Goal: Task Accomplishment & Management: Manage account settings

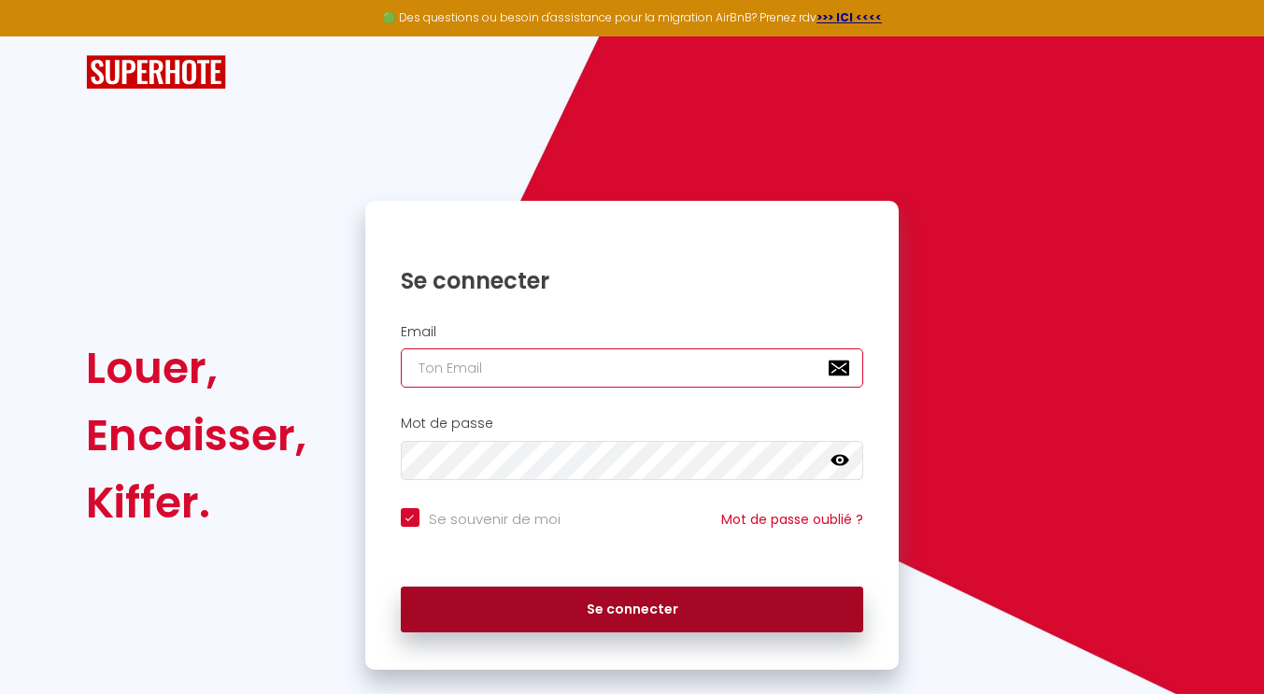
type input "[EMAIL_ADDRESS][DOMAIN_NAME]"
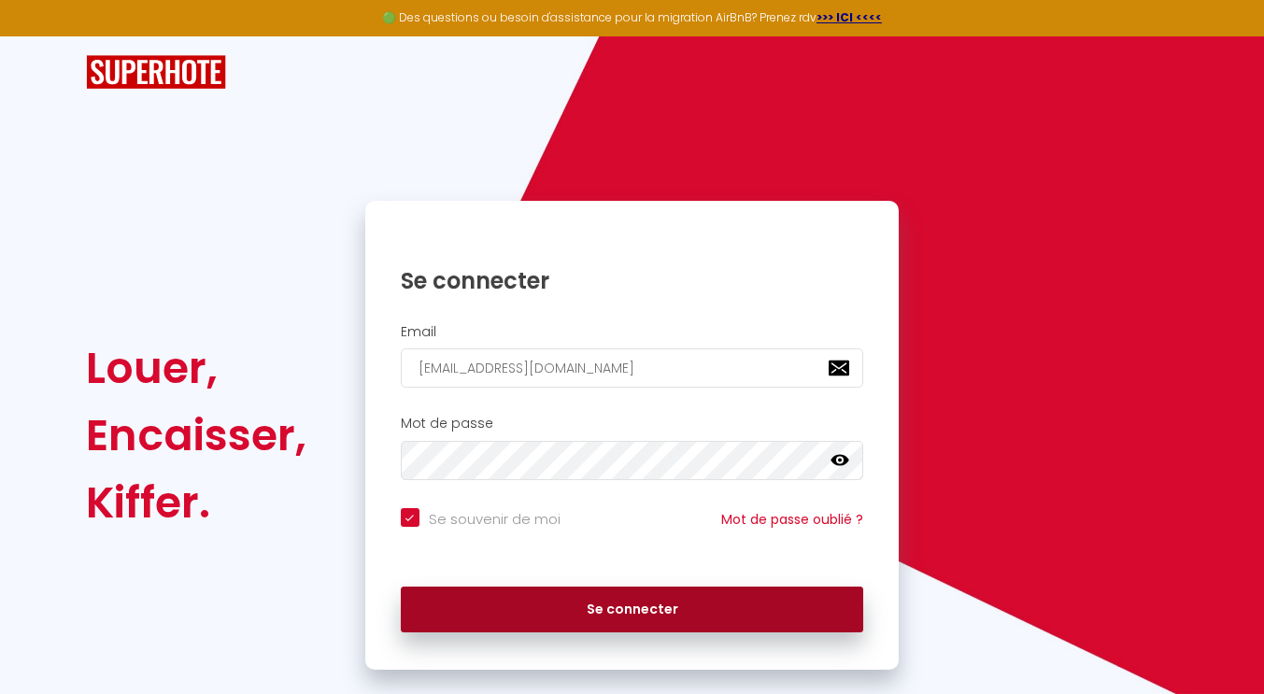
click at [617, 616] on button "Se connecter" at bounding box center [632, 610] width 463 height 47
checkbox input "true"
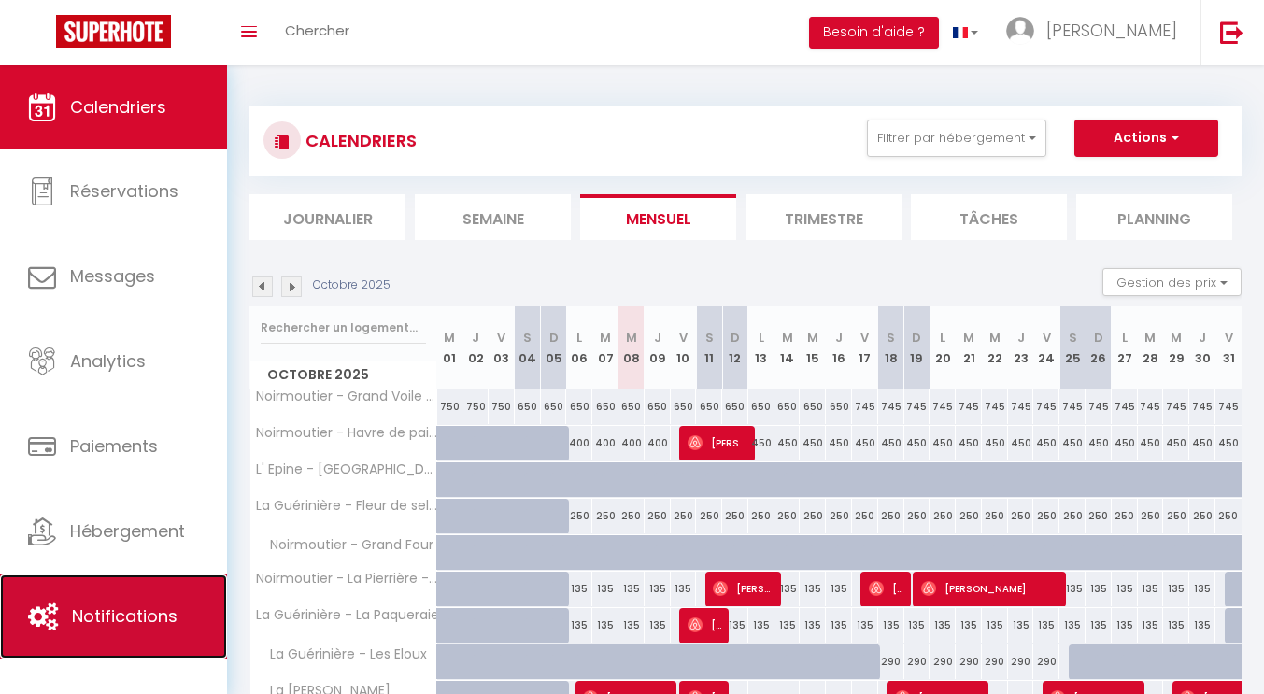
click at [102, 606] on span "Notifications" at bounding box center [125, 615] width 106 height 23
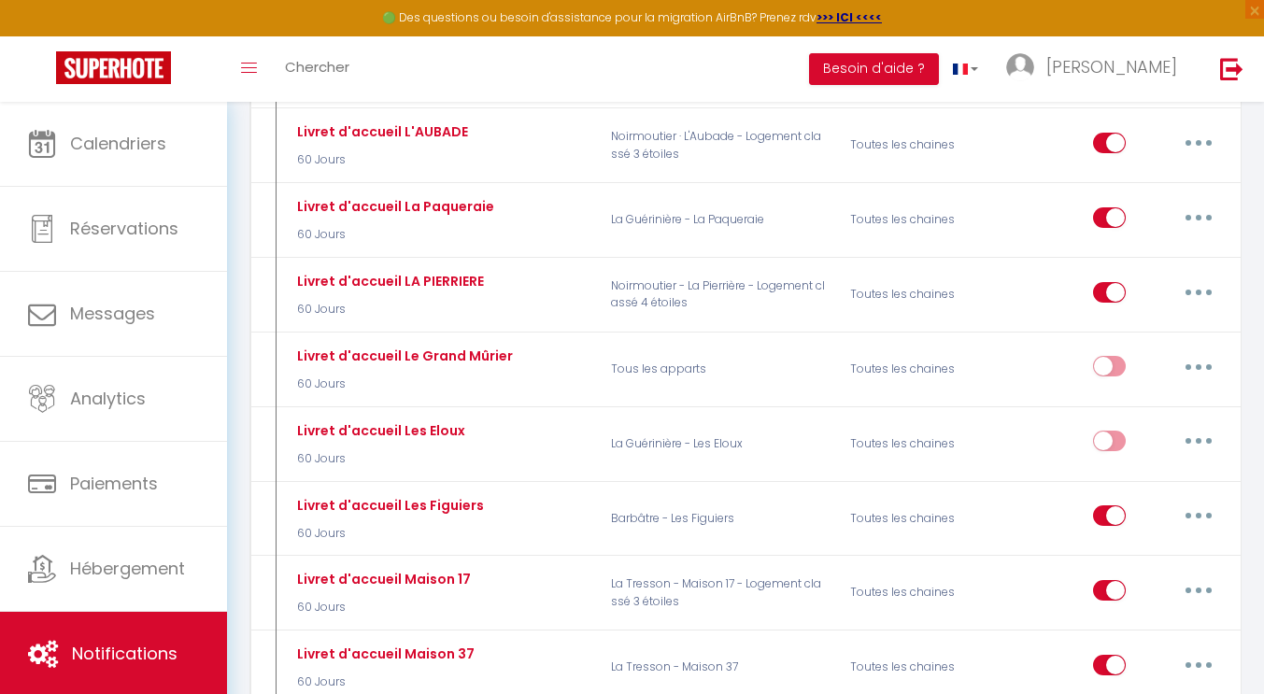
scroll to position [3043, 0]
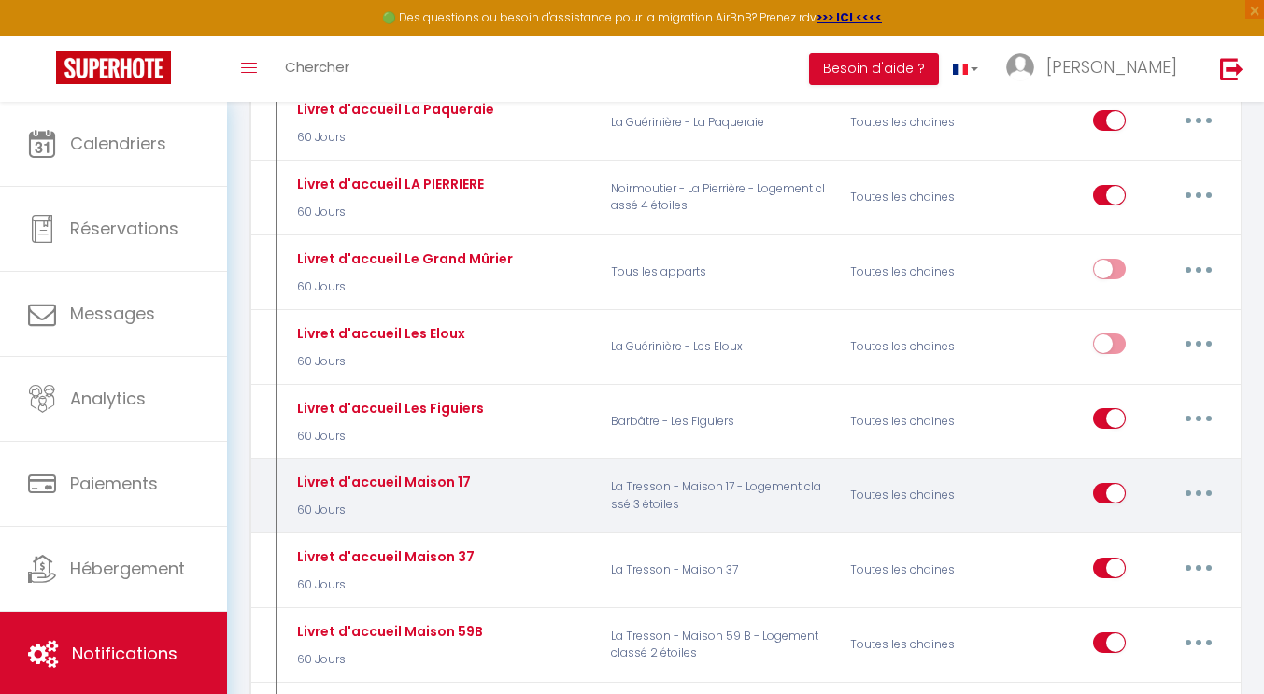
click at [1204, 478] on button "button" at bounding box center [1198, 493] width 52 height 30
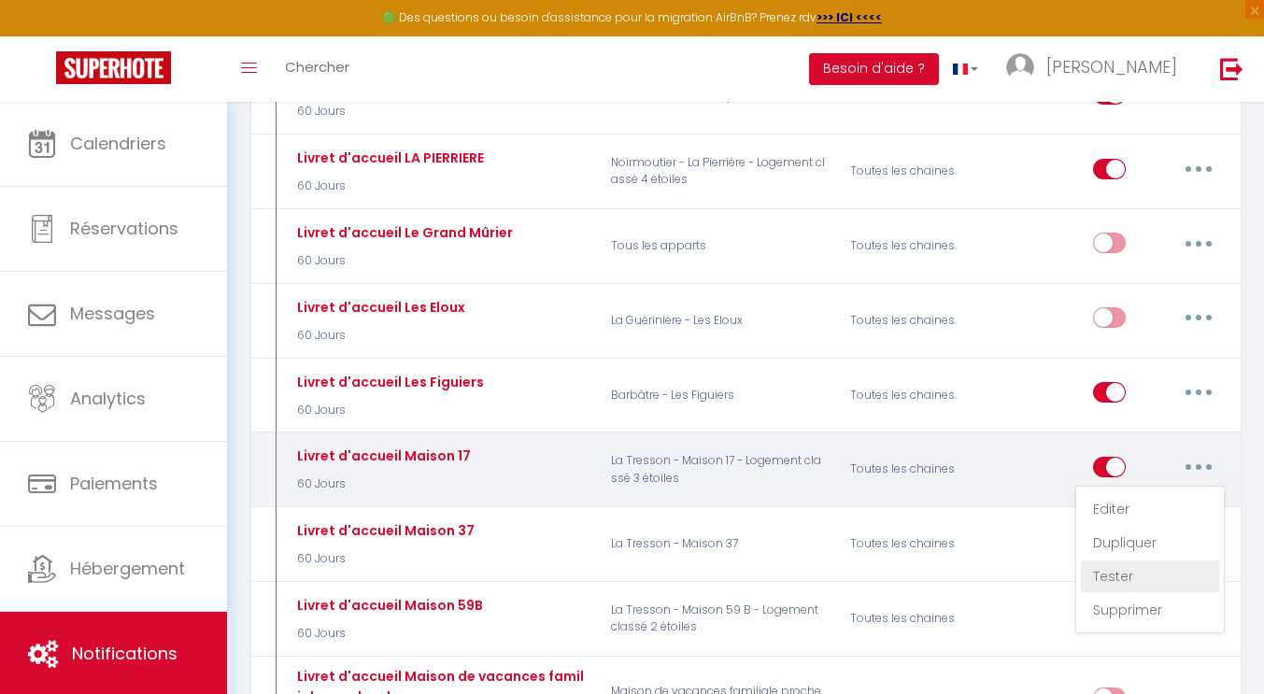
scroll to position [3073, 0]
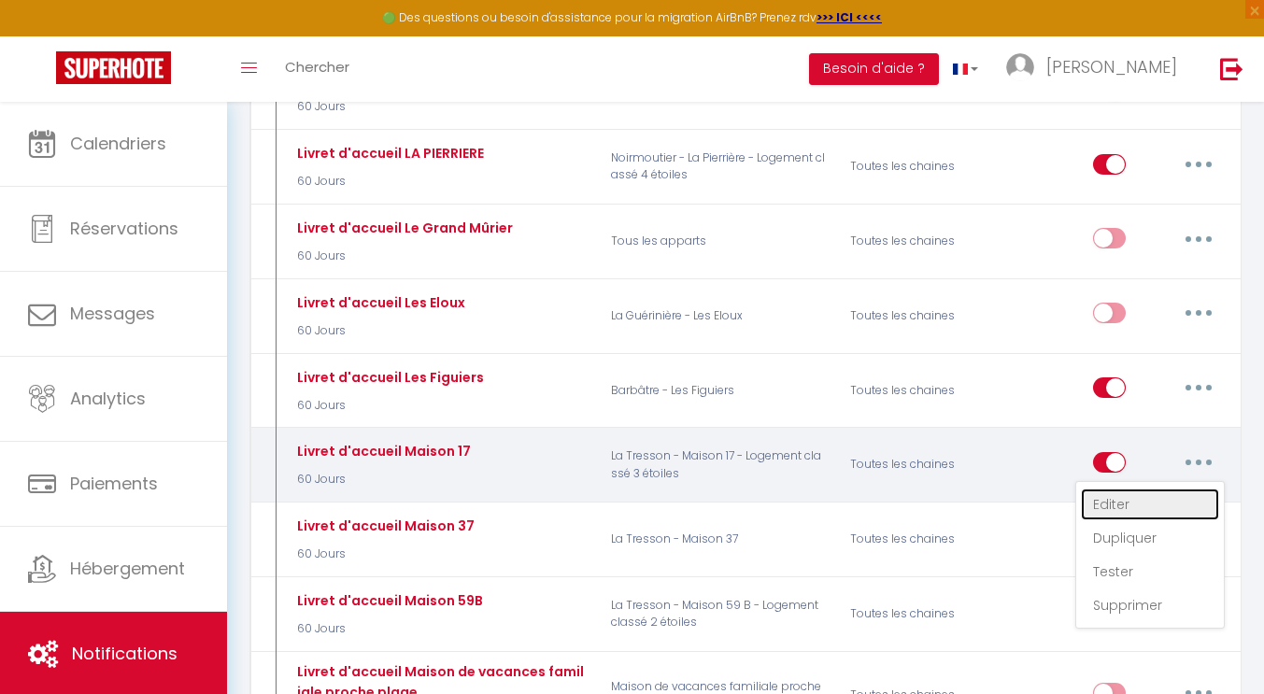
click at [1120, 489] on link "Editer" at bounding box center [1150, 505] width 138 height 32
type input "Livret d'accueil Maison 17"
select select "60 Jours"
select select
checkbox input "true"
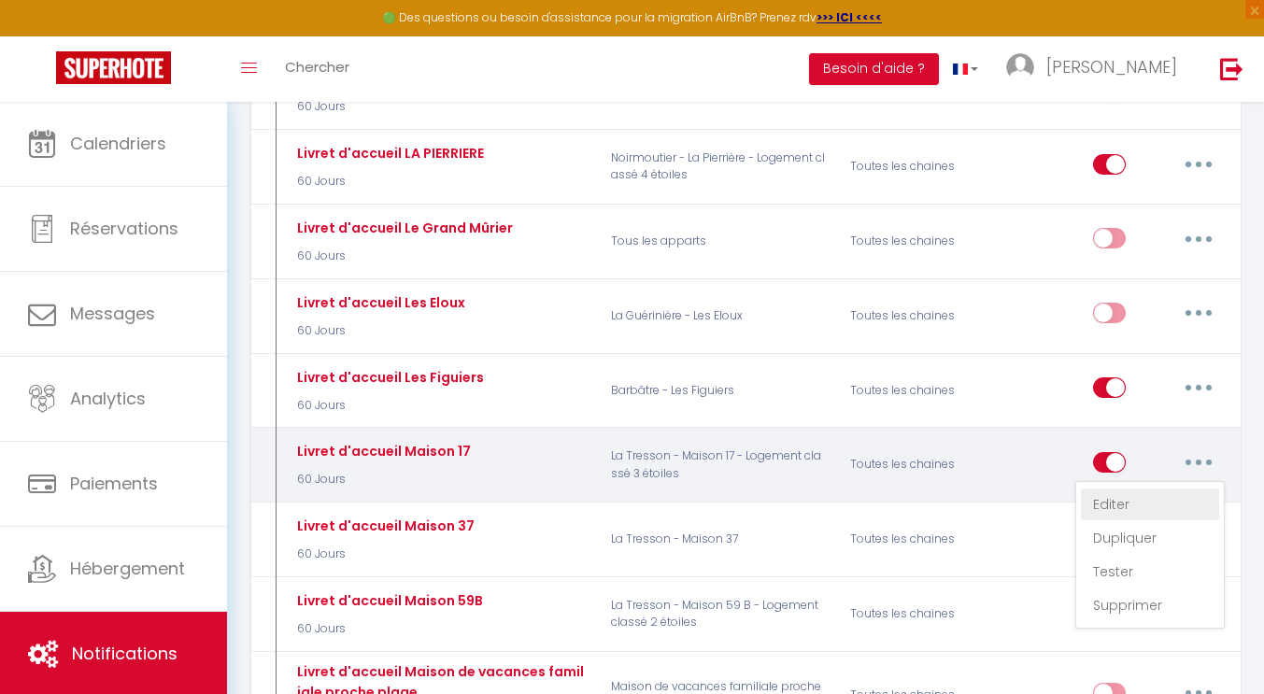
checkbox input "false"
radio input "true"
type input "Location du [BOOKING:CHECKING] au [BOOKING:CHECKOUT] : Livret d'accueil et serv…"
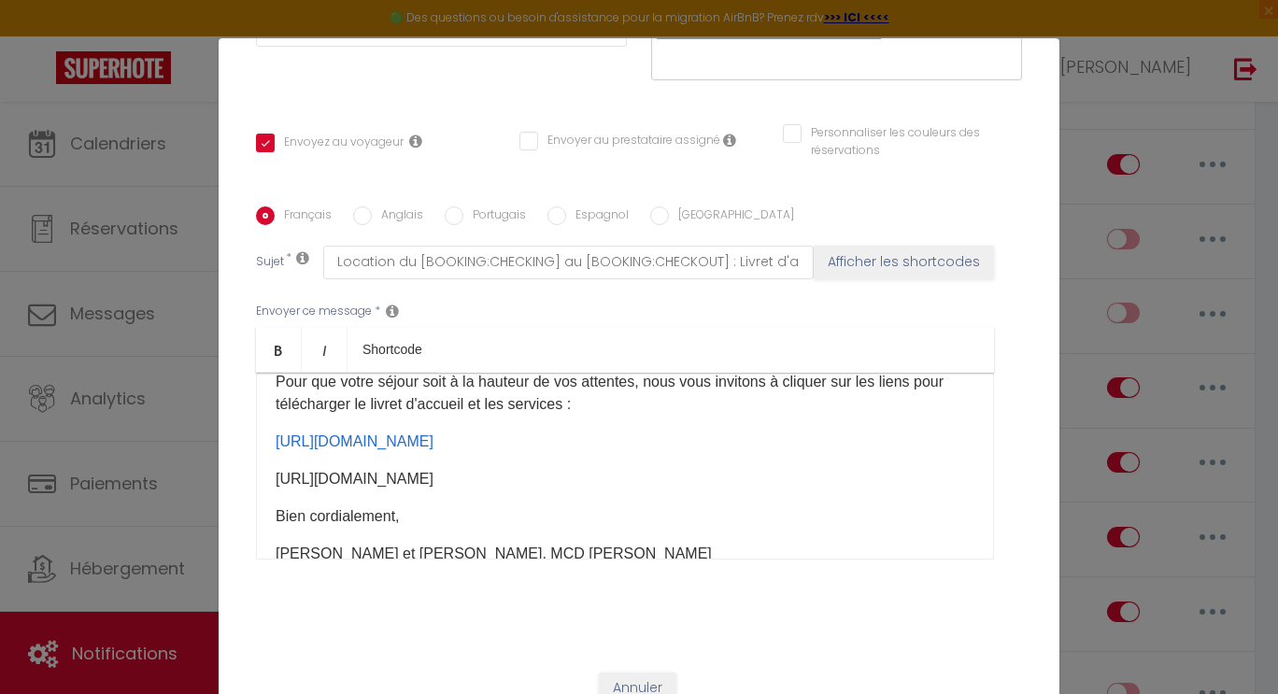
scroll to position [0, 0]
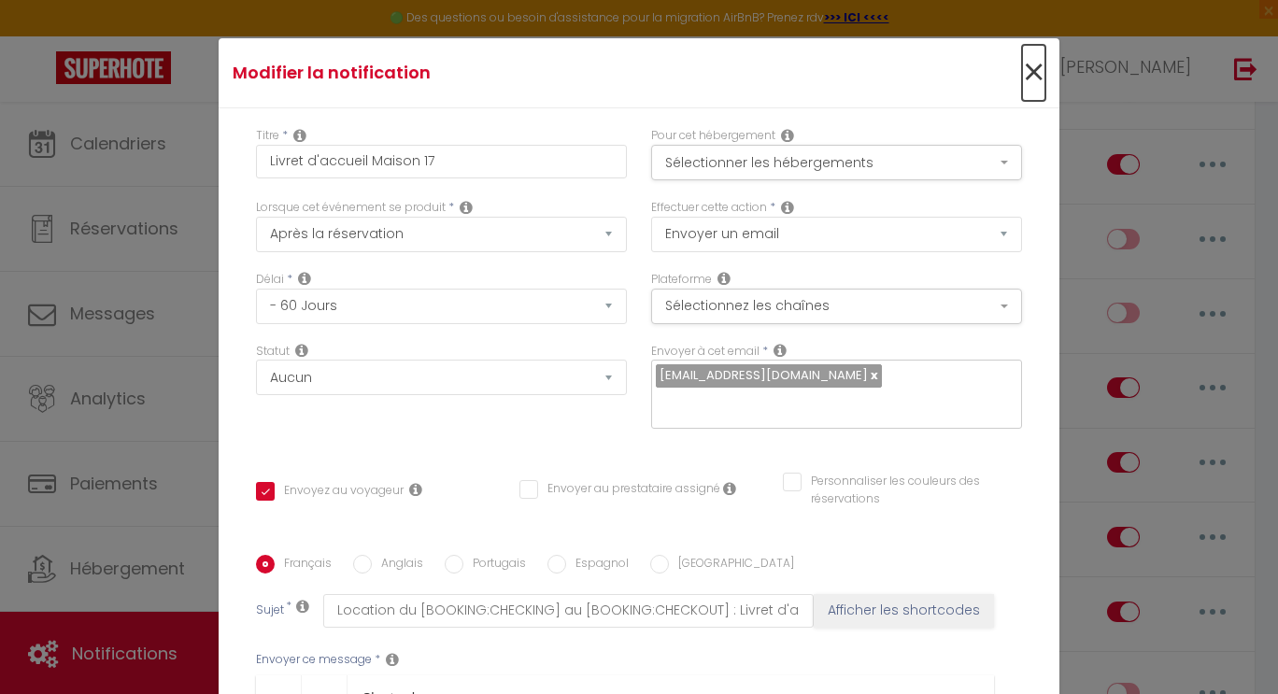
click at [1022, 78] on span "×" at bounding box center [1033, 73] width 23 height 56
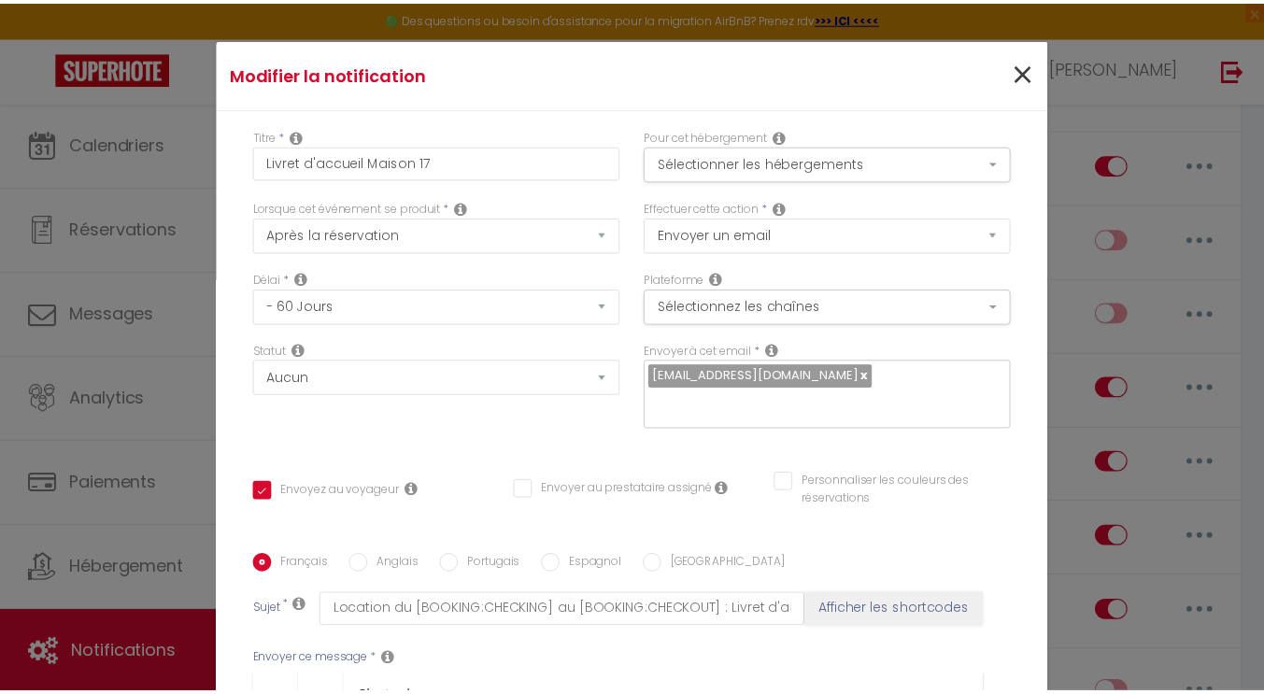
scroll to position [3073, 0]
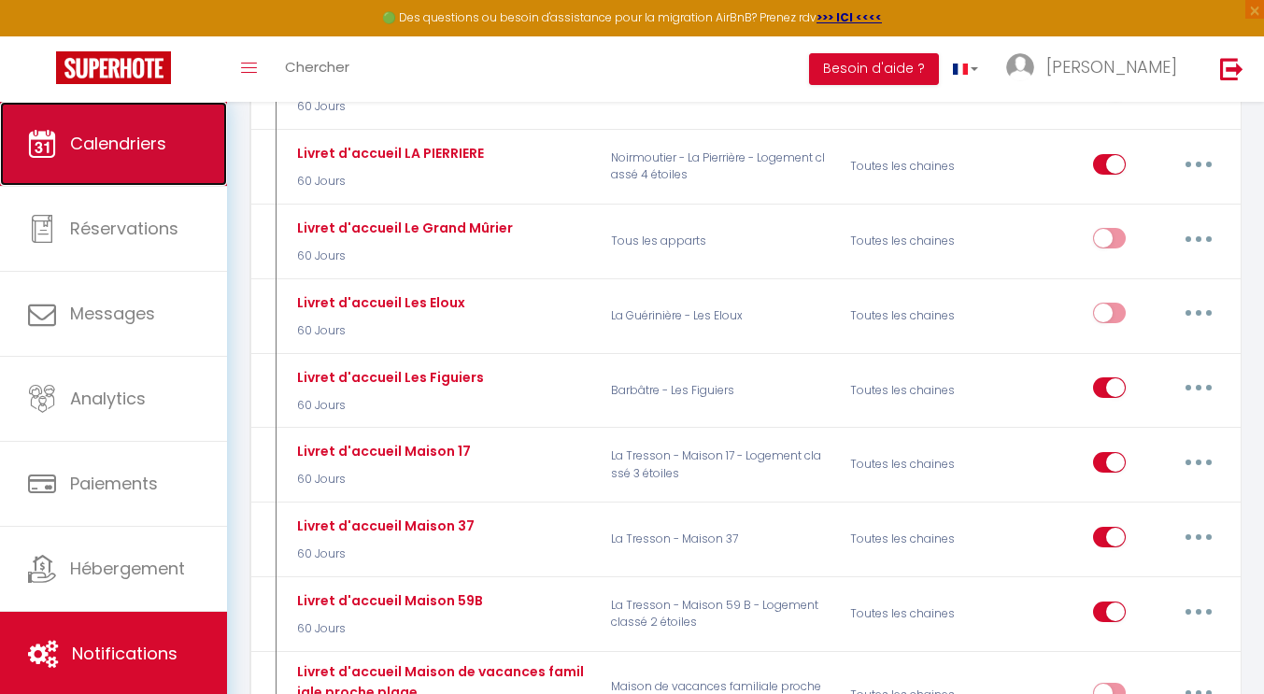
click at [119, 145] on span "Calendriers" at bounding box center [118, 143] width 96 height 23
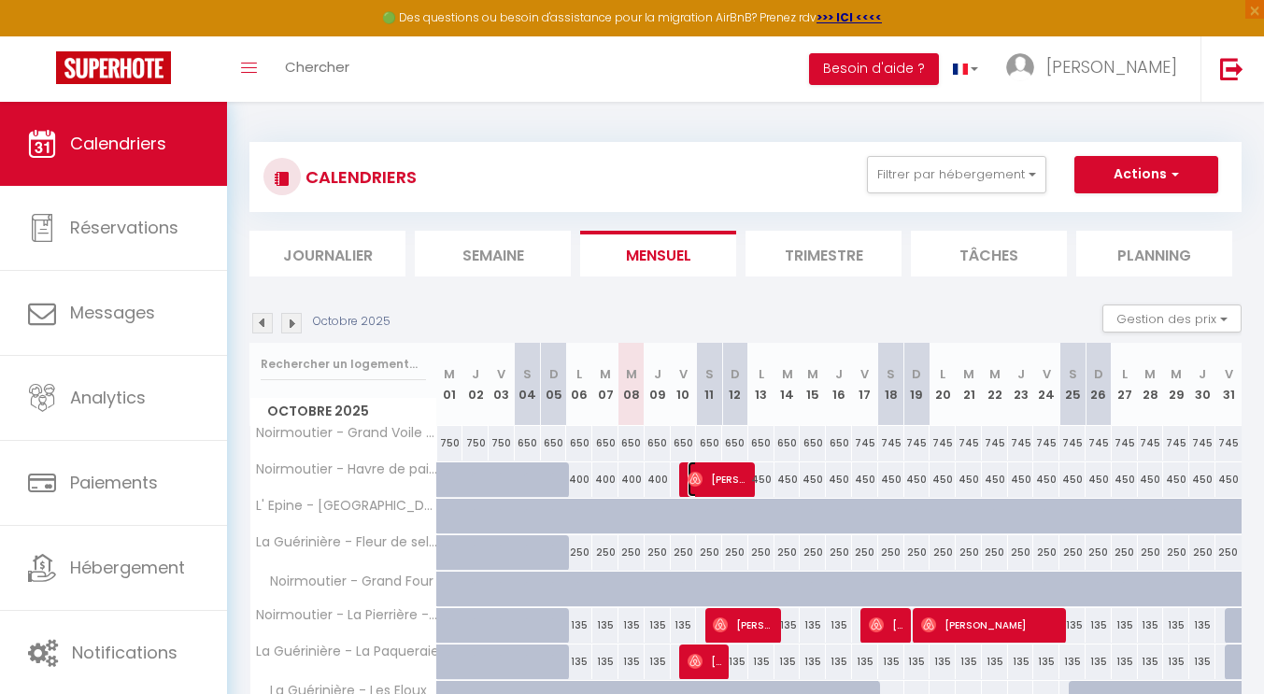
click at [725, 479] on span "[PERSON_NAME]" at bounding box center [718, 478] width 61 height 35
select select "OK"
select select "0"
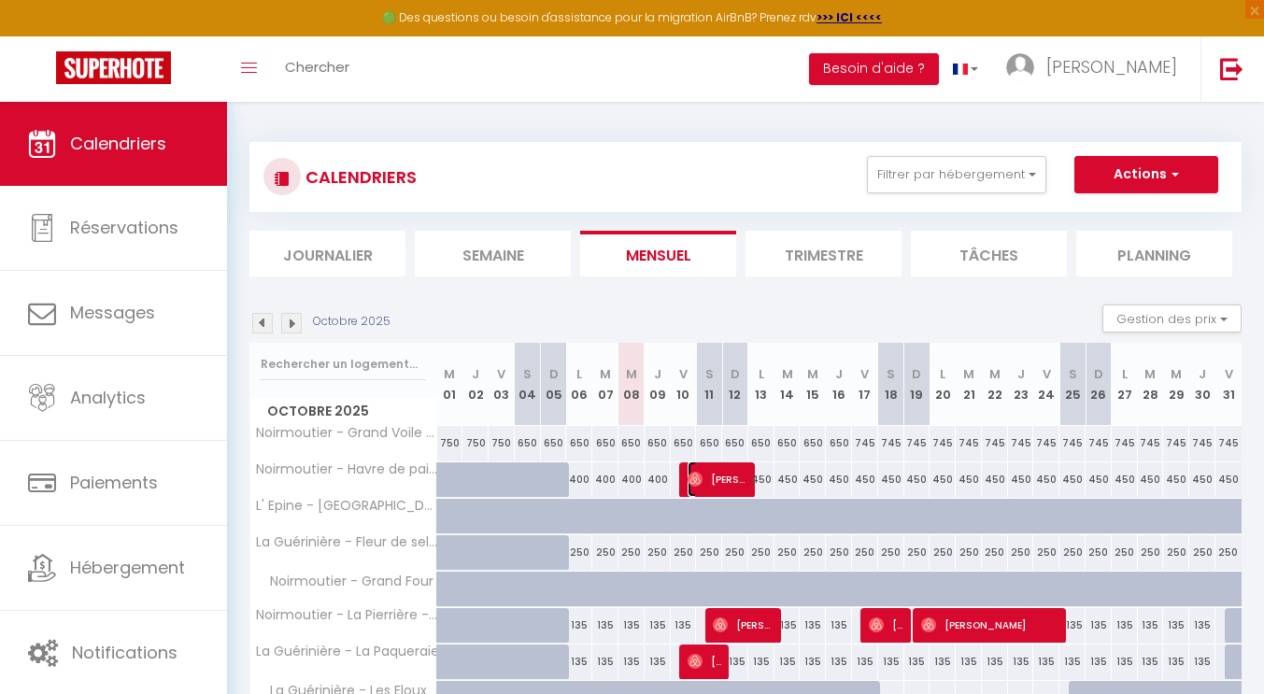
select select "1"
select select
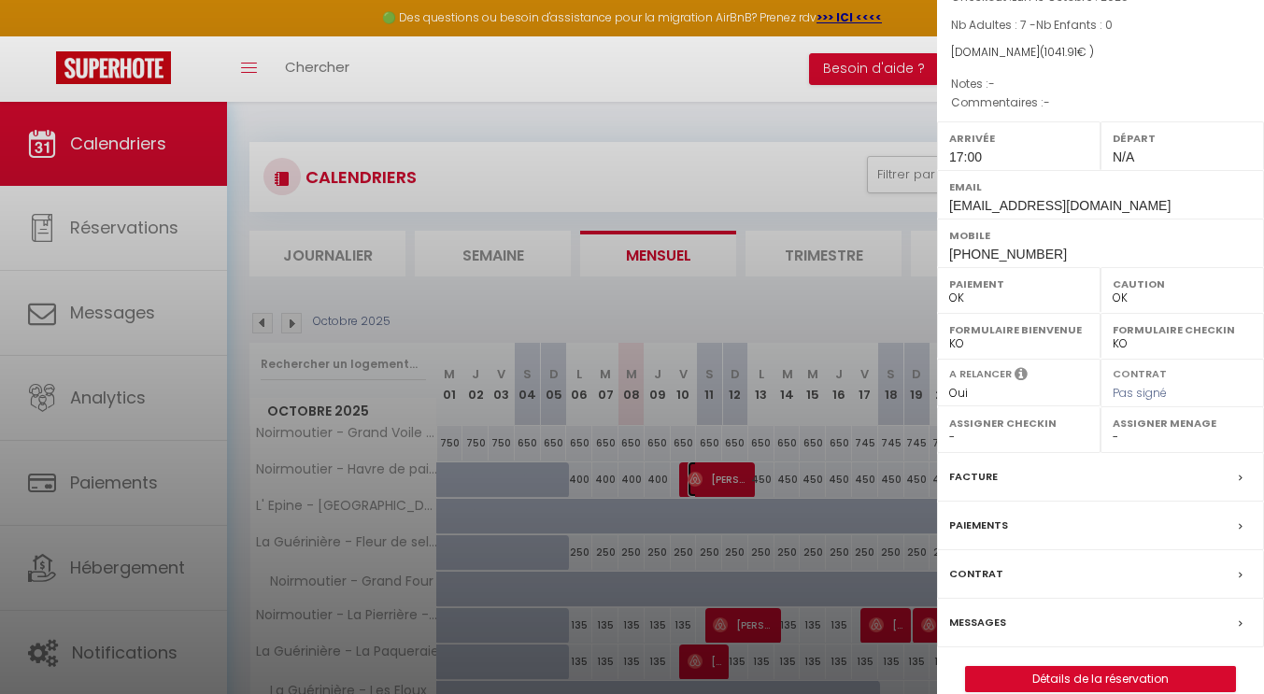
scroll to position [195, 0]
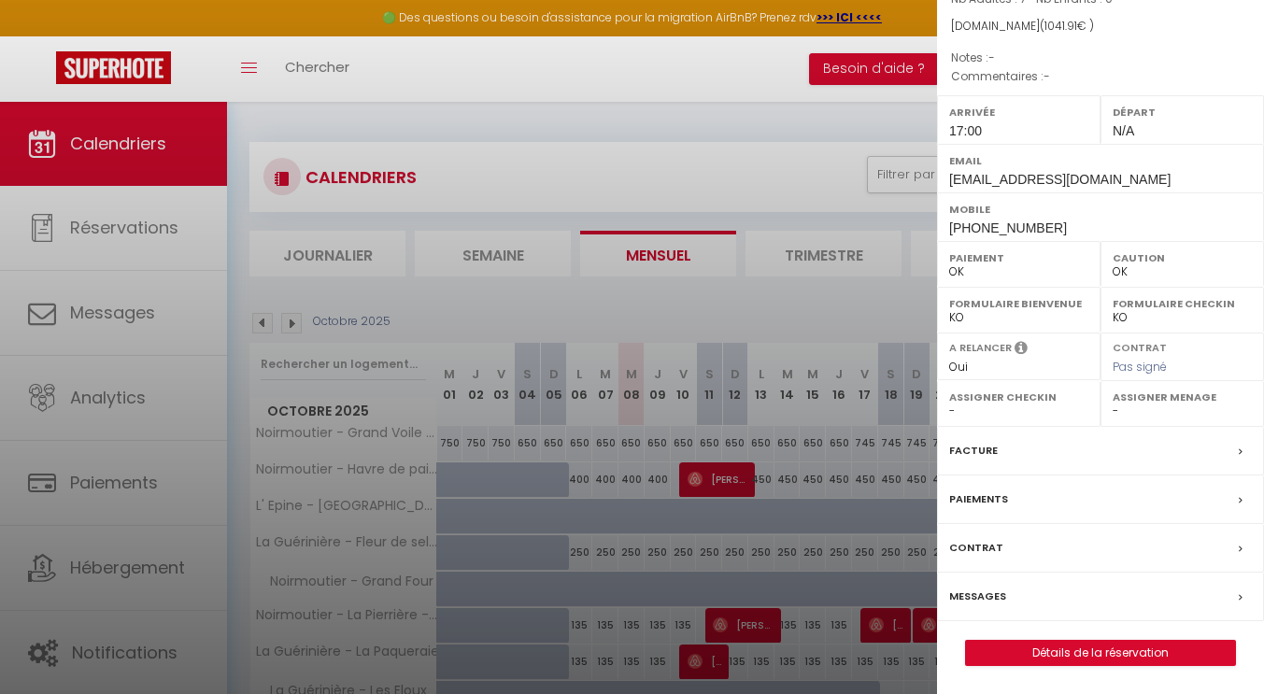
click at [1224, 599] on div "Messages" at bounding box center [1100, 597] width 327 height 49
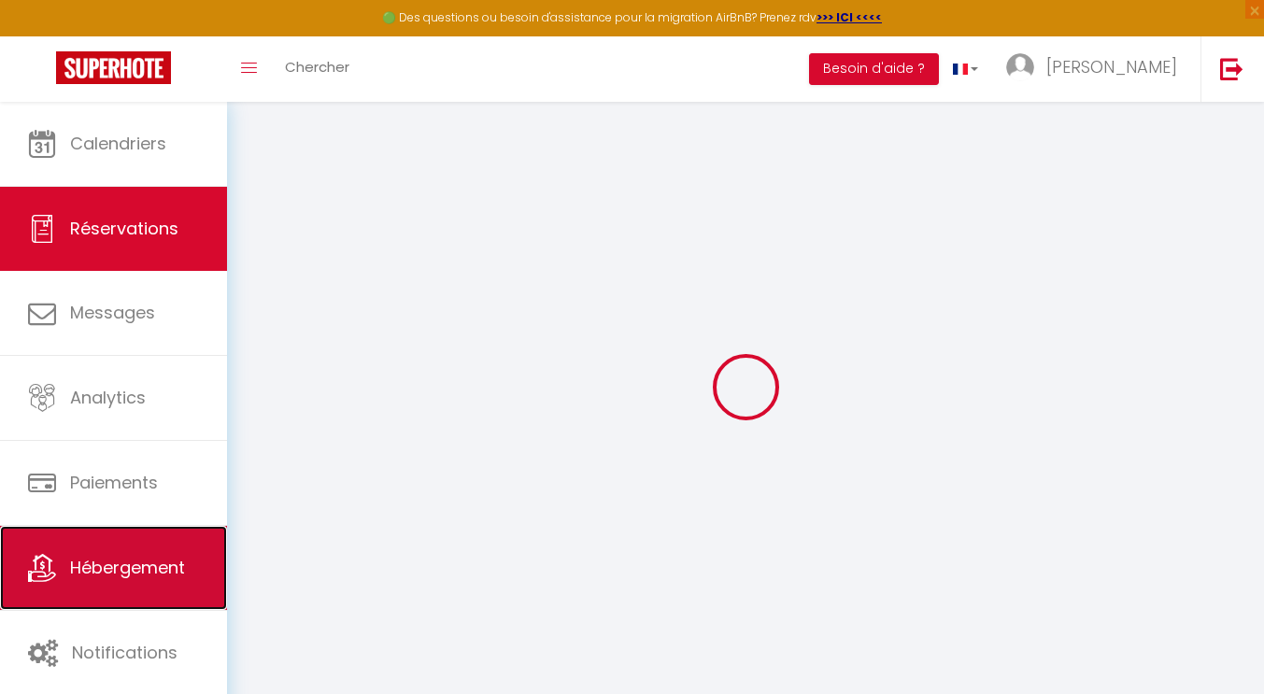
click at [109, 568] on span "Hébergement" at bounding box center [127, 567] width 115 height 23
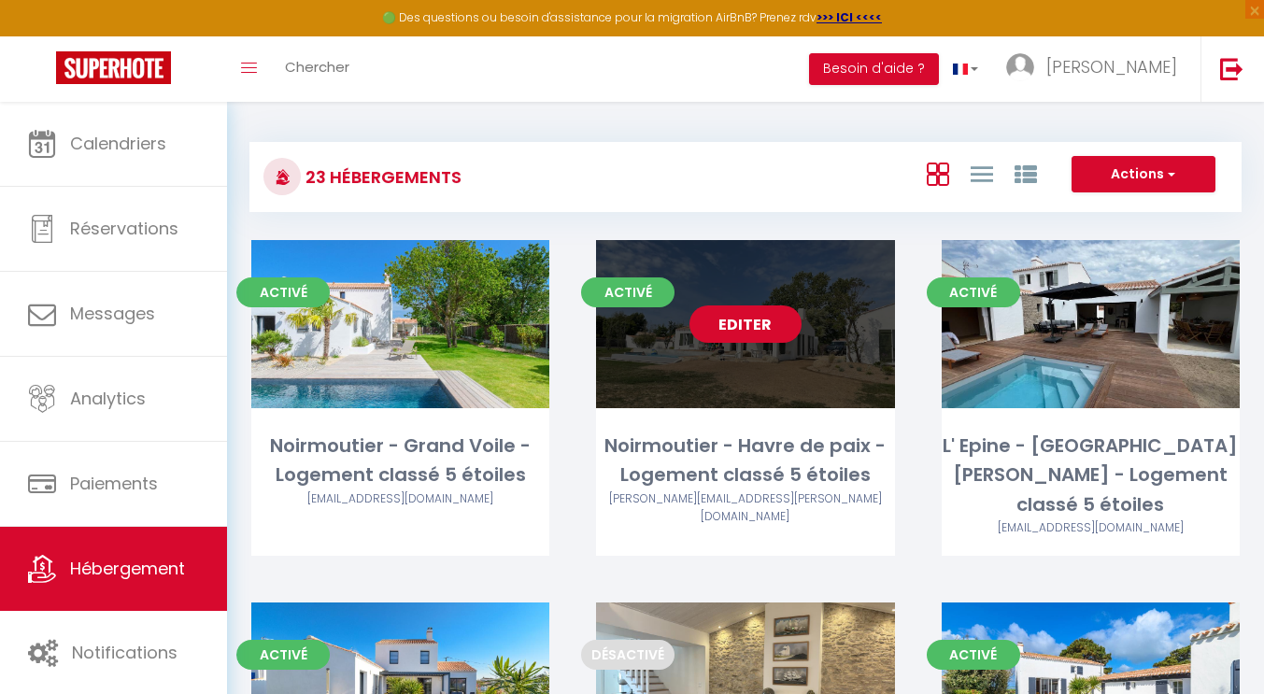
click at [740, 321] on link "Editer" at bounding box center [745, 323] width 112 height 37
select select "3"
select select "2"
select select "1"
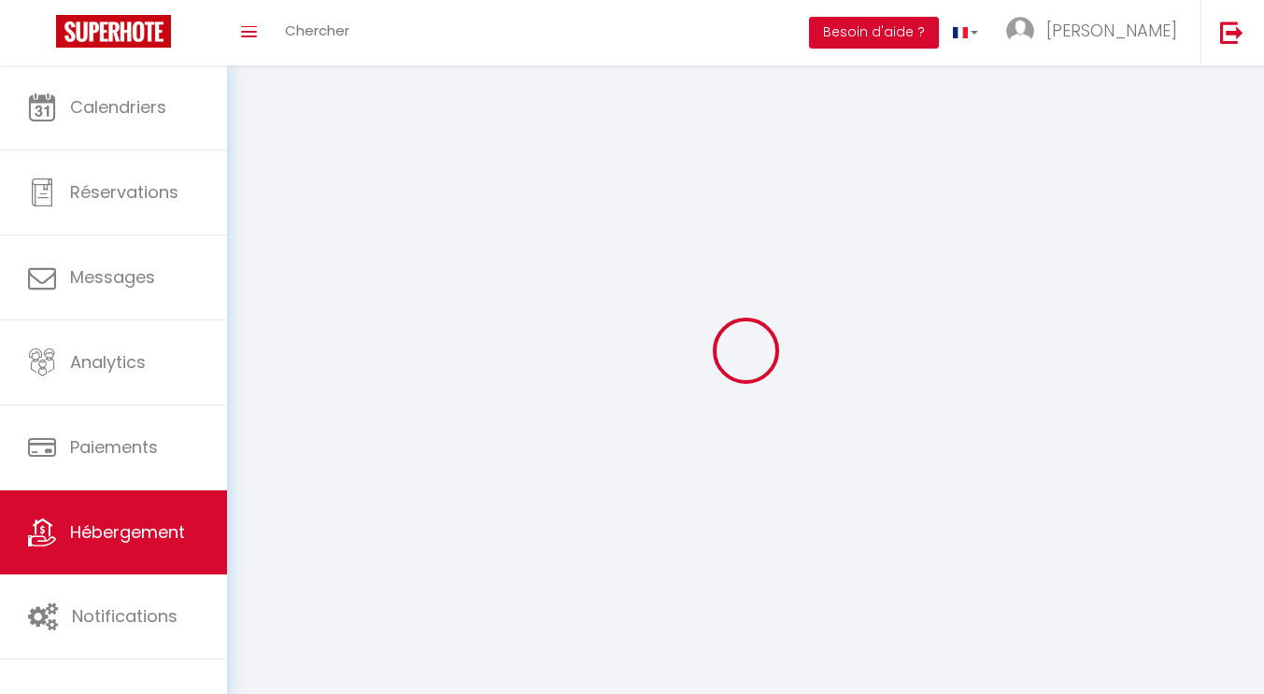
select select
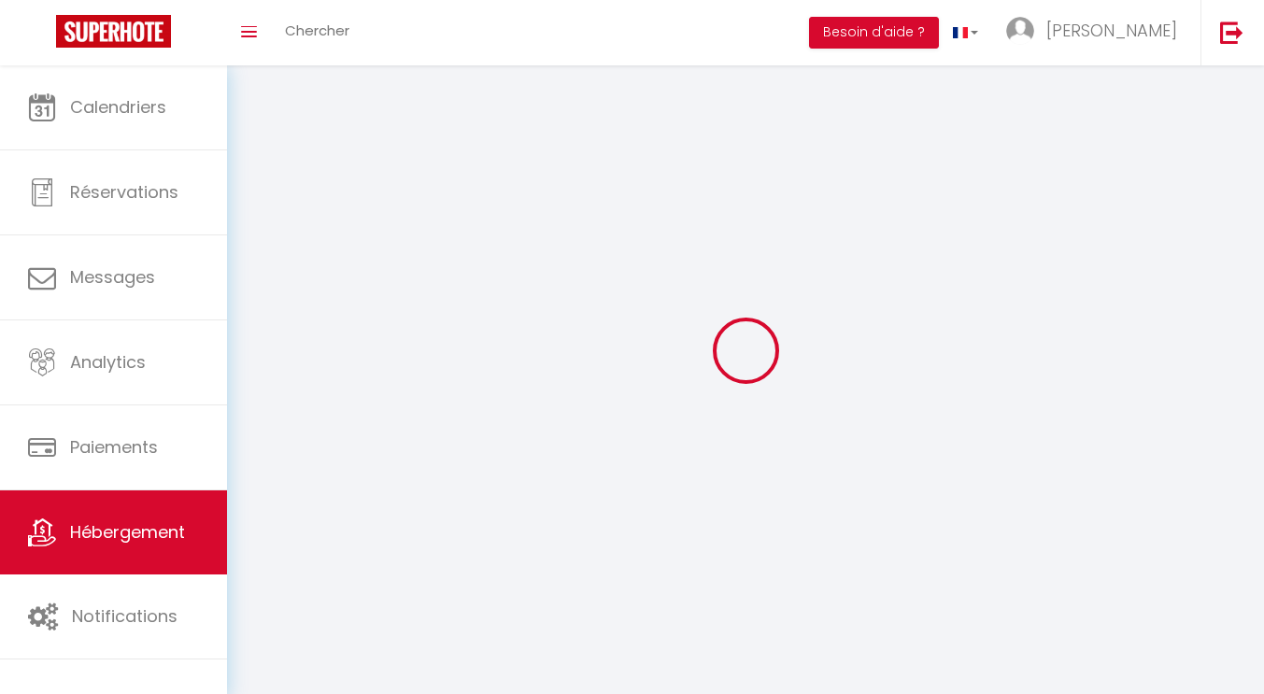
checkbox input "false"
select select
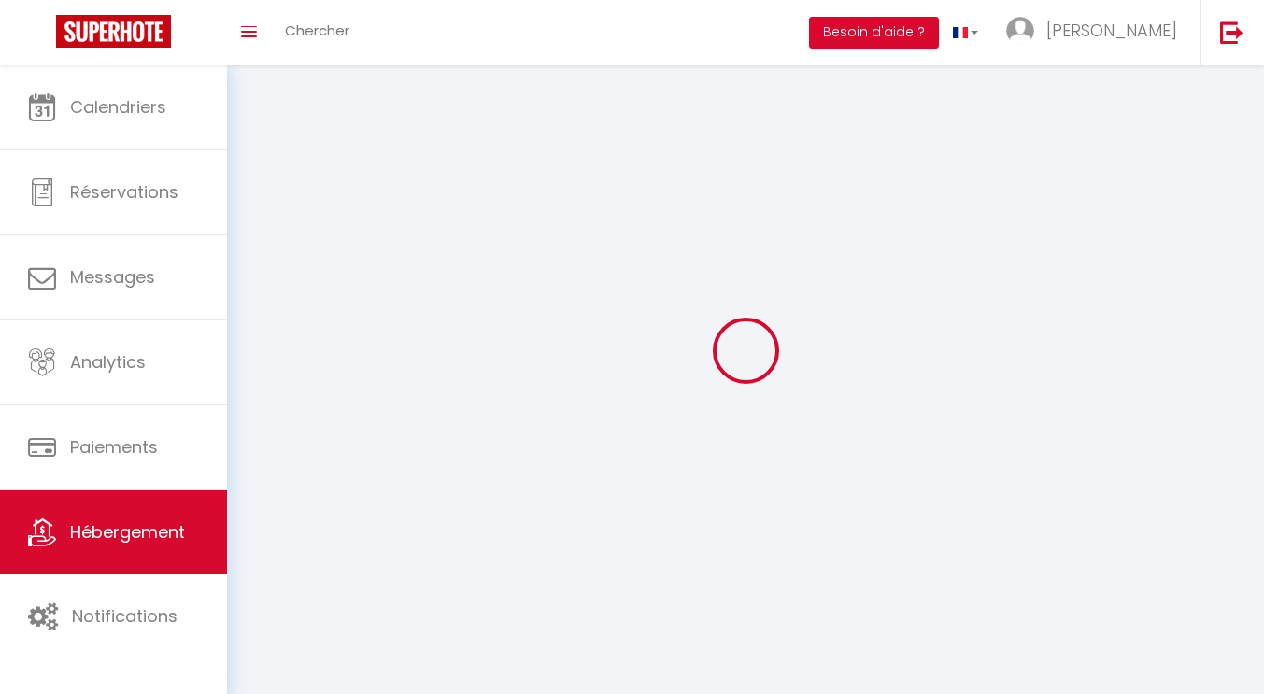
select select
select select "1"
select select
select select "28"
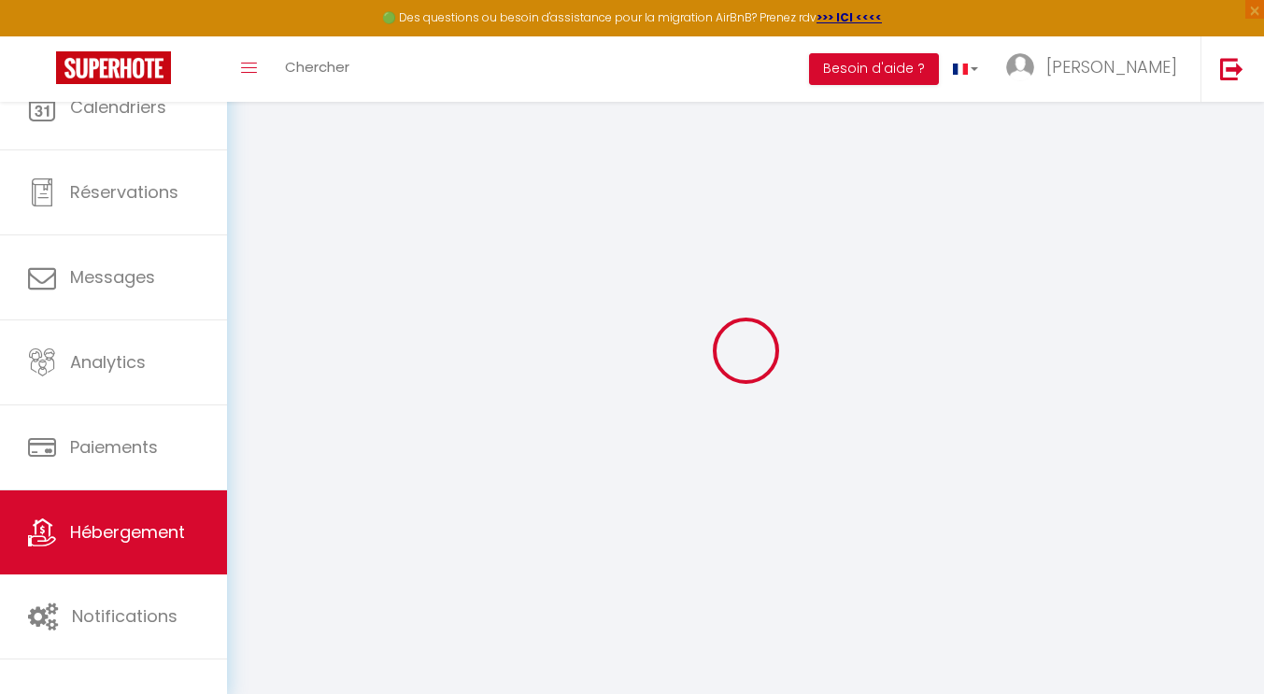
select select
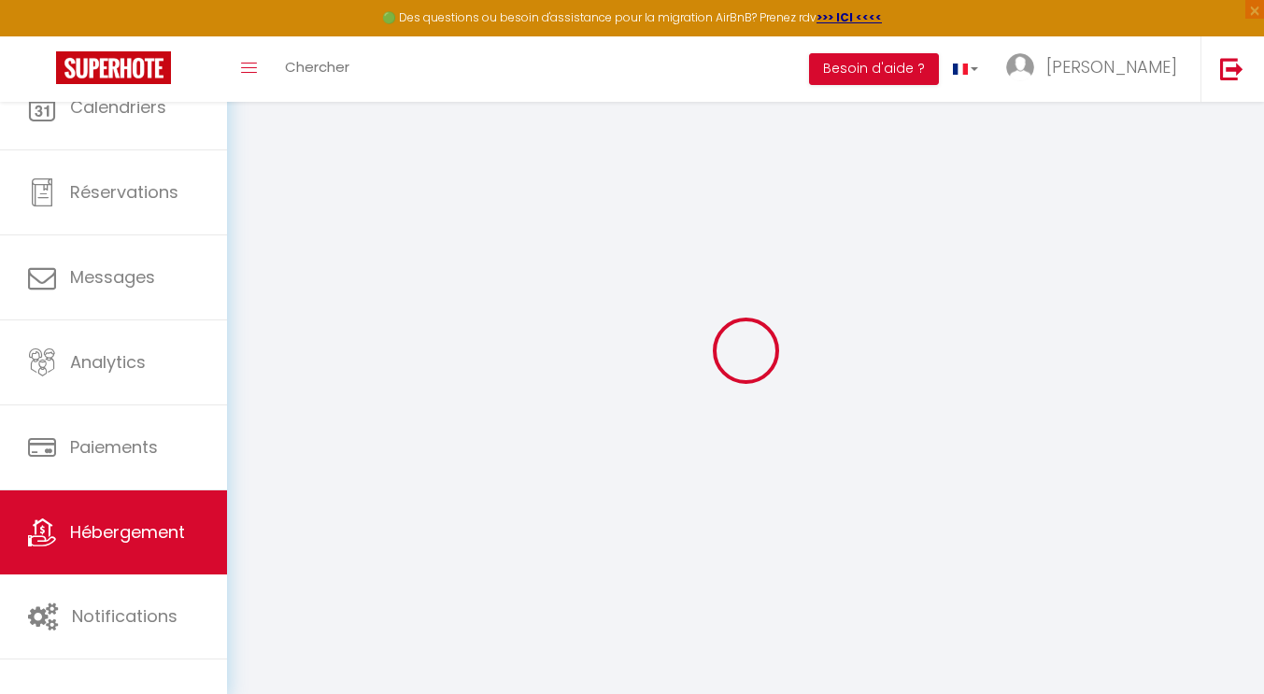
select select
checkbox input "false"
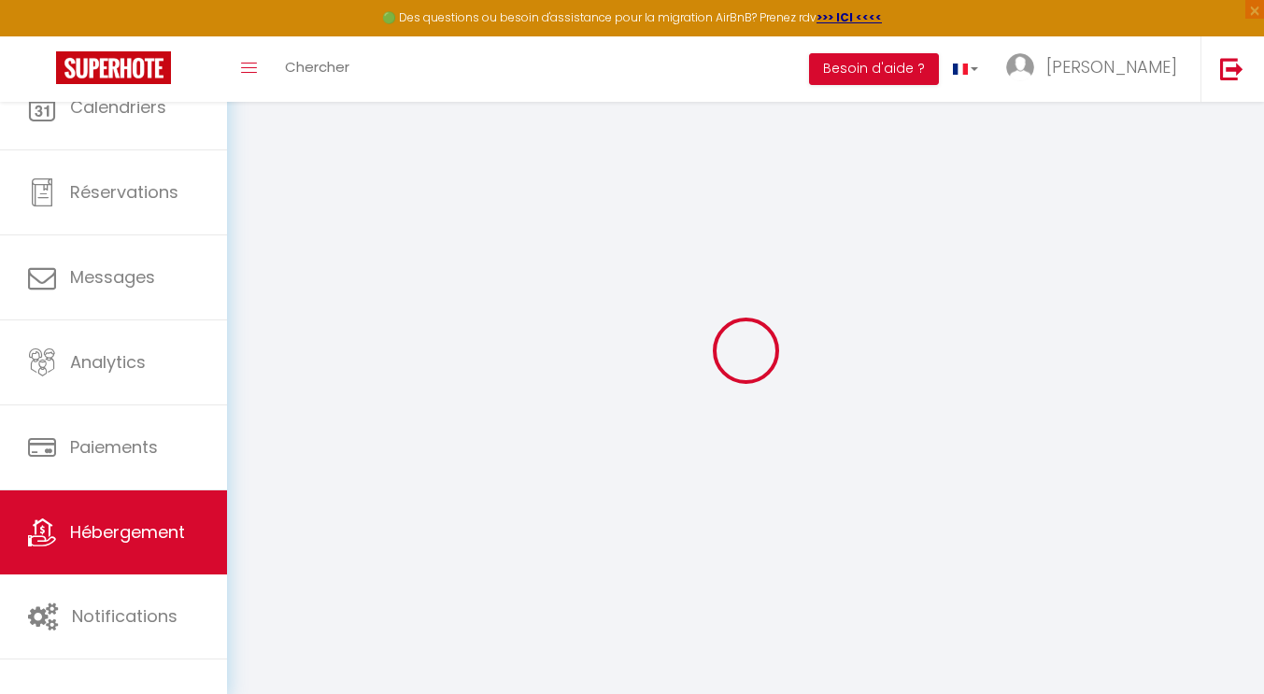
select select
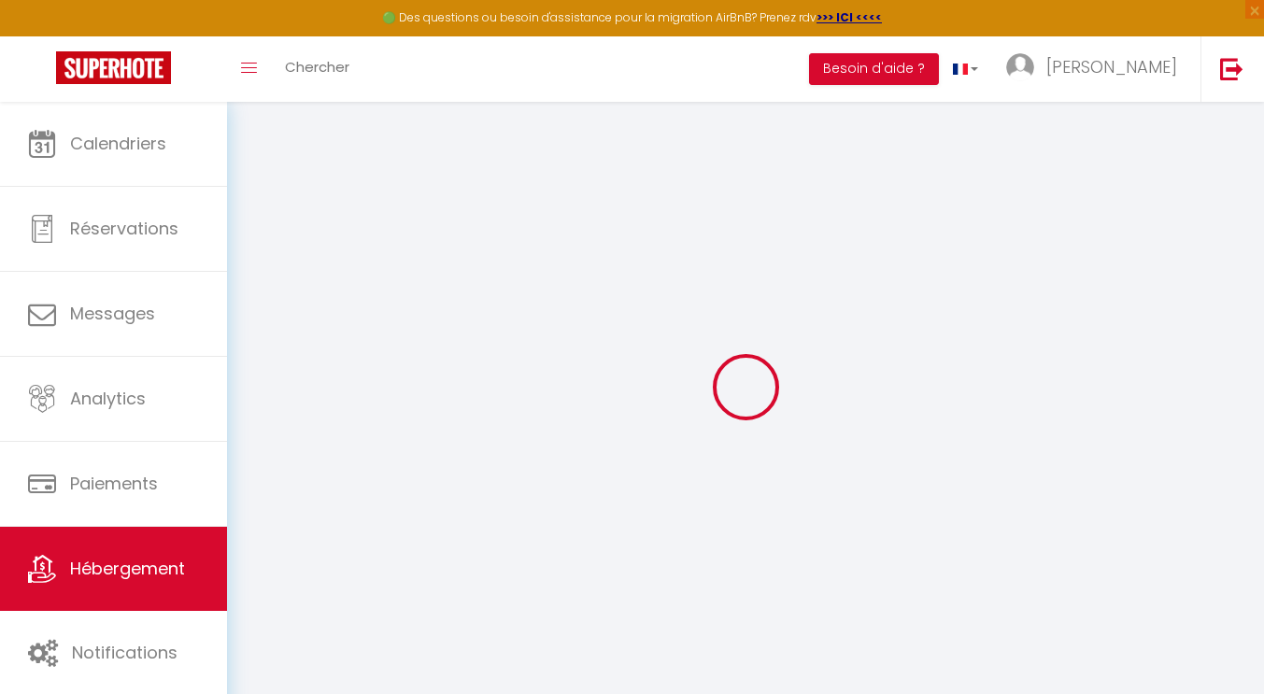
select select
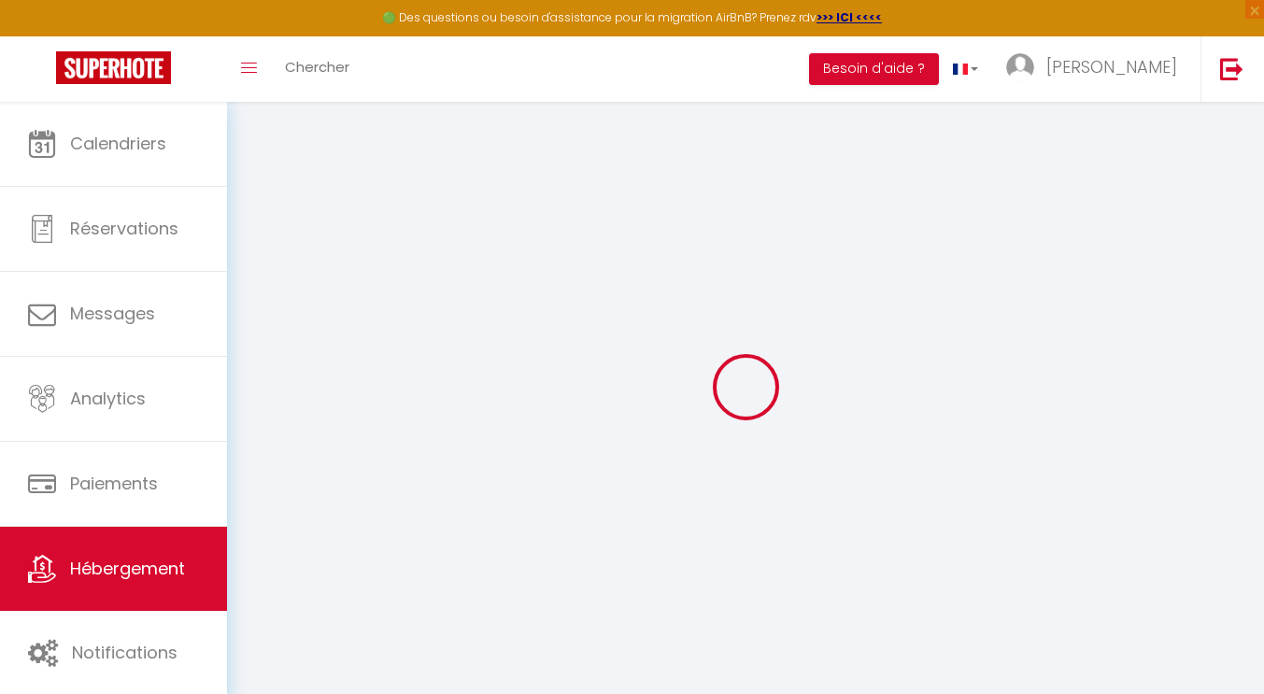
select select
checkbox input "false"
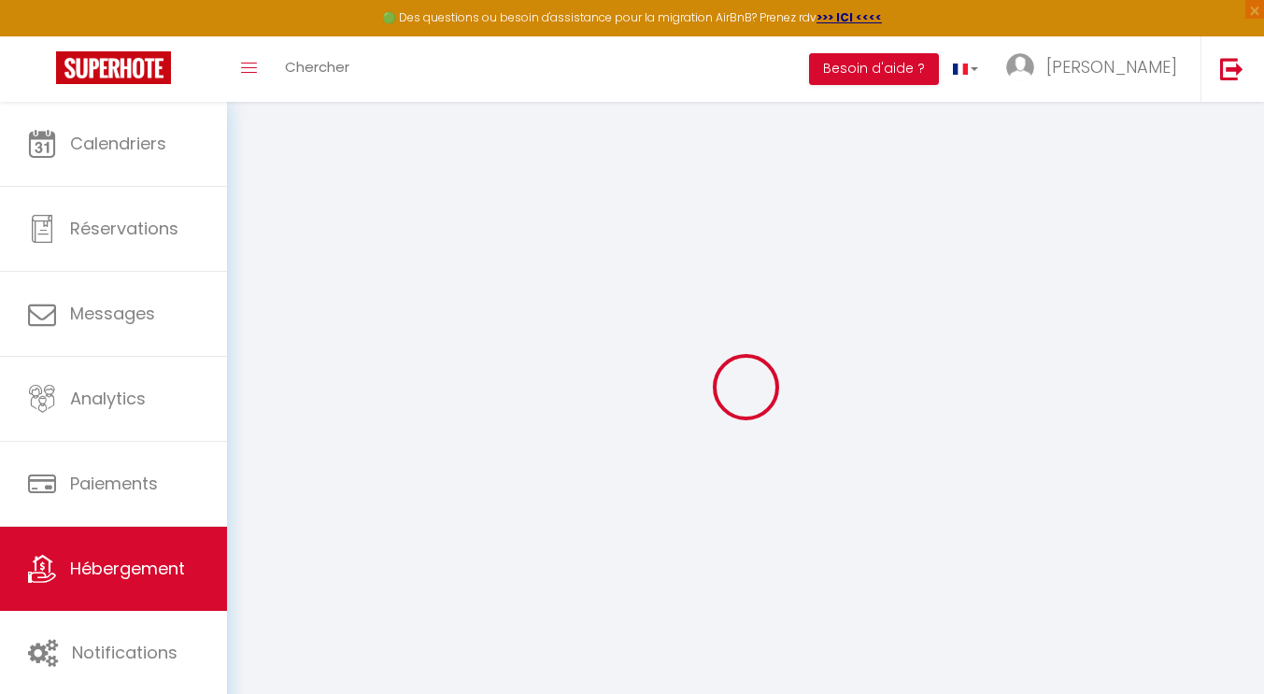
select select
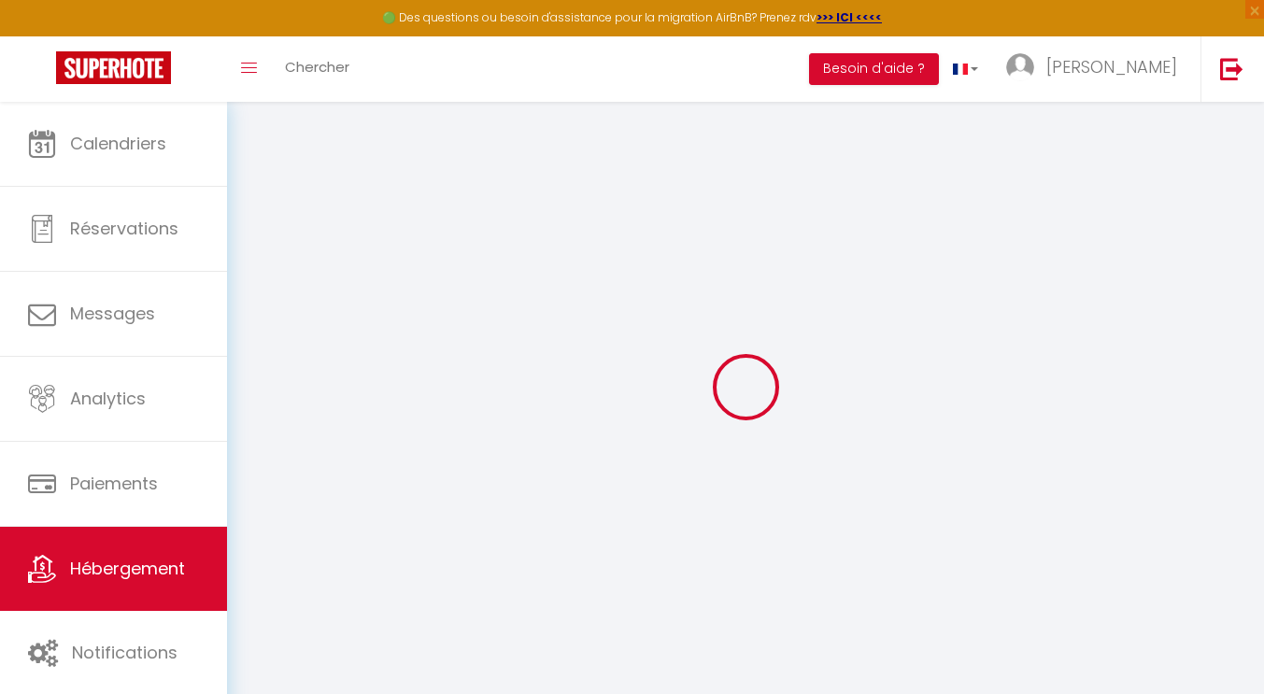
select select
checkbox input "false"
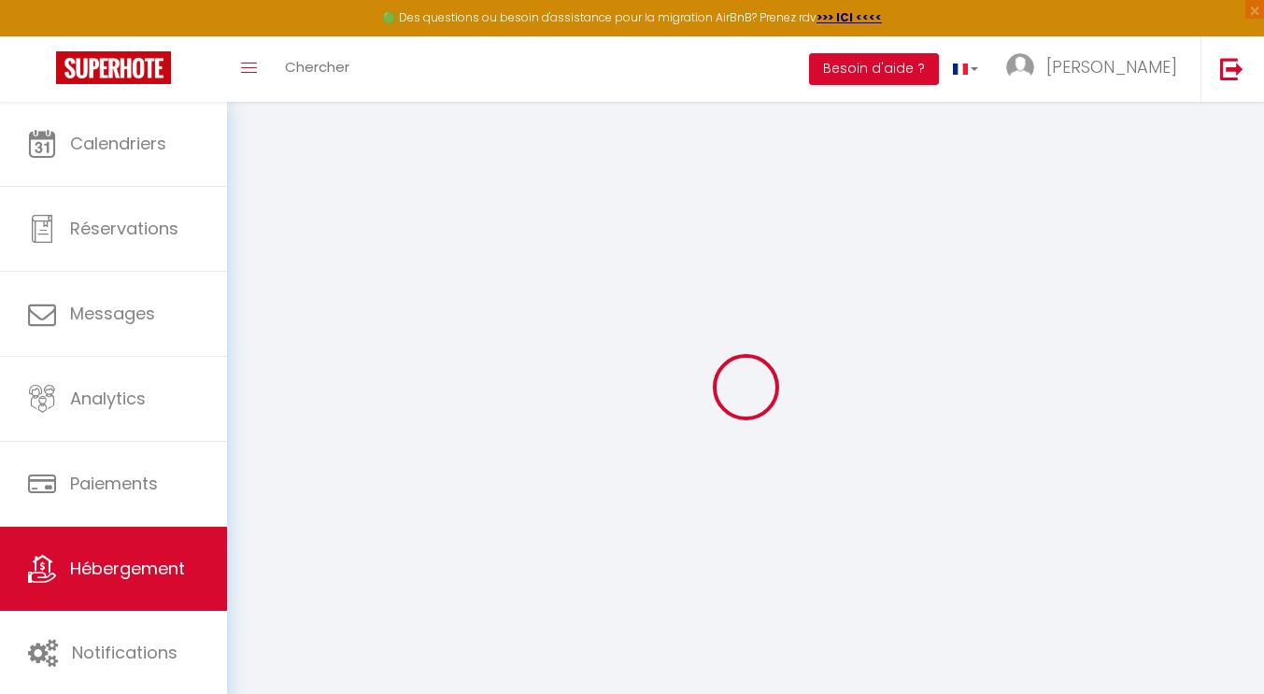
checkbox input "false"
select select
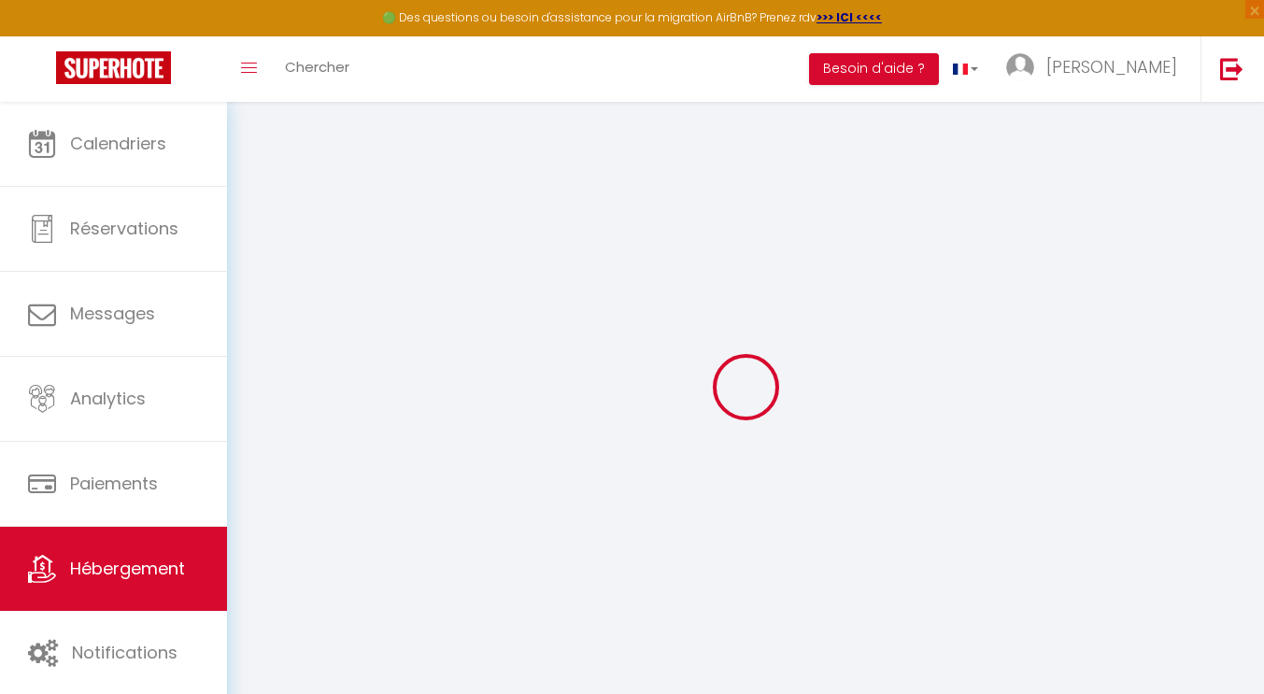
select select
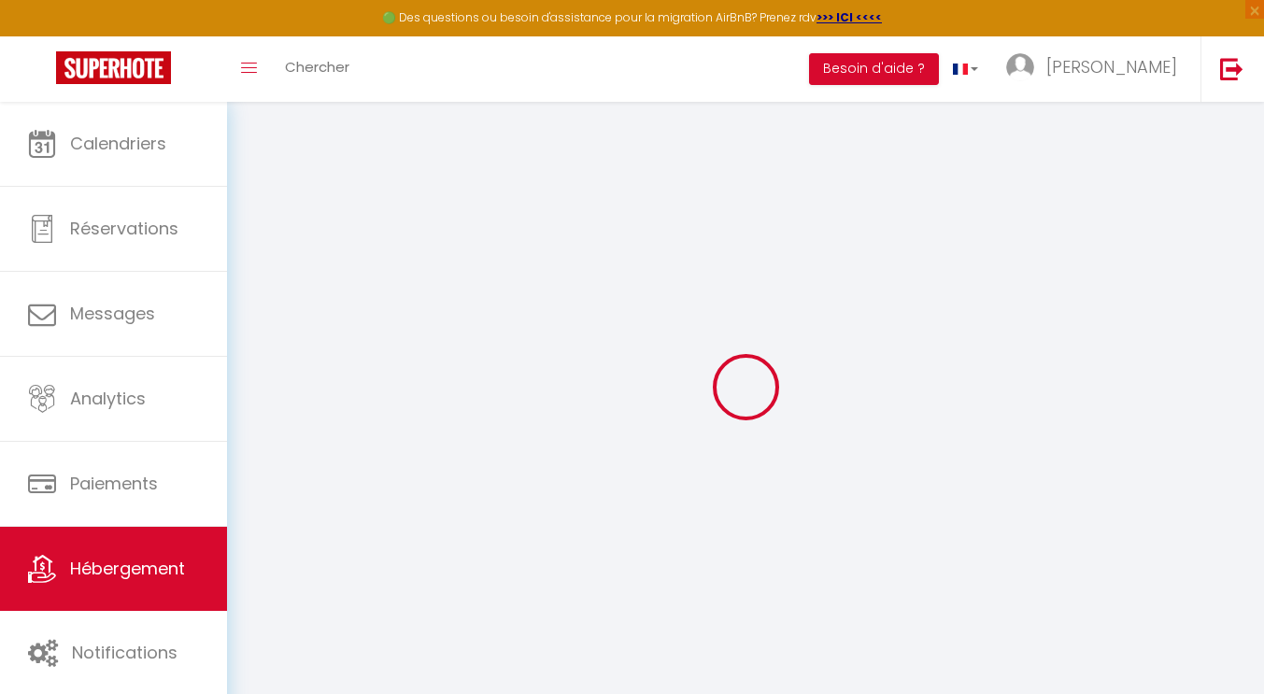
checkbox input "false"
select select
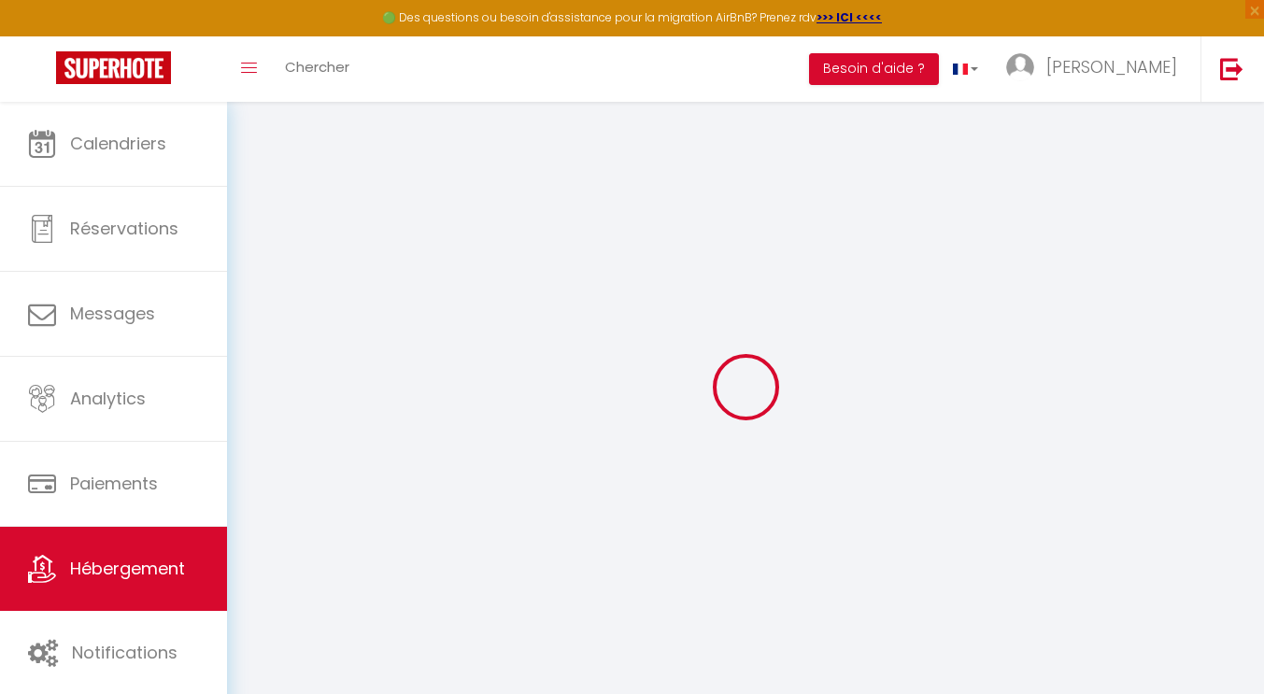
select select
type input "Noirmoutier - Havre de paix - Logement classé 5 étoiles"
type input "[PERSON_NAME]"
type input "Chemin de Ribandon"
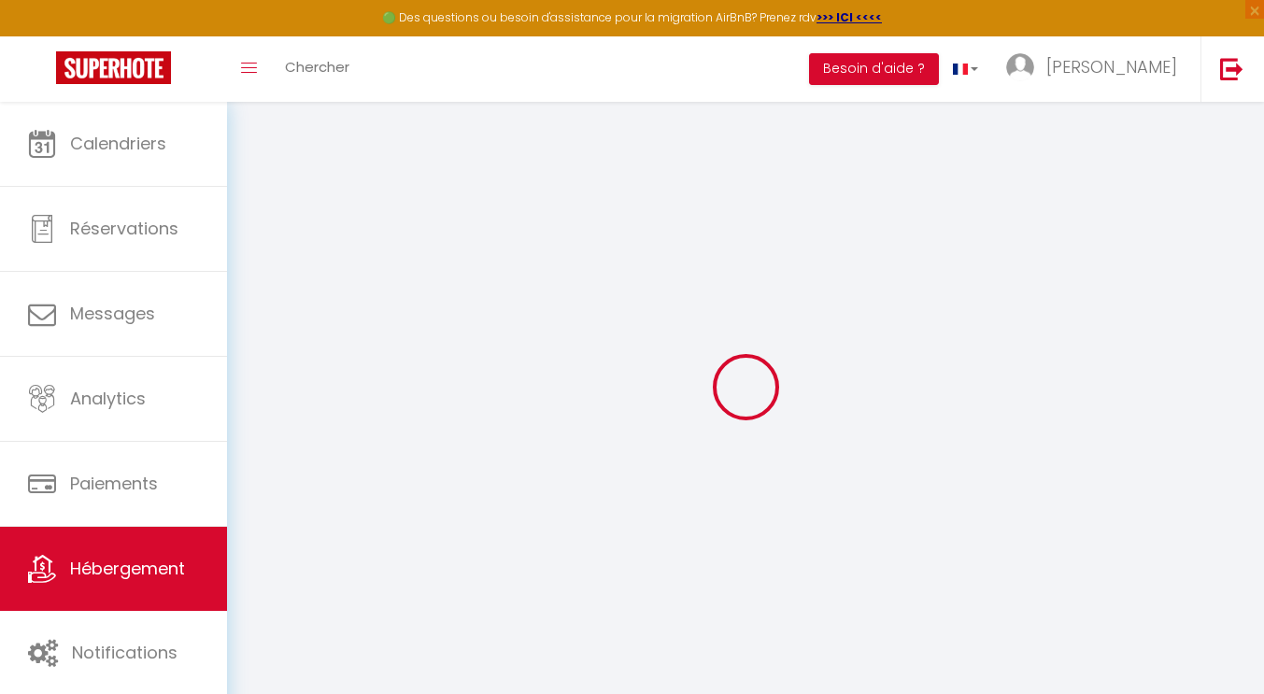
type input "85330"
type input "Noirmoutier-en-île"
select select "houses"
select select "10"
select select "5"
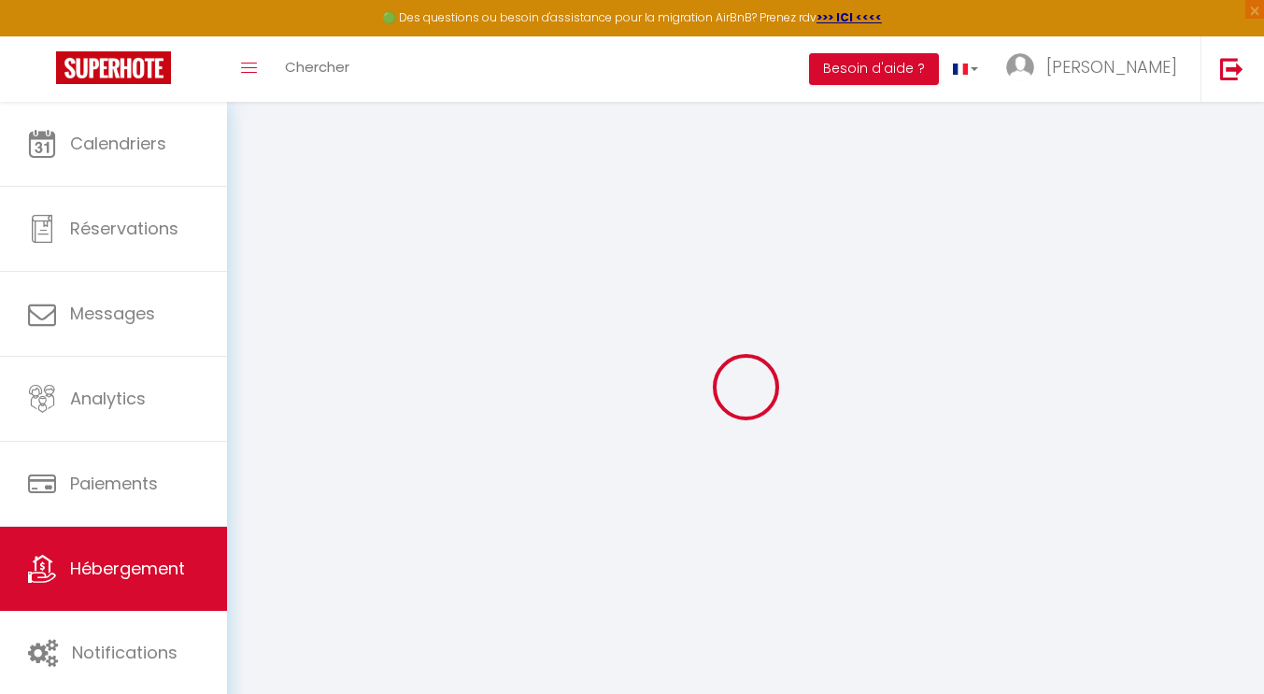
select select "4"
type input "550"
type input "3.41"
type input "1500"
select select
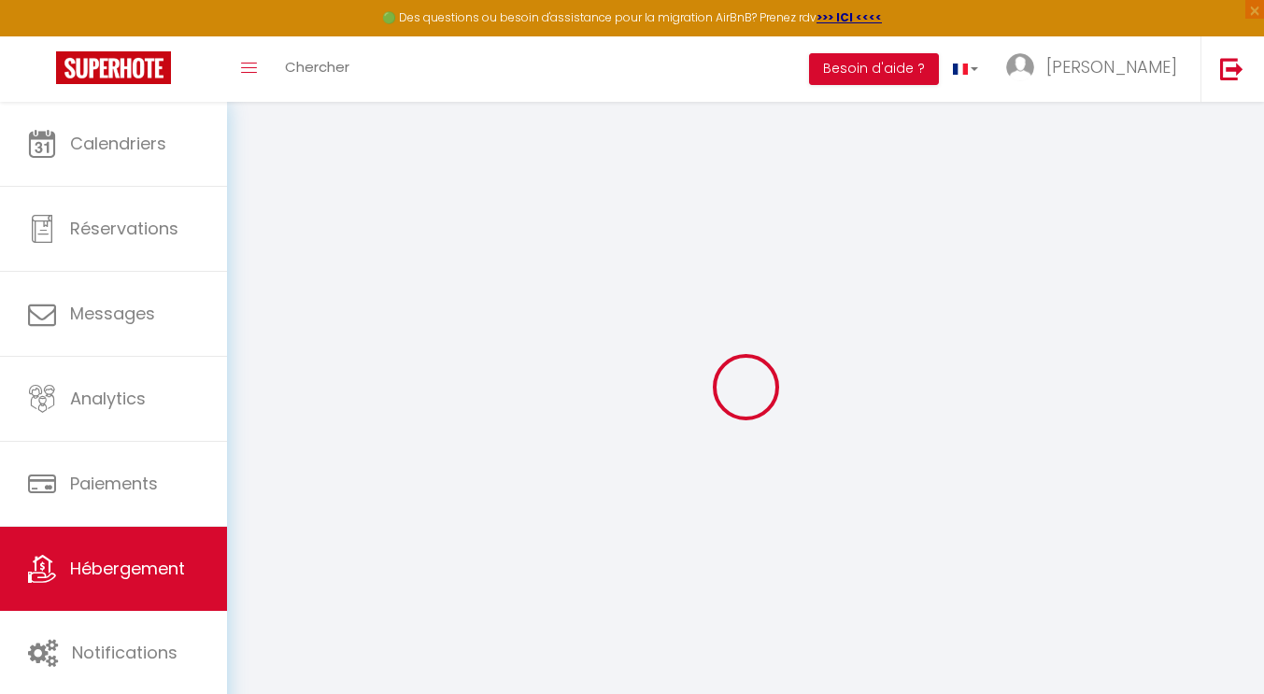
select select
type input "Résidence de [PERSON_NAME]"
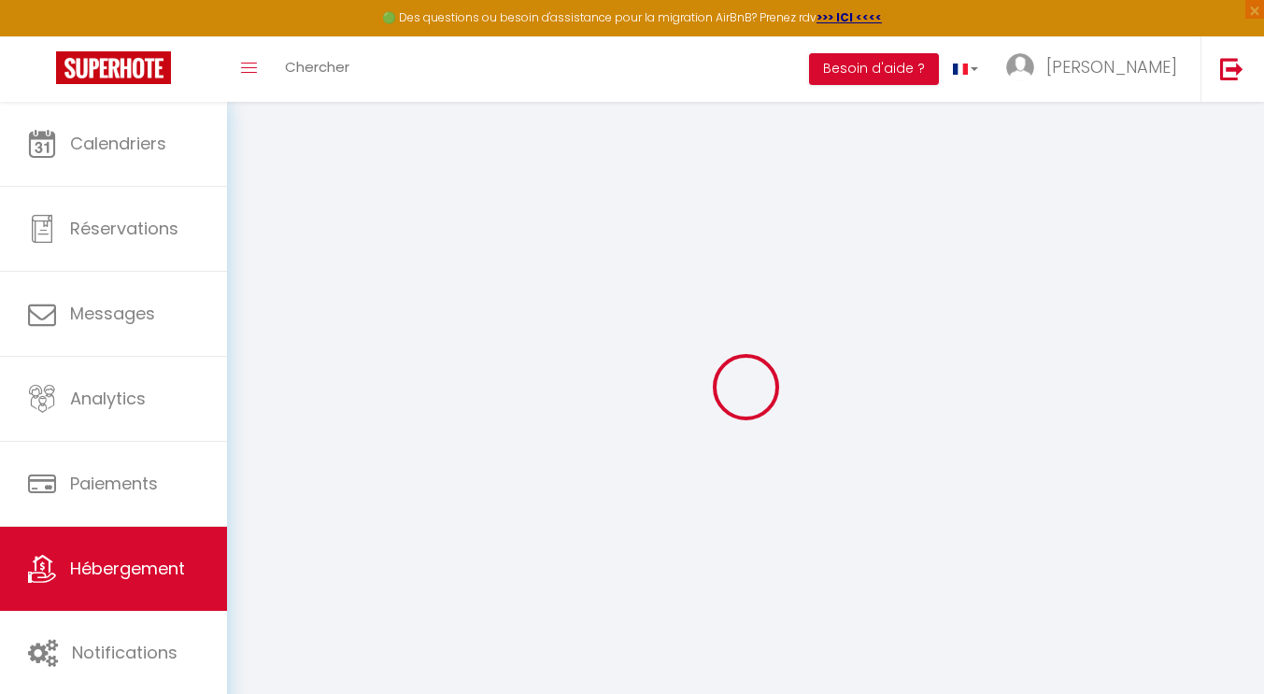
type input "85330"
type input "Noirmoutier-en-l'Île"
type input "[EMAIL_ADDRESS][DOMAIN_NAME]"
select select "4947"
checkbox input "false"
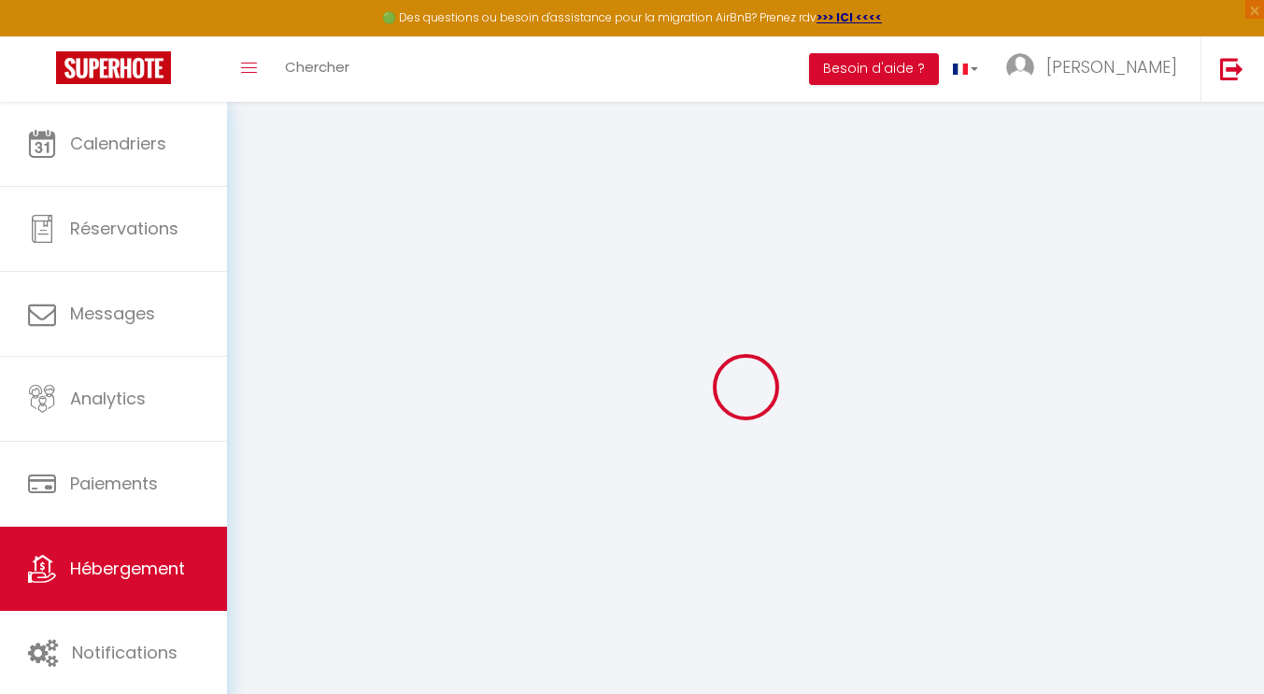
checkbox input "false"
type input "0"
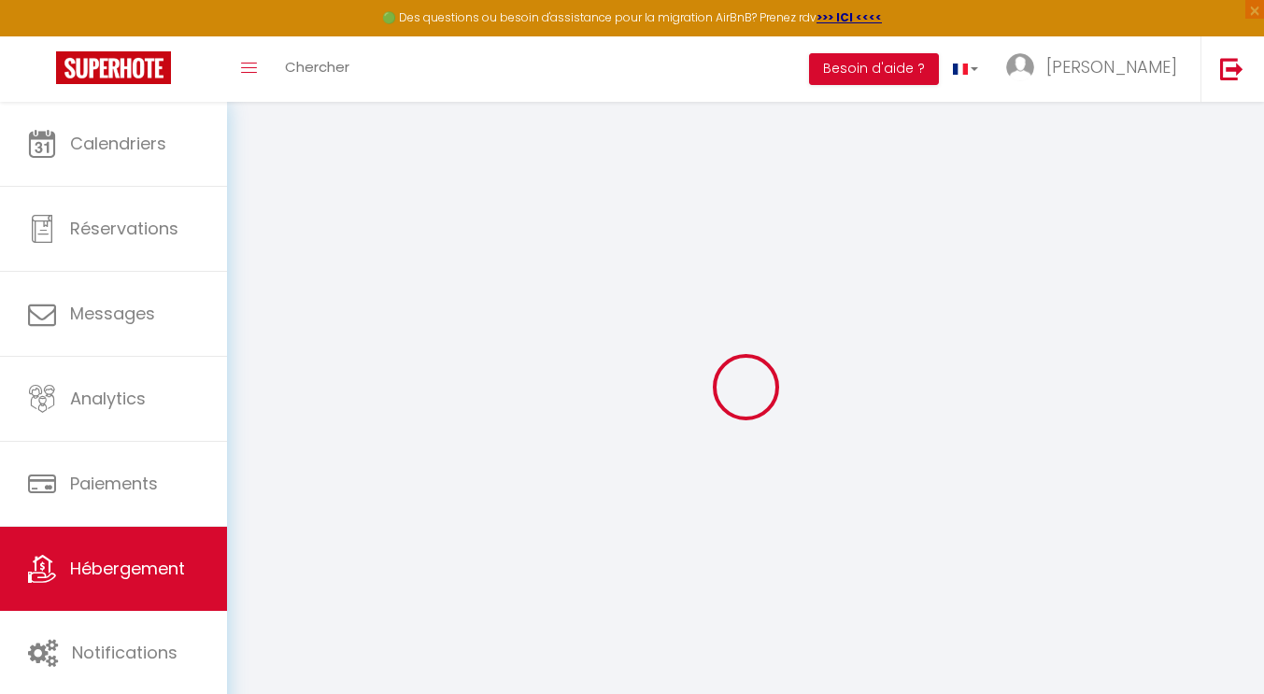
type input "0"
select select "villa"
select select
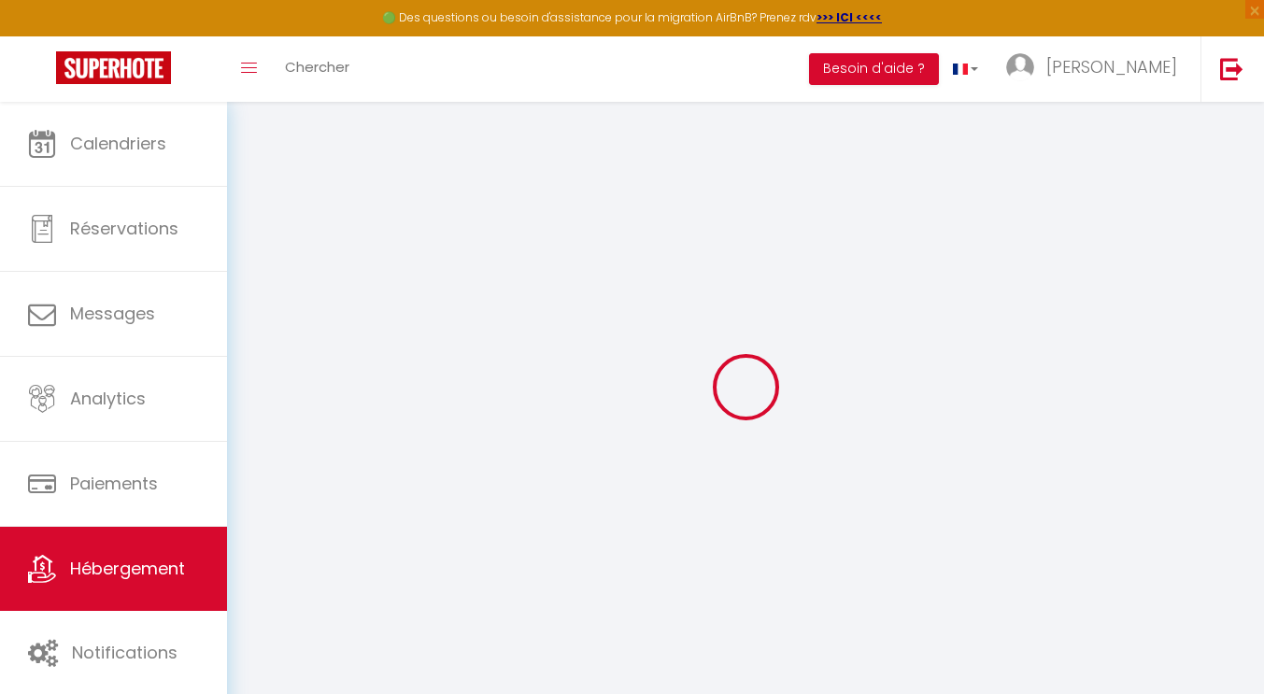
select select
checkbox input "false"
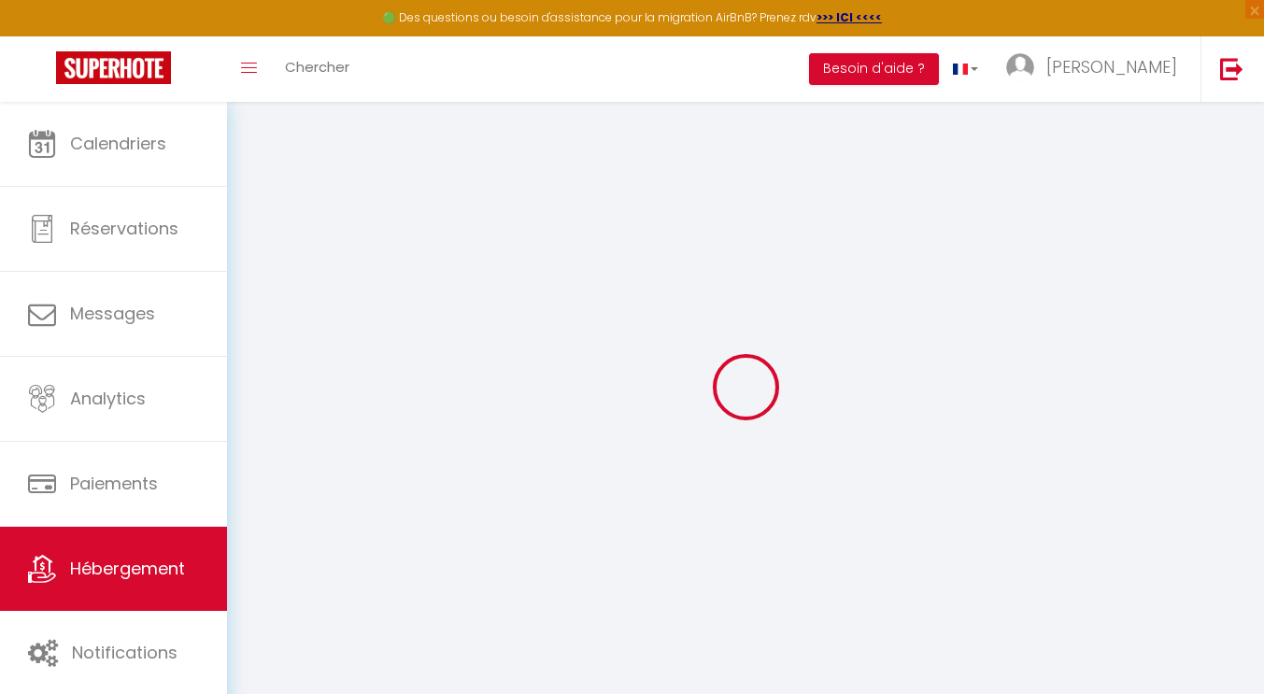
checkbox input "false"
select select
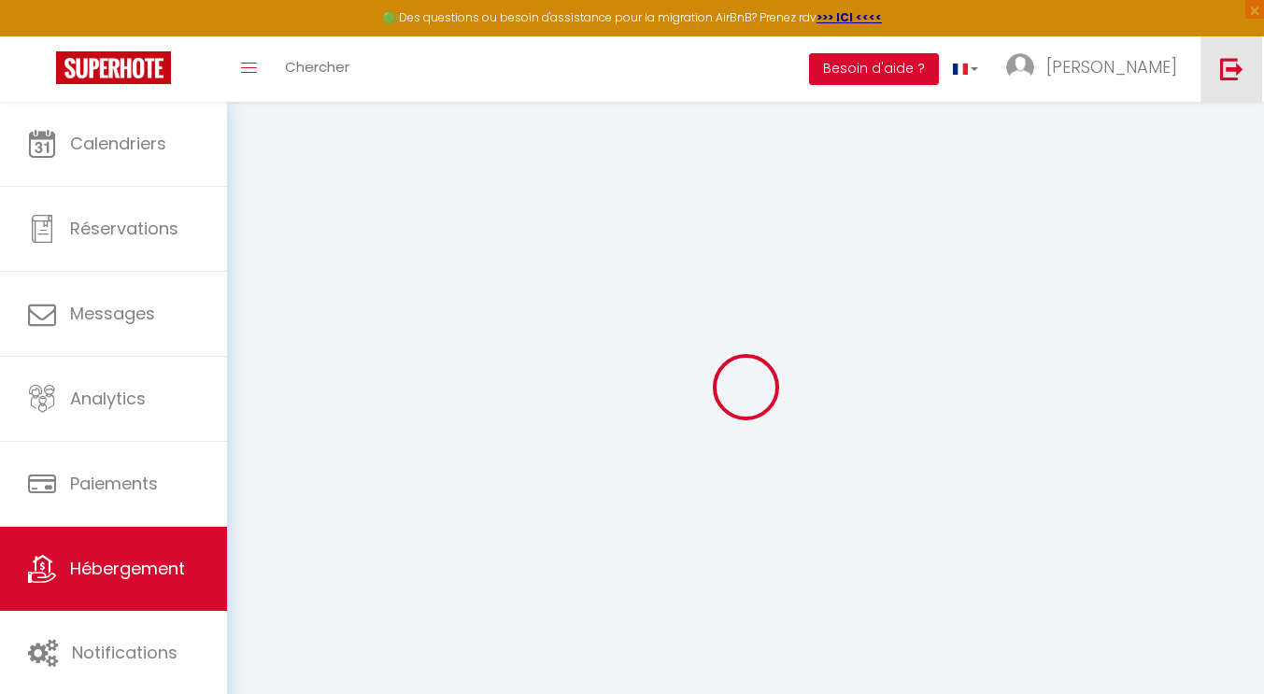
select select
checkbox input "false"
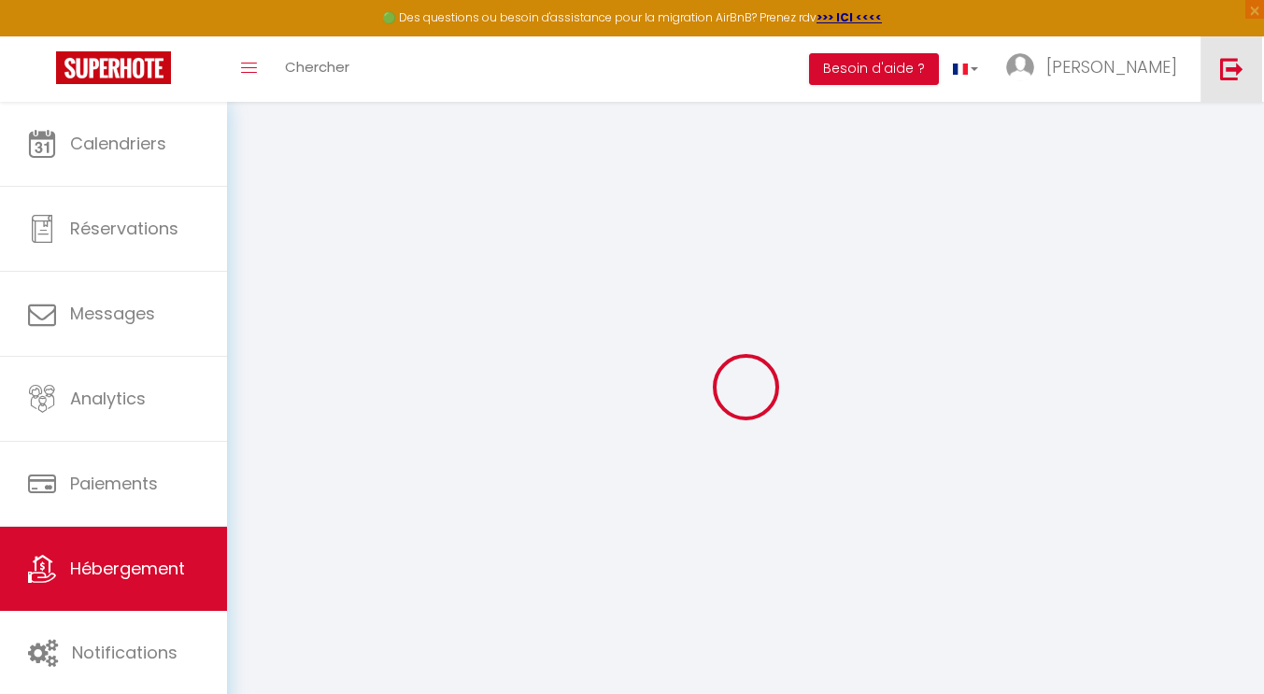
checkbox input "false"
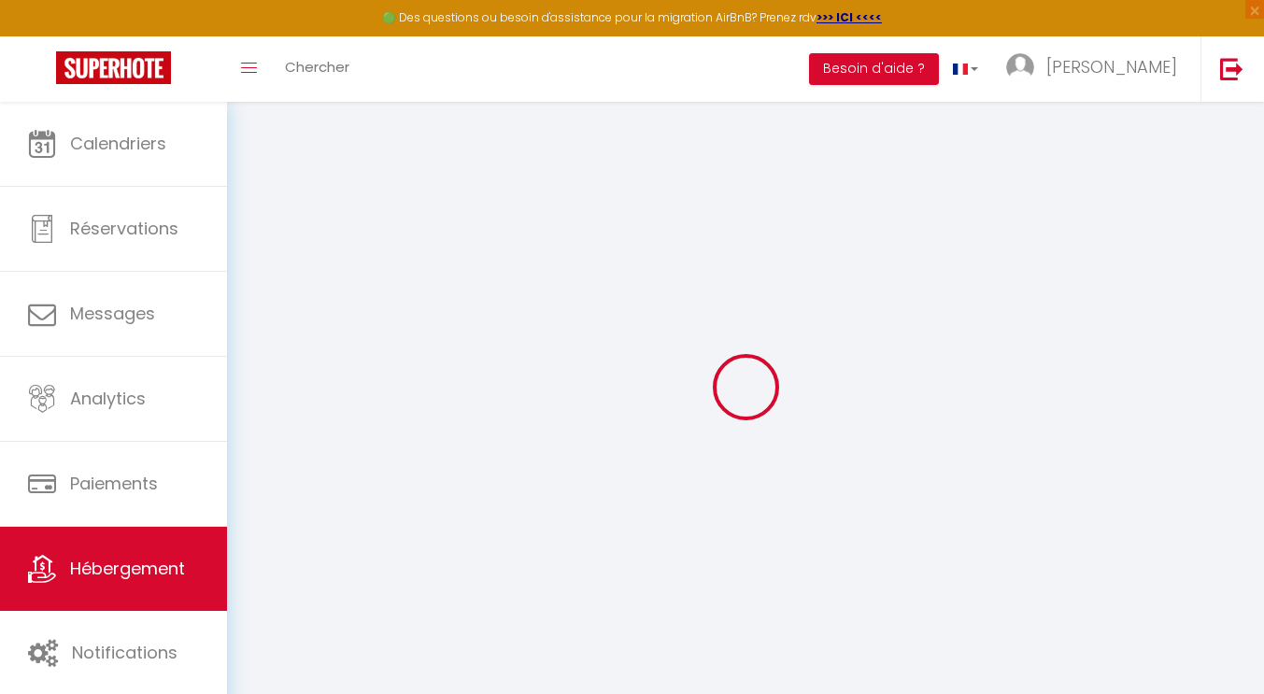
select select "17:00"
select select "21:00"
select select "09:00"
select select "30"
select select "120"
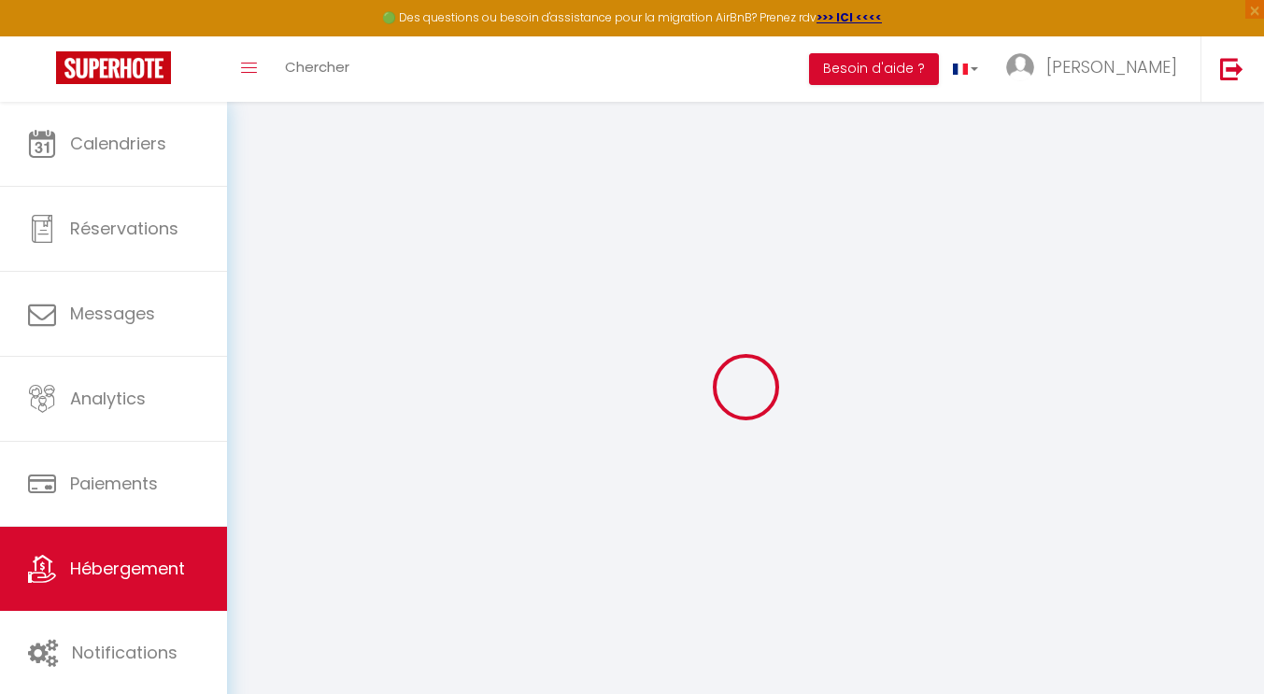
checkbox input "false"
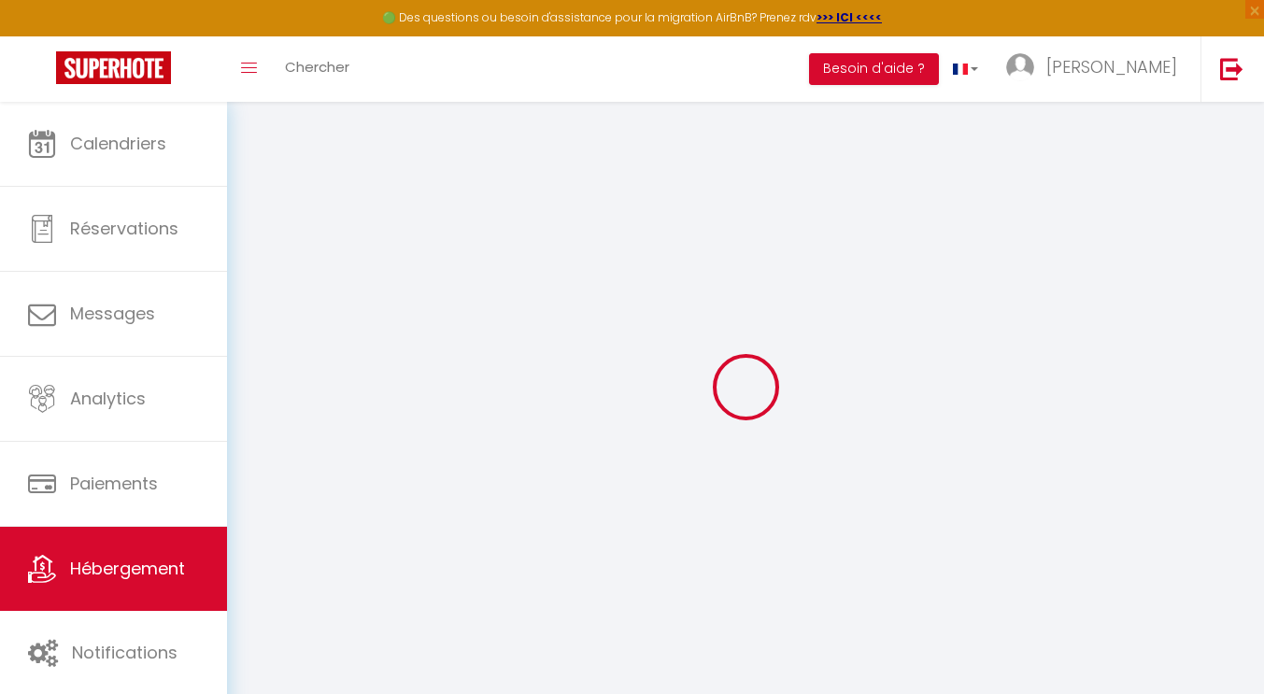
checkbox input "false"
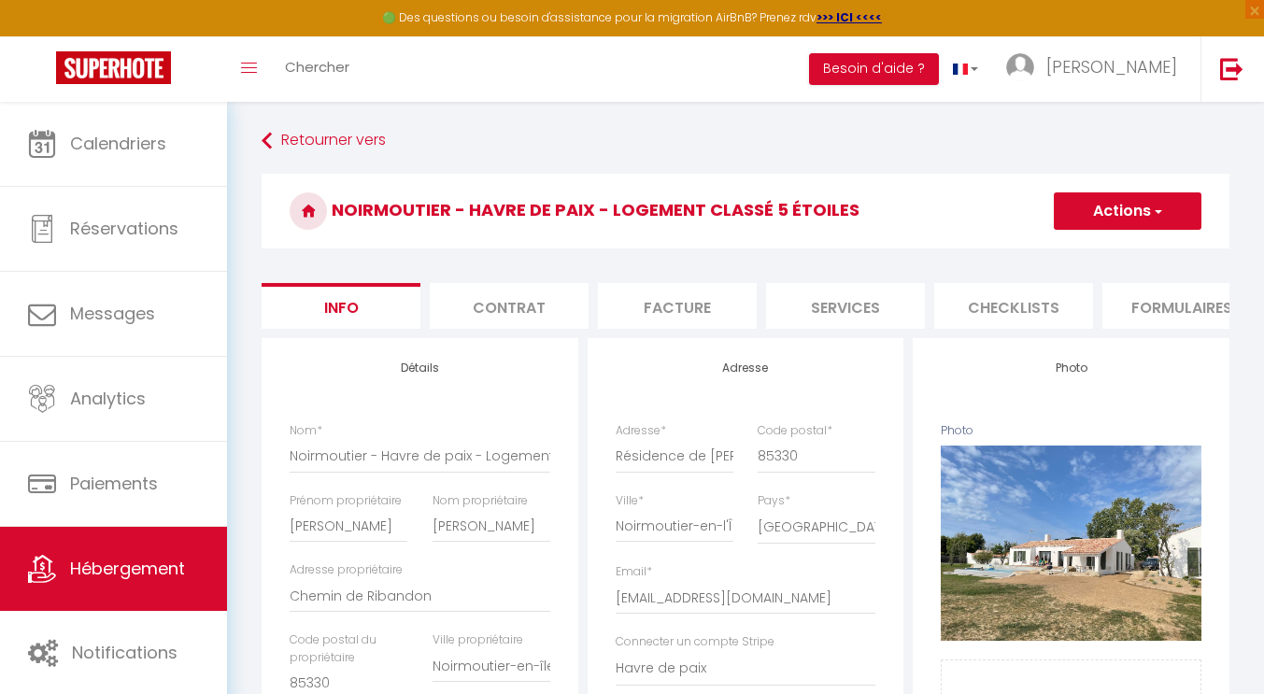
checkbox input "false"
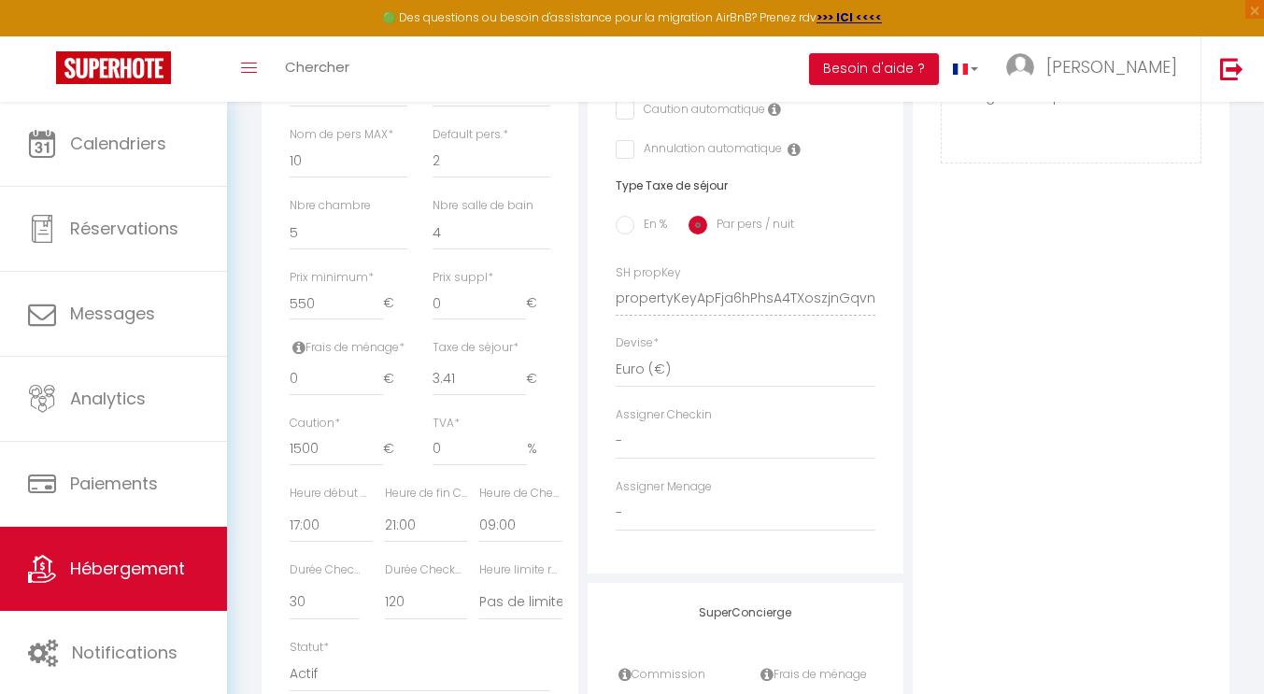
scroll to position [686, 0]
click at [632, 451] on select "- MCD MCD" at bounding box center [746, 438] width 261 height 35
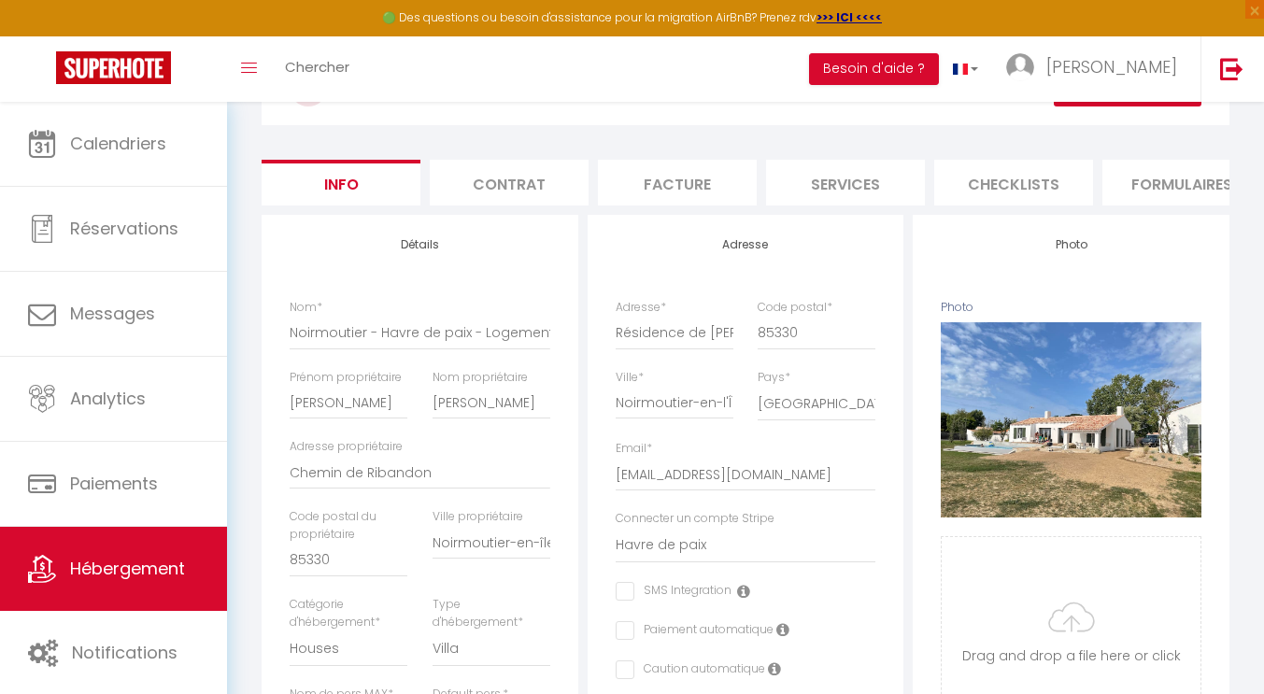
scroll to position [107, 0]
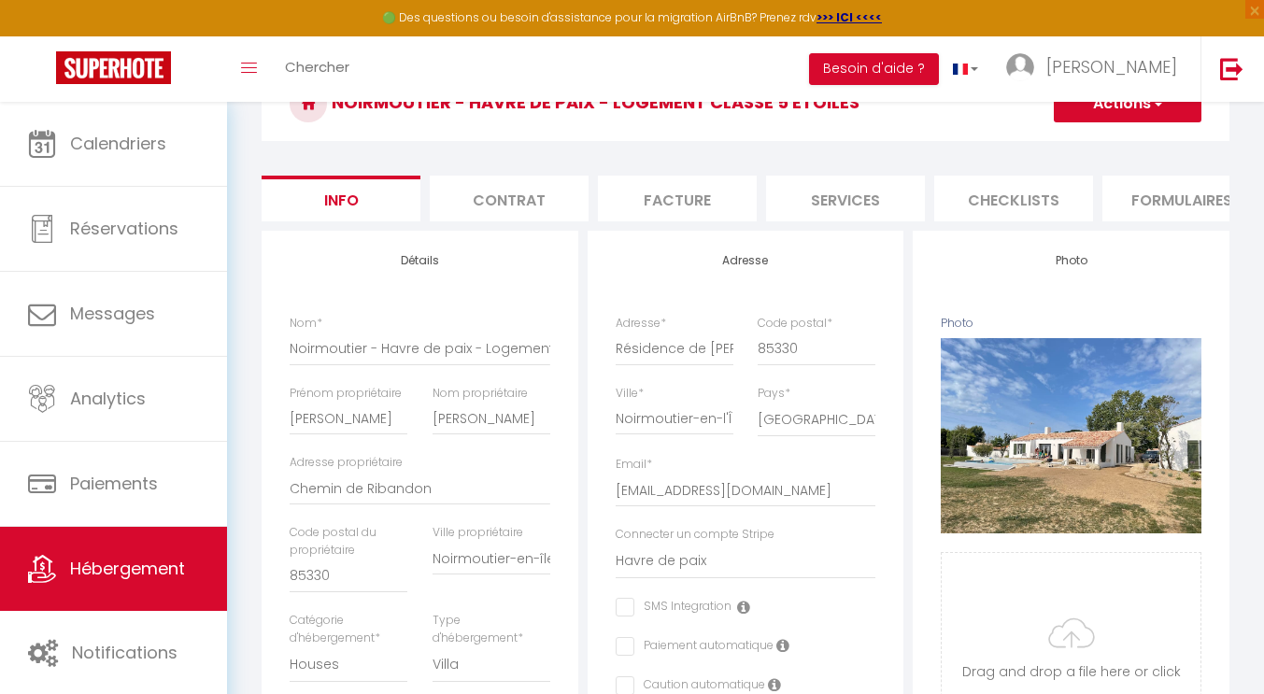
click at [531, 186] on li "Contrat" at bounding box center [509, 199] width 159 height 46
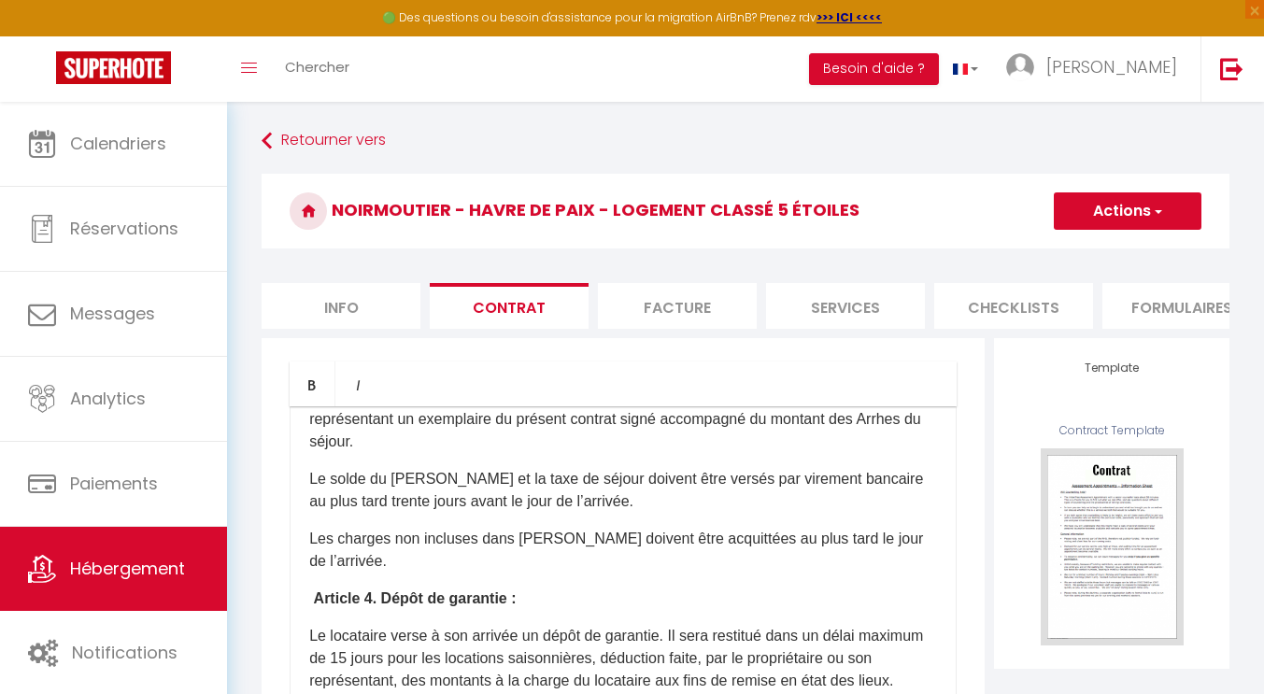
click at [677, 312] on li "Facture" at bounding box center [677, 306] width 159 height 46
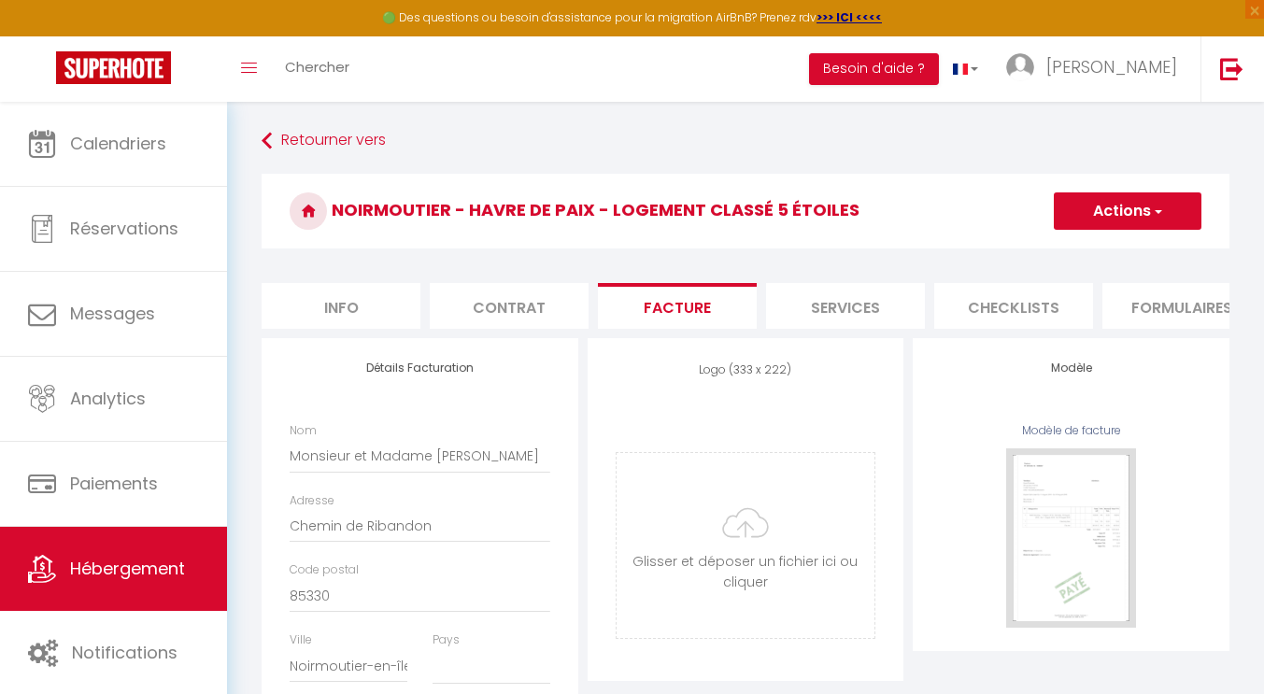
select select
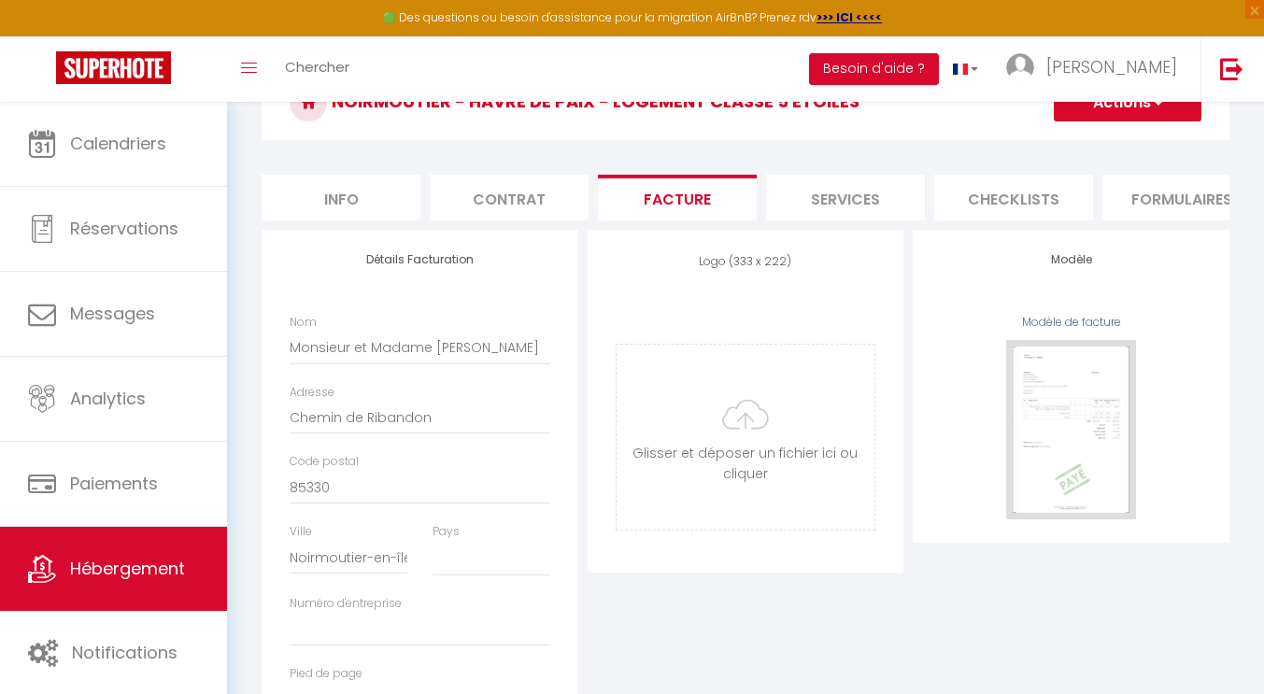
scroll to position [49, 0]
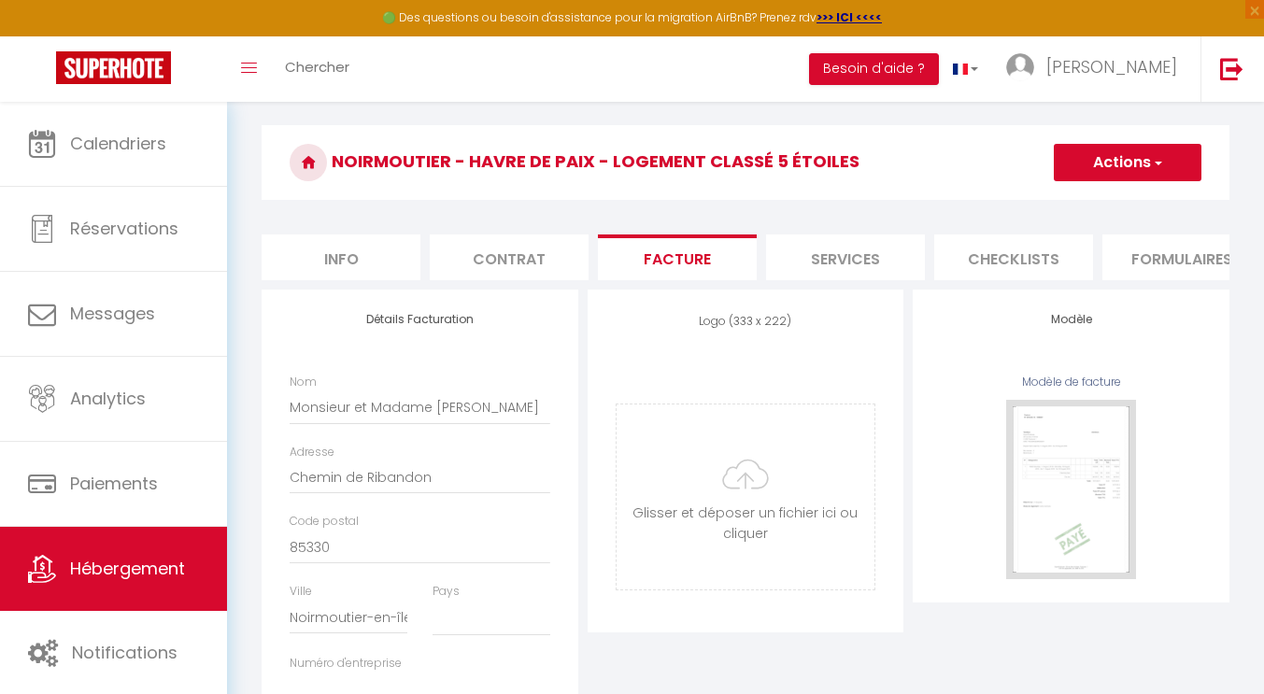
click at [866, 262] on li "Services" at bounding box center [845, 257] width 159 height 46
select select
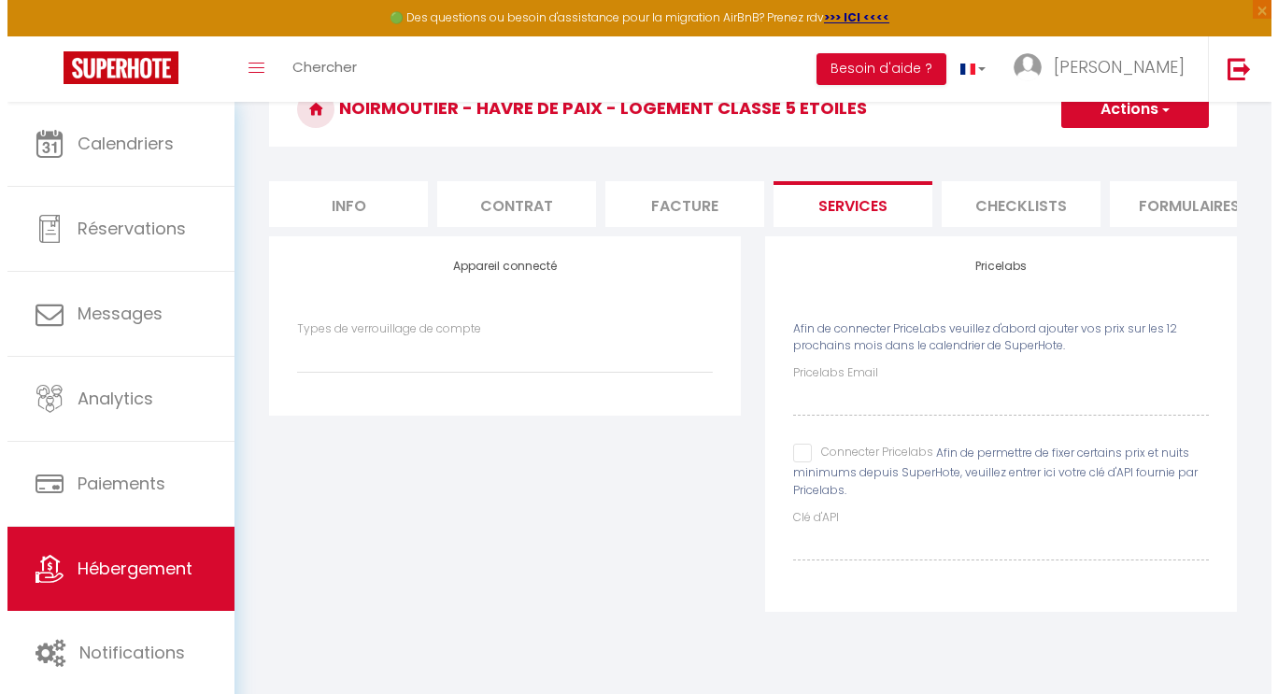
scroll to position [67, 0]
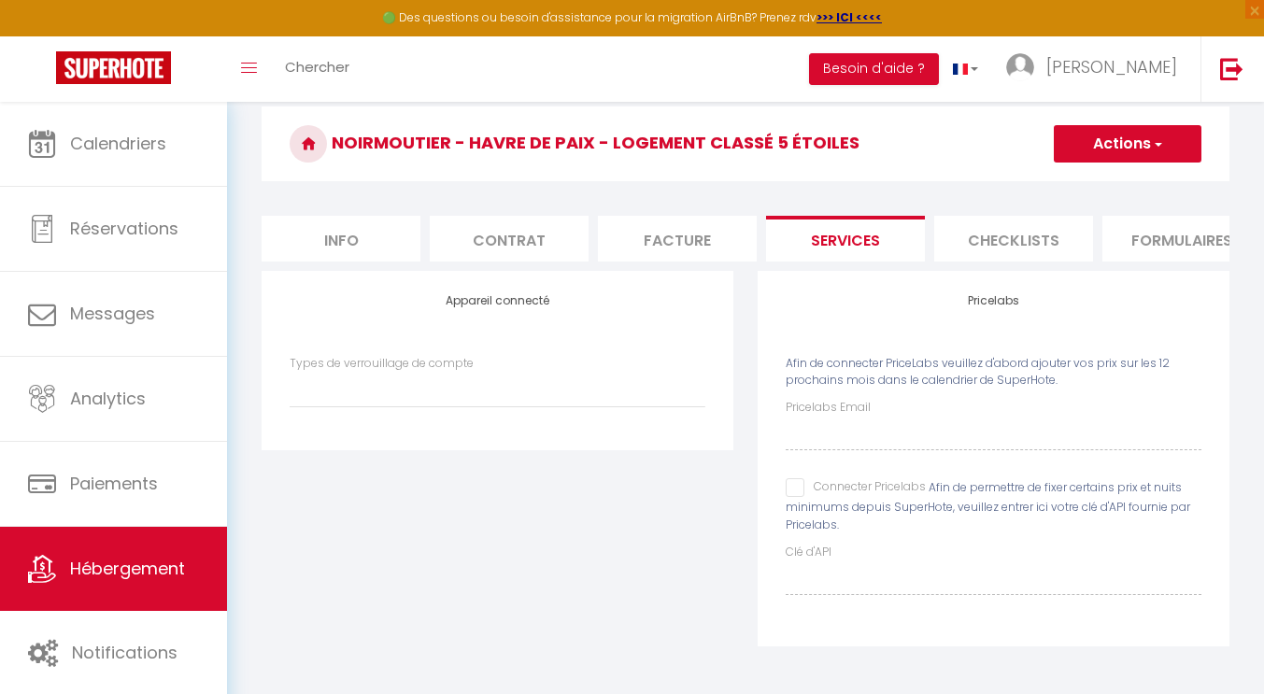
click at [1010, 242] on li "Checklists" at bounding box center [1013, 239] width 159 height 46
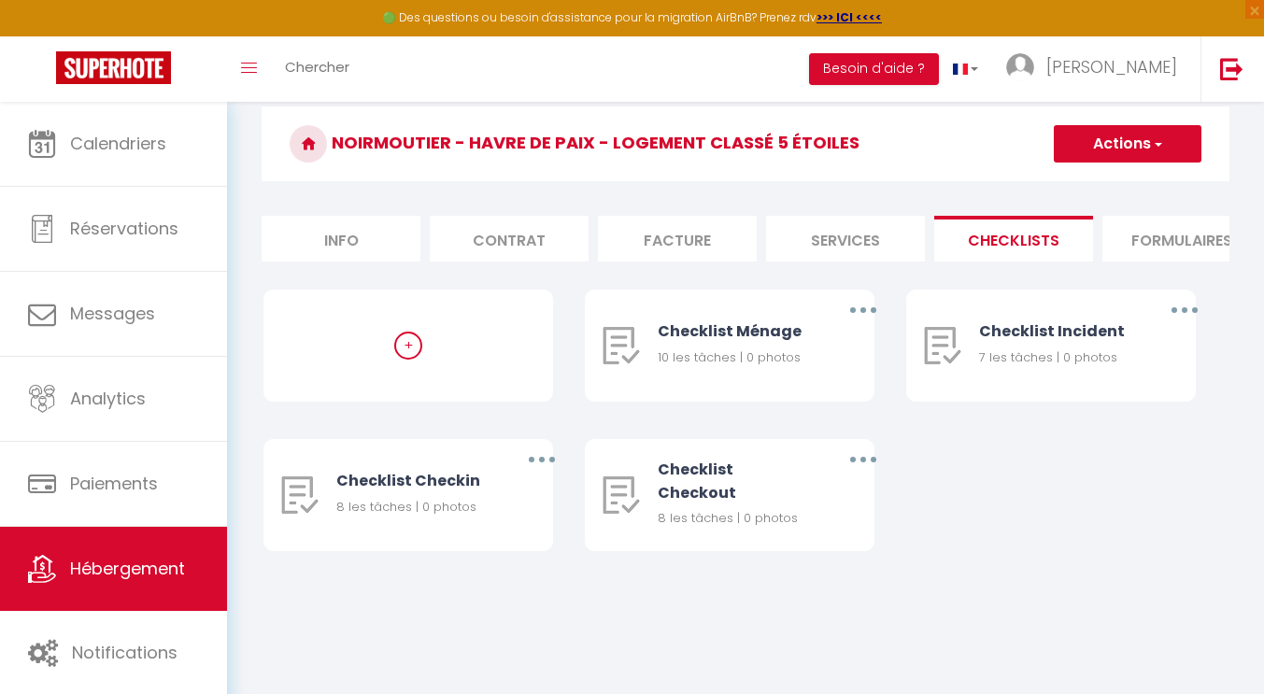
click at [410, 360] on div "+" at bounding box center [408, 346] width 28 height 28
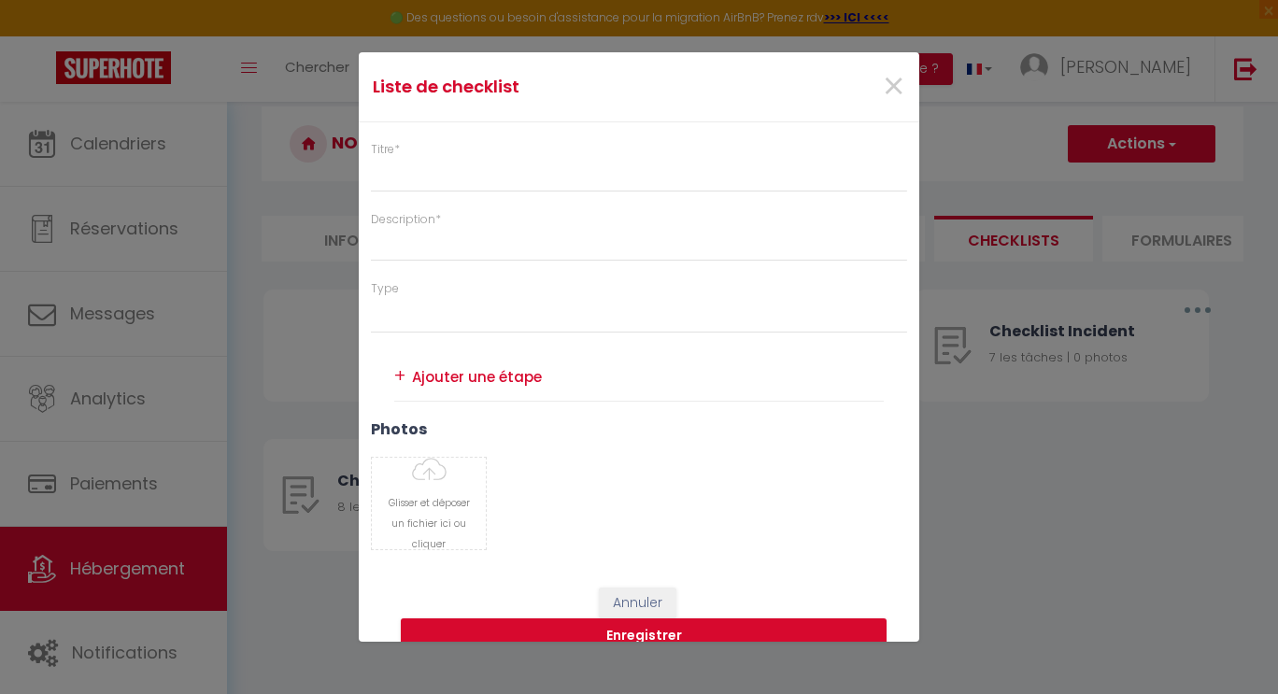
select select "4"
click at [437, 390] on textarea at bounding box center [648, 376] width 472 height 28
click at [400, 373] on div "+" at bounding box center [399, 376] width 11 height 29
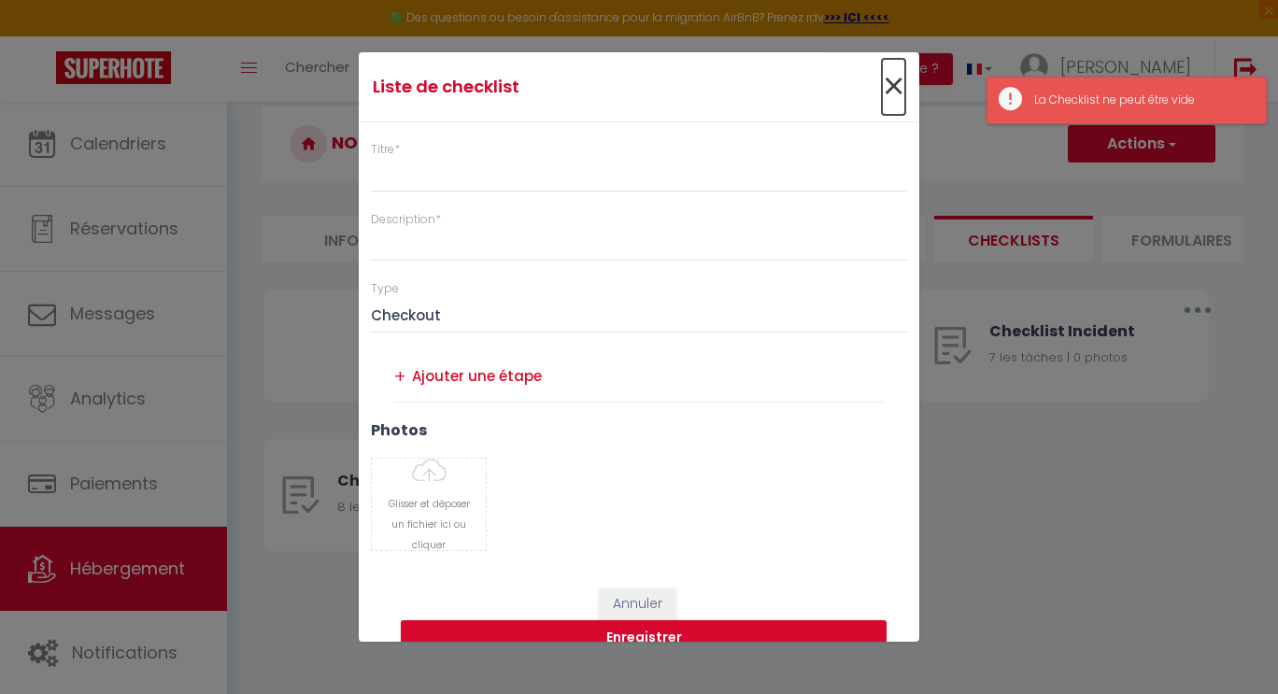
click at [883, 83] on span "×" at bounding box center [893, 87] width 23 height 56
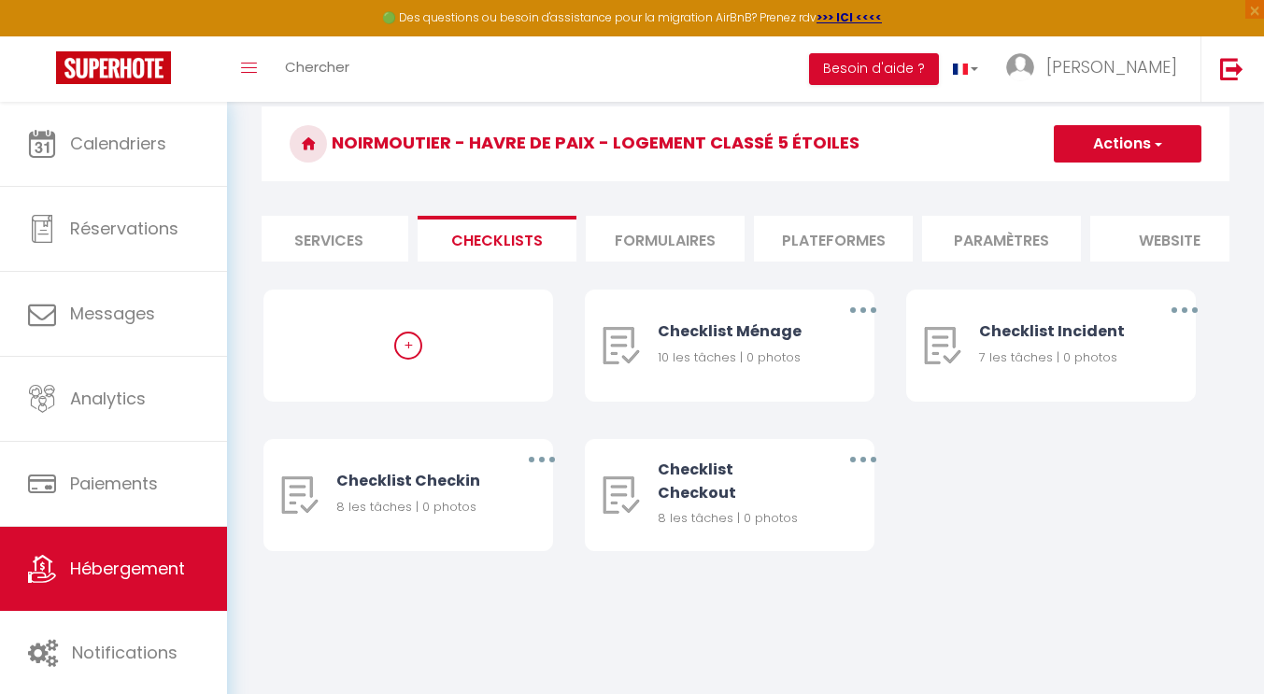
scroll to position [0, 598]
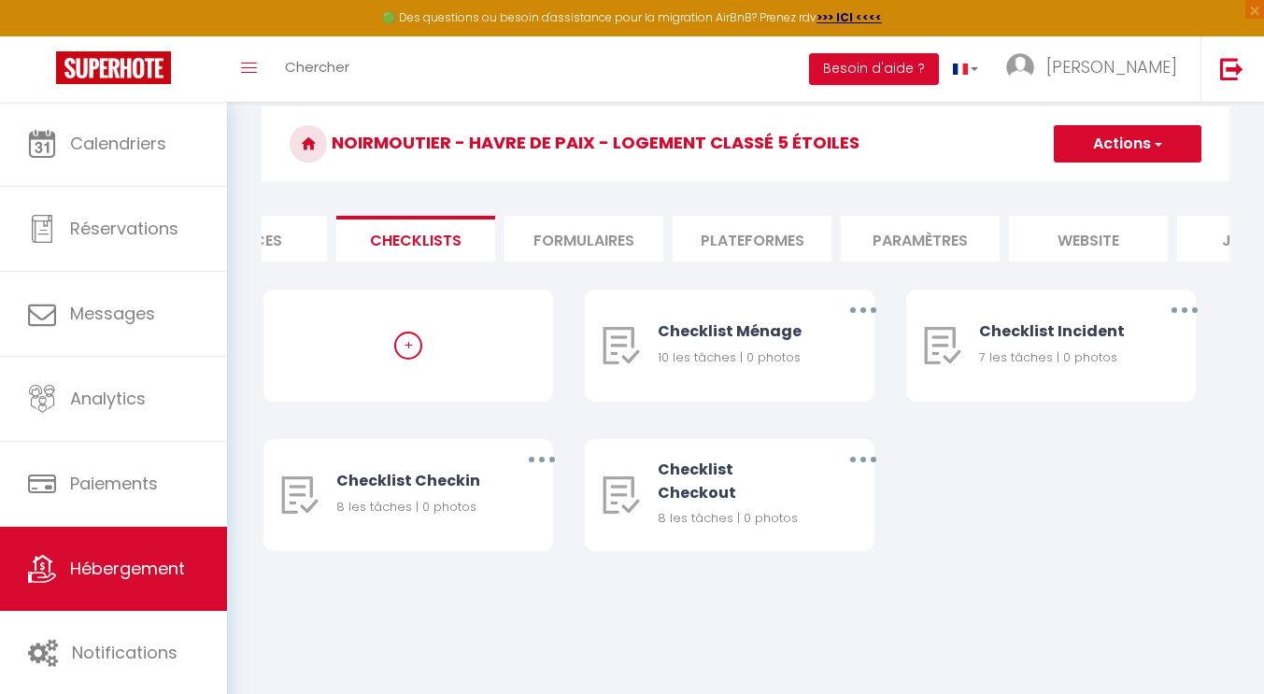
click at [605, 246] on li "Formulaires" at bounding box center [583, 239] width 159 height 46
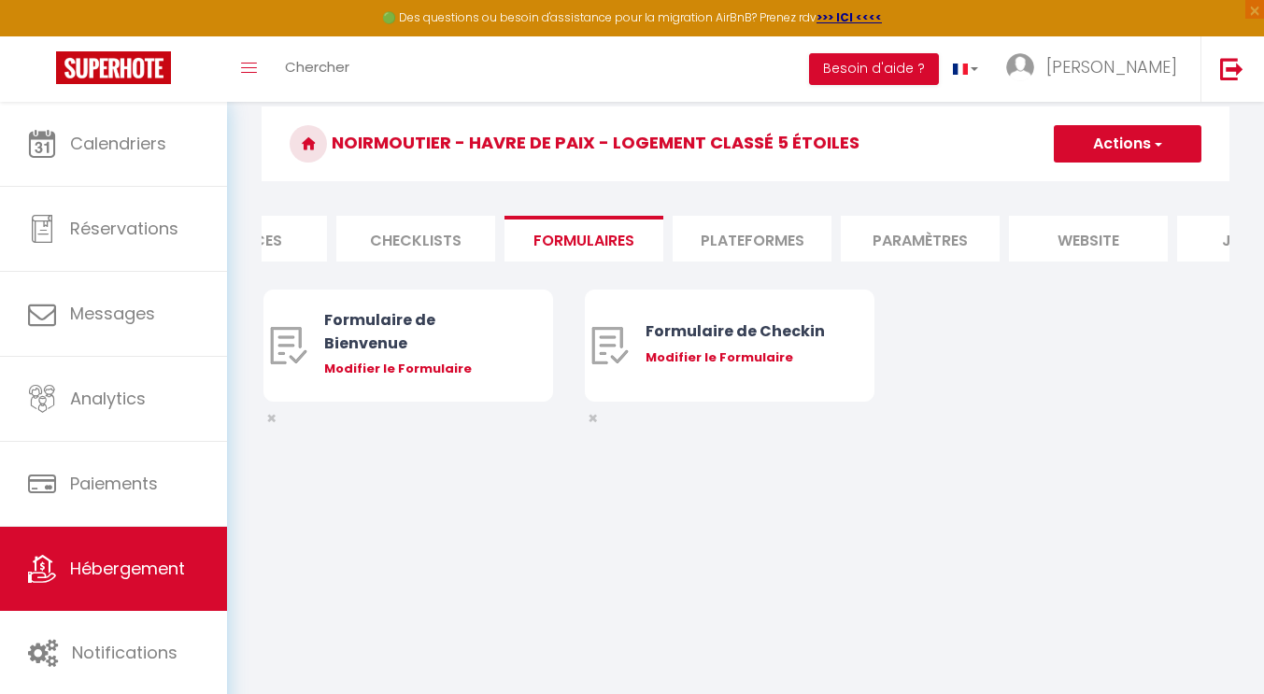
click at [749, 234] on li "Plateformes" at bounding box center [752, 239] width 159 height 46
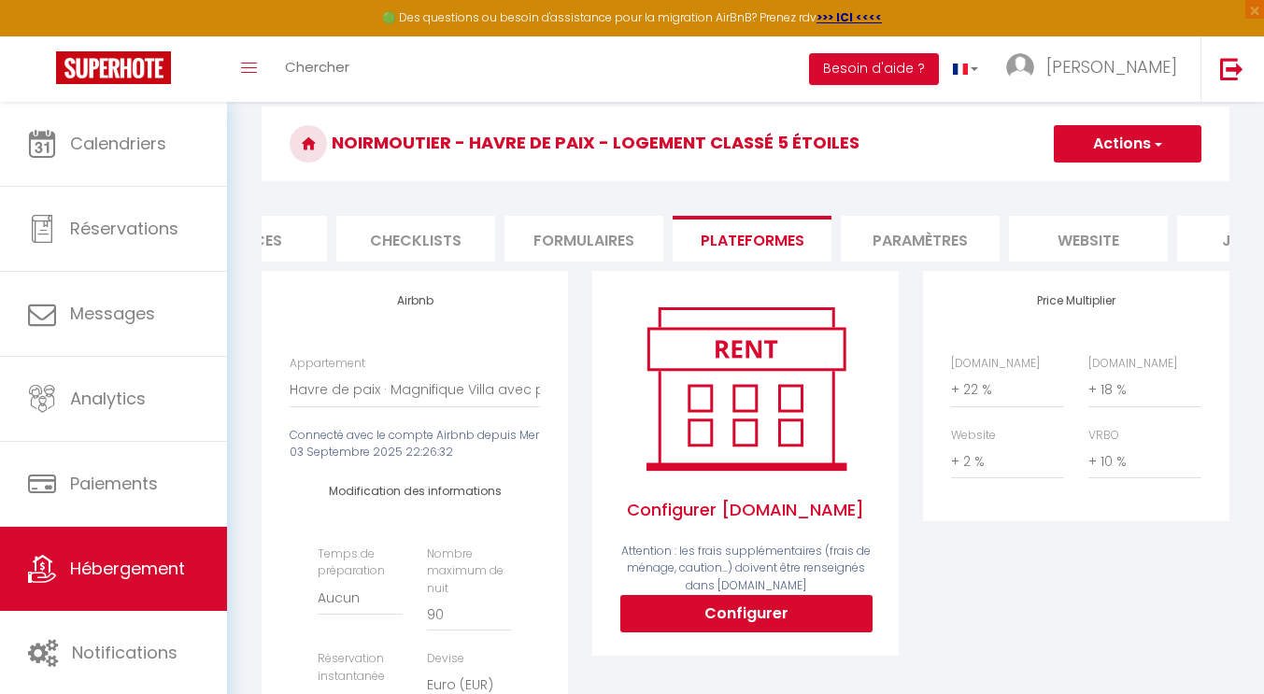
click at [907, 230] on li "Paramètres" at bounding box center [920, 239] width 159 height 46
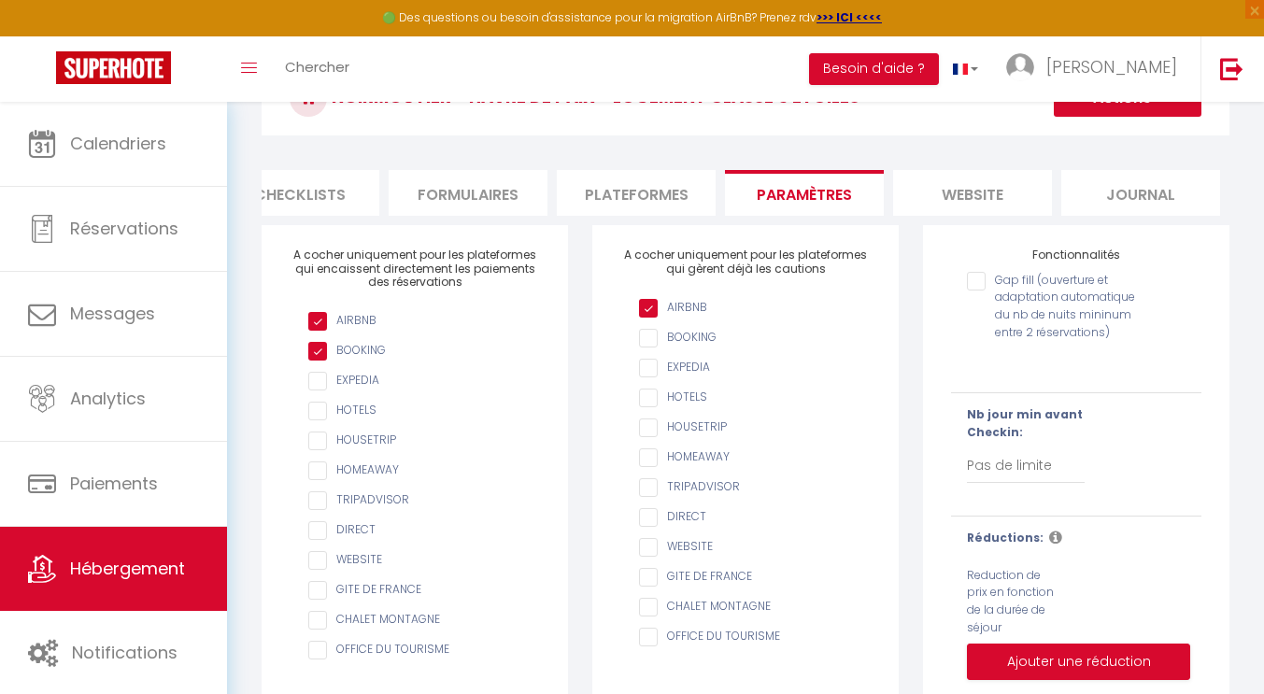
scroll to position [2, 0]
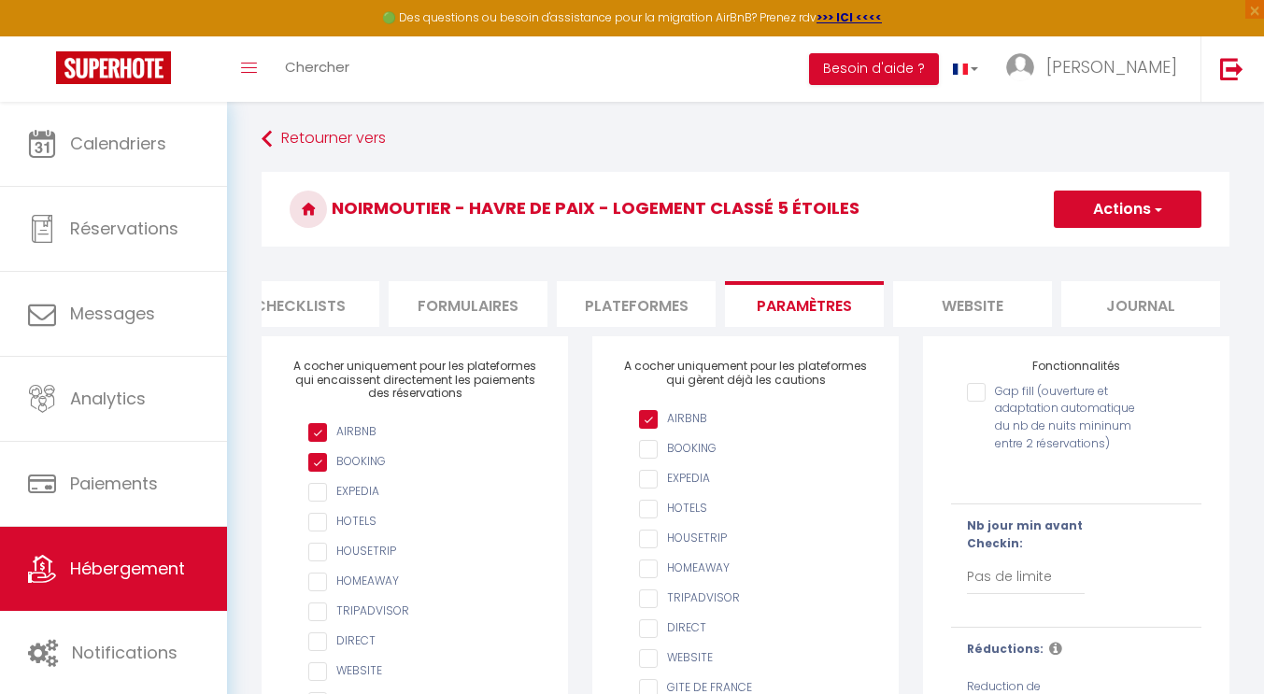
click at [943, 311] on li "website" at bounding box center [972, 304] width 159 height 46
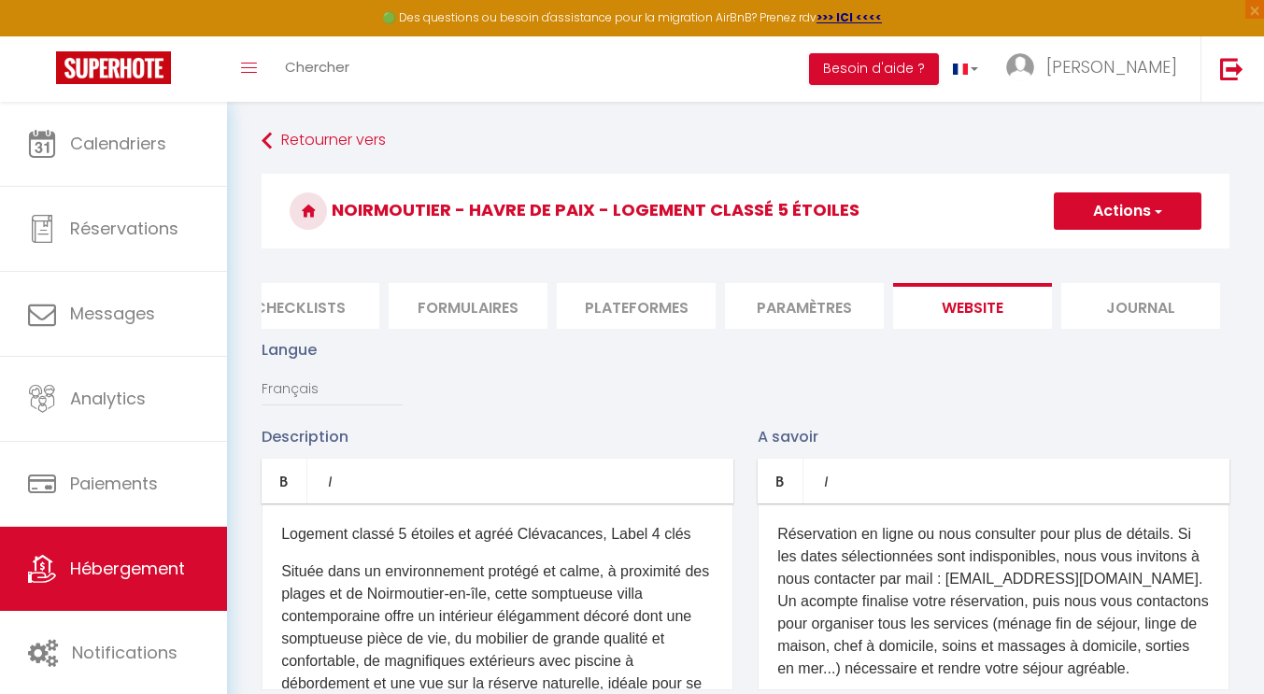
click at [1110, 313] on li "Journal" at bounding box center [1140, 306] width 159 height 46
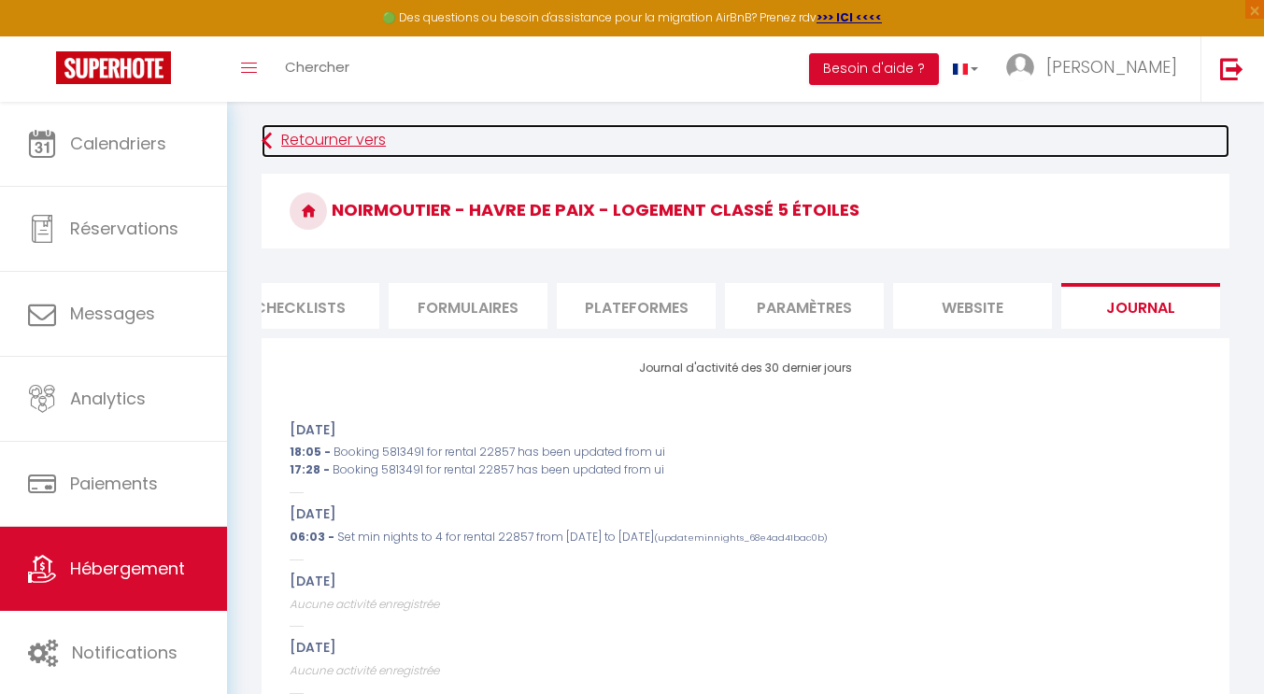
click at [315, 147] on link "Retourner vers" at bounding box center [746, 141] width 968 height 34
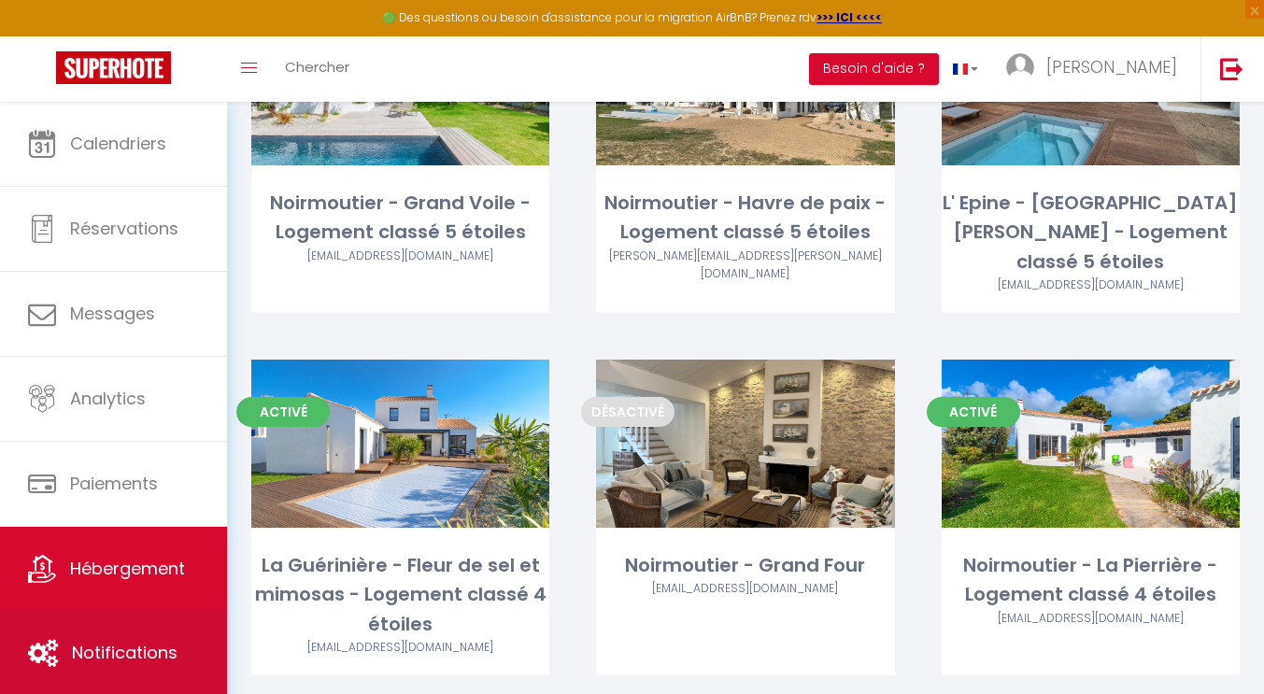
scroll to position [290, 0]
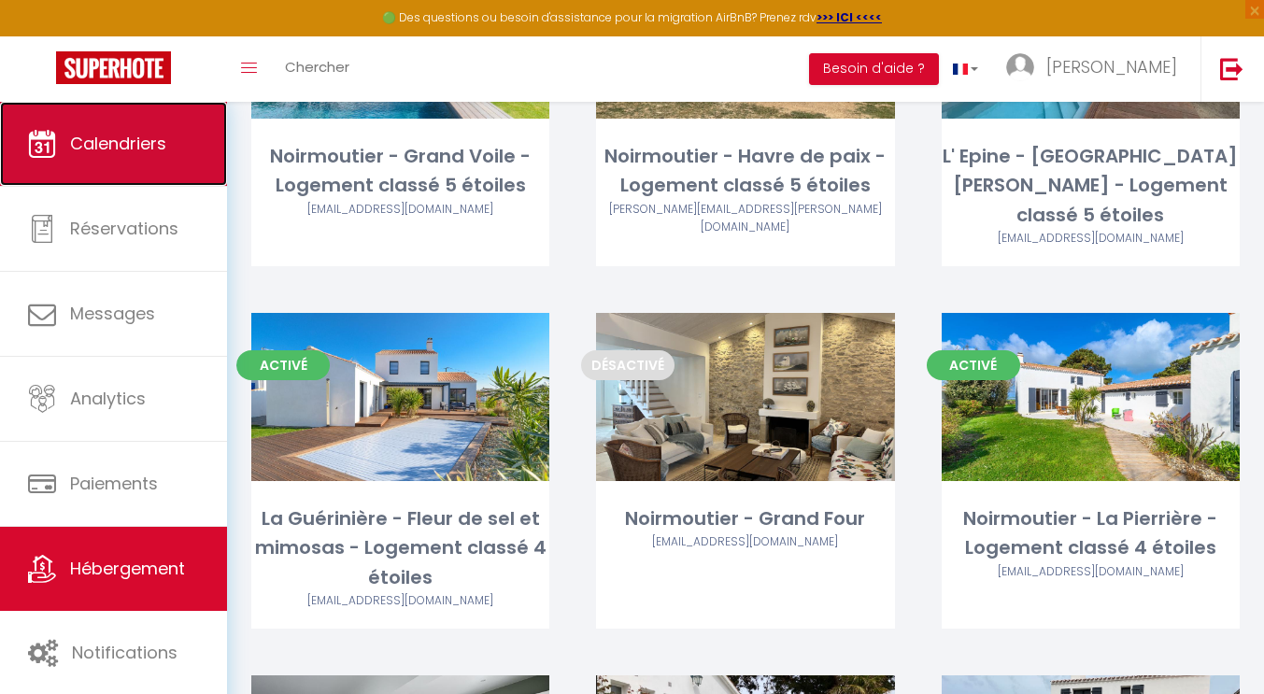
click at [124, 132] on span "Calendriers" at bounding box center [118, 143] width 96 height 23
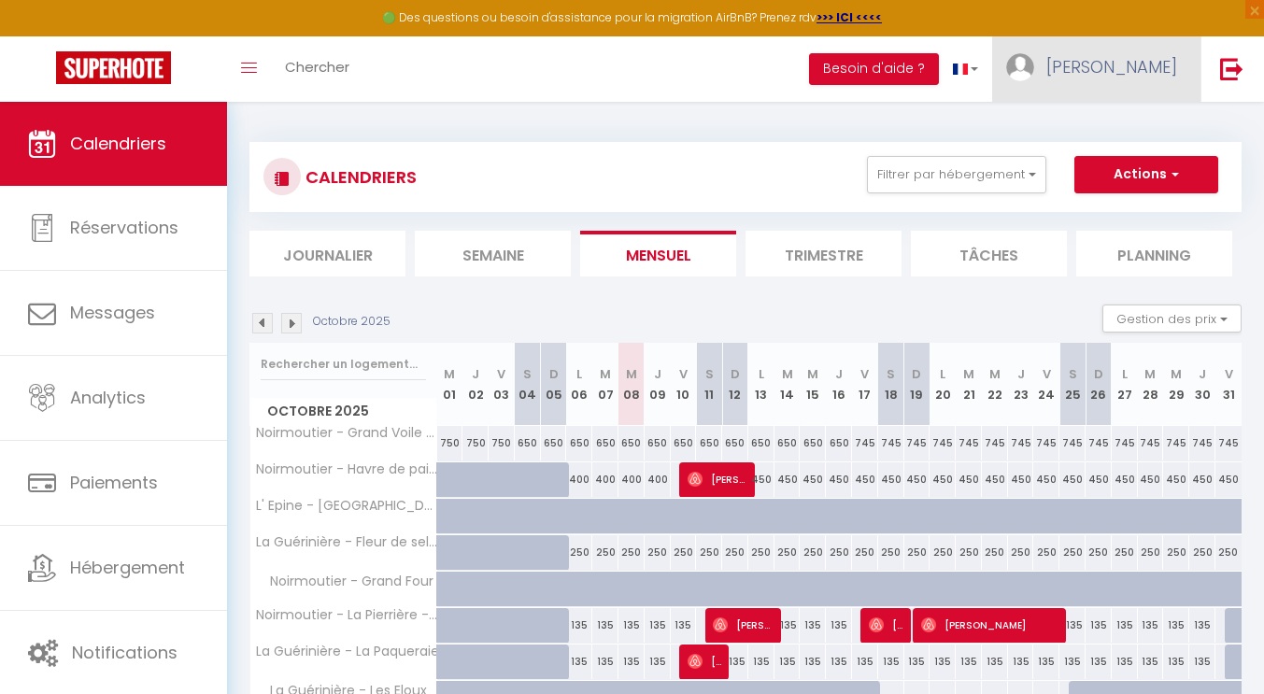
click at [1127, 81] on link "[PERSON_NAME]" at bounding box center [1096, 68] width 208 height 65
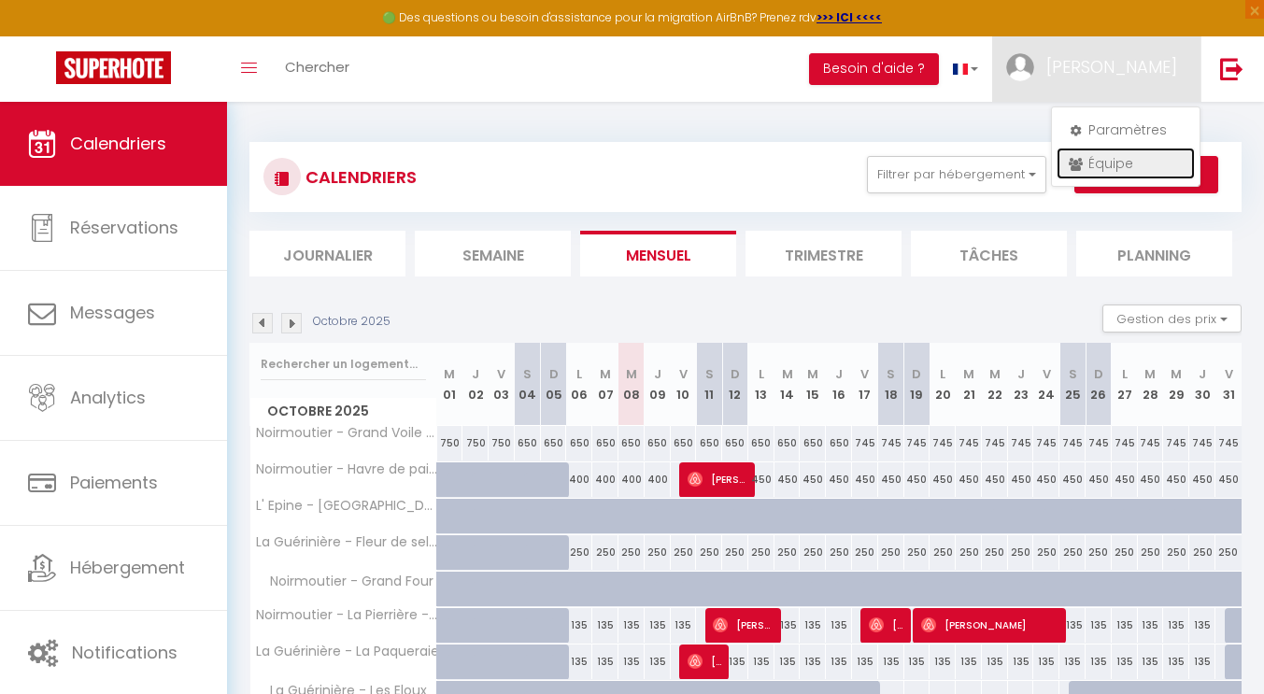
click at [1122, 169] on link "Équipe" at bounding box center [1126, 164] width 138 height 32
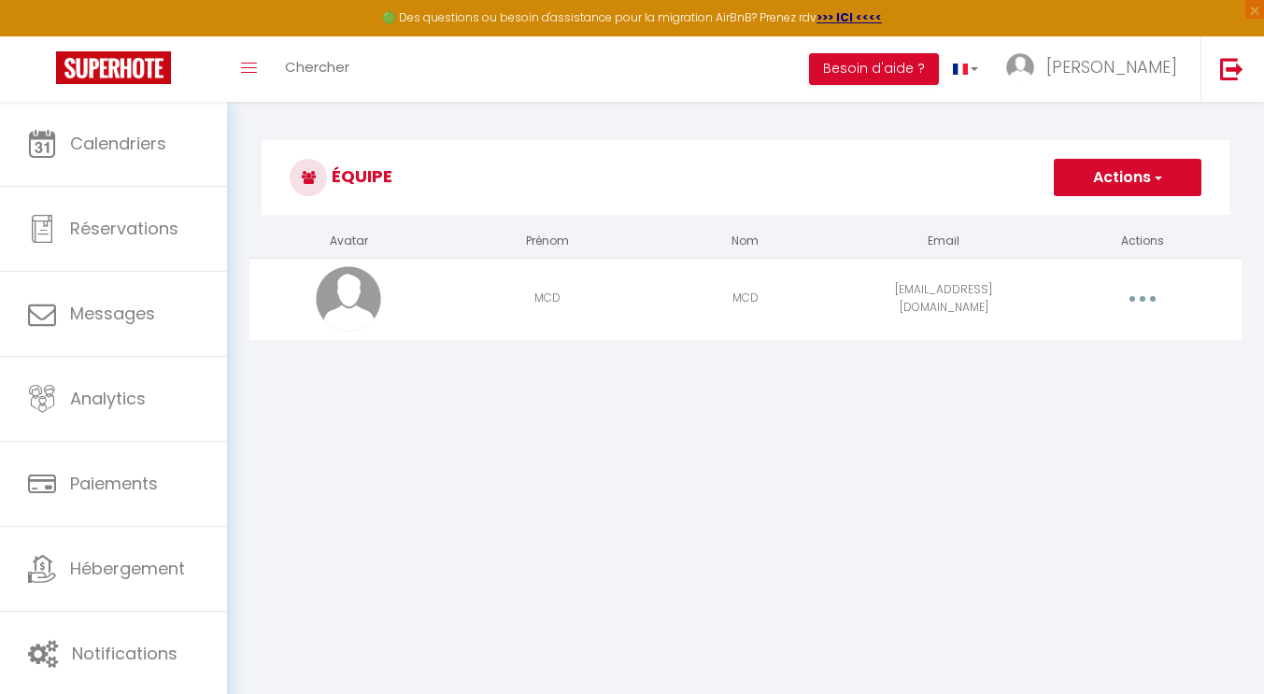
click at [1157, 177] on span "button" at bounding box center [1157, 177] width 12 height 19
click at [1143, 299] on icon "button" at bounding box center [1143, 299] width 6 height 6
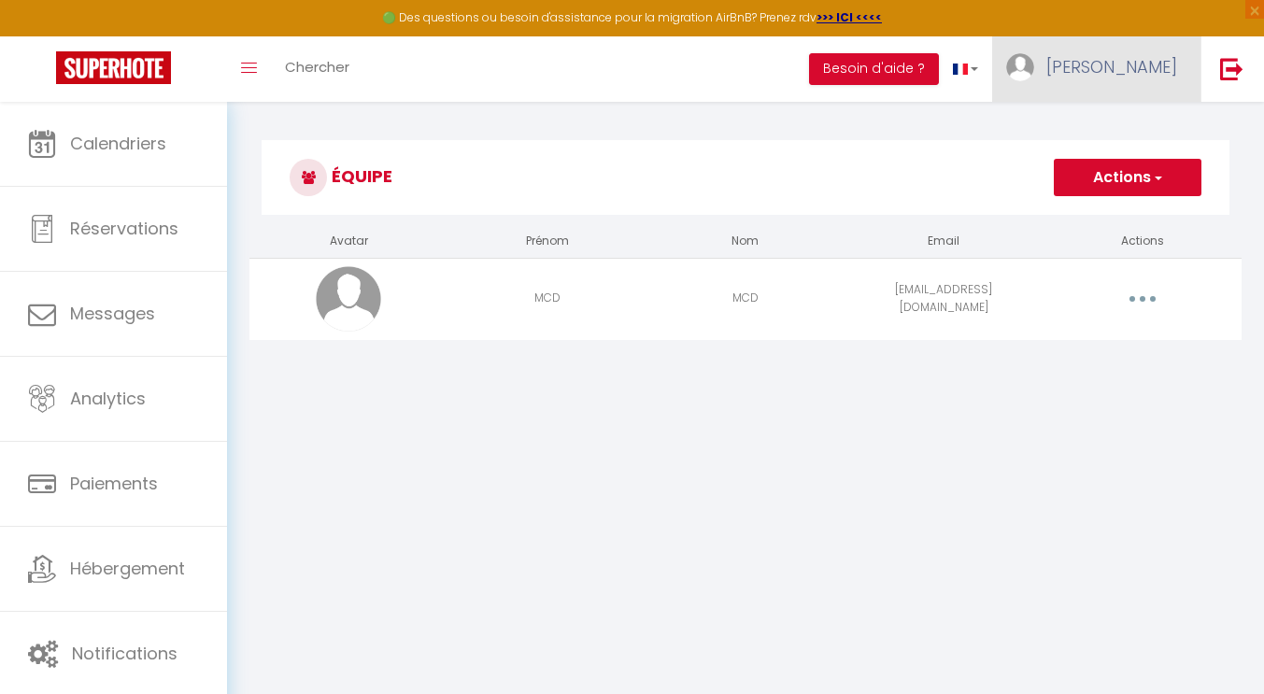
click at [1122, 63] on span "[PERSON_NAME]" at bounding box center [1111, 66] width 131 height 23
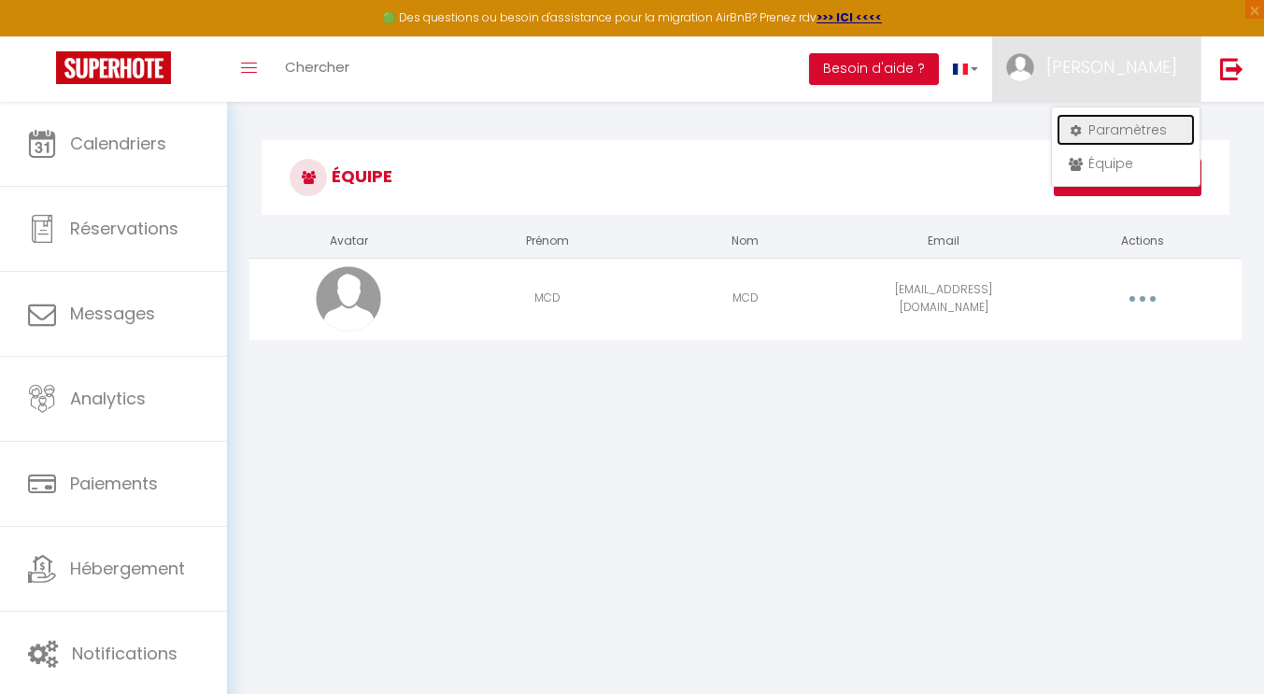
click at [1119, 120] on link "Paramètres" at bounding box center [1126, 130] width 138 height 32
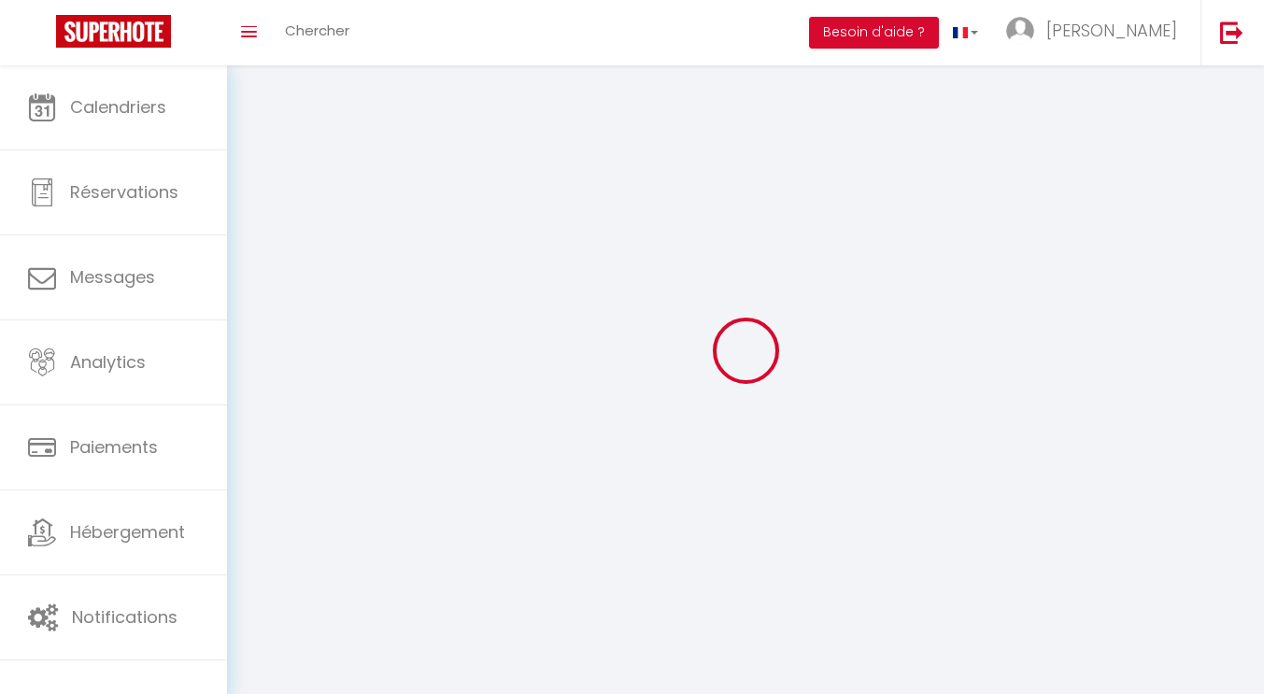
type input "[PERSON_NAME]"
type input "DERVAL"
type input "0620025746"
type input "30 VILLAGE de [GEOGRAPHIC_DATA]"
type input "85680"
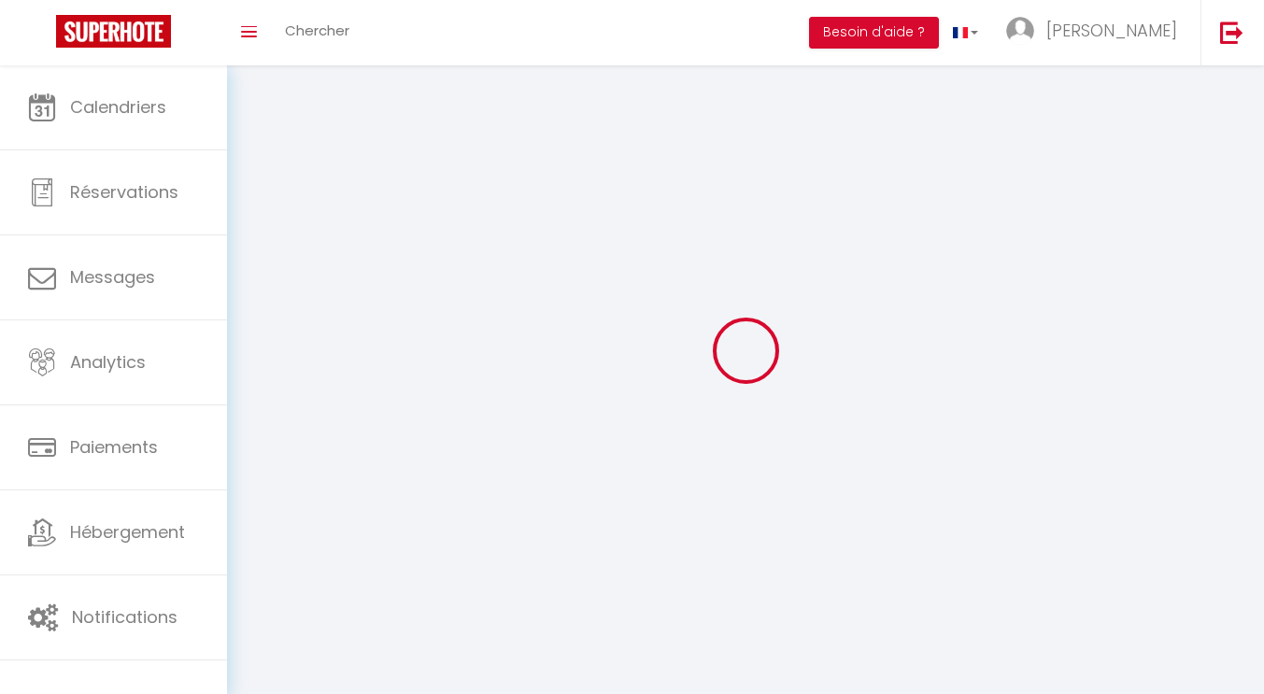
type input "La Guérinière"
type input "FfeXOmDwdSSgR7pShctJoKeDo"
type input "CM3CKPWSBQoGGOwuAuHy9Qcq3"
select select "28"
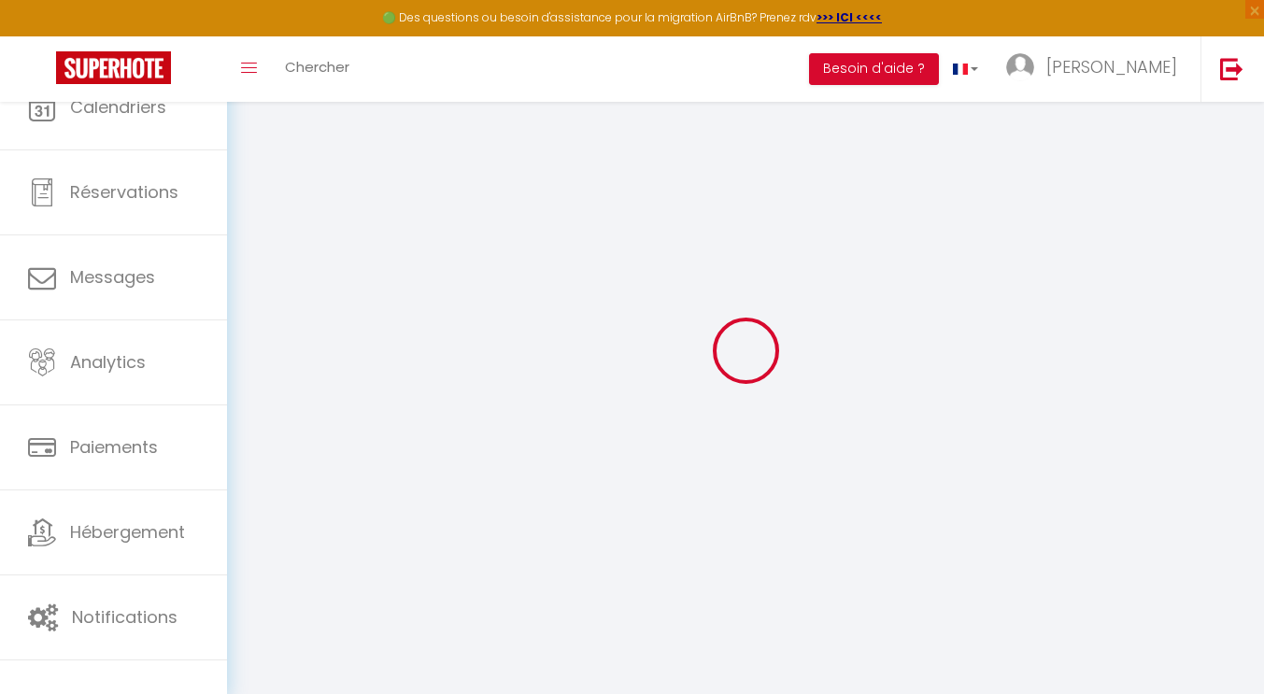
type input "FfeXOmDwdSSgR7pShctJoKeDo"
type input "CM3CKPWSBQoGGOwuAuHy9Qcq3"
type input "[URL][DOMAIN_NAME]"
select select "fr"
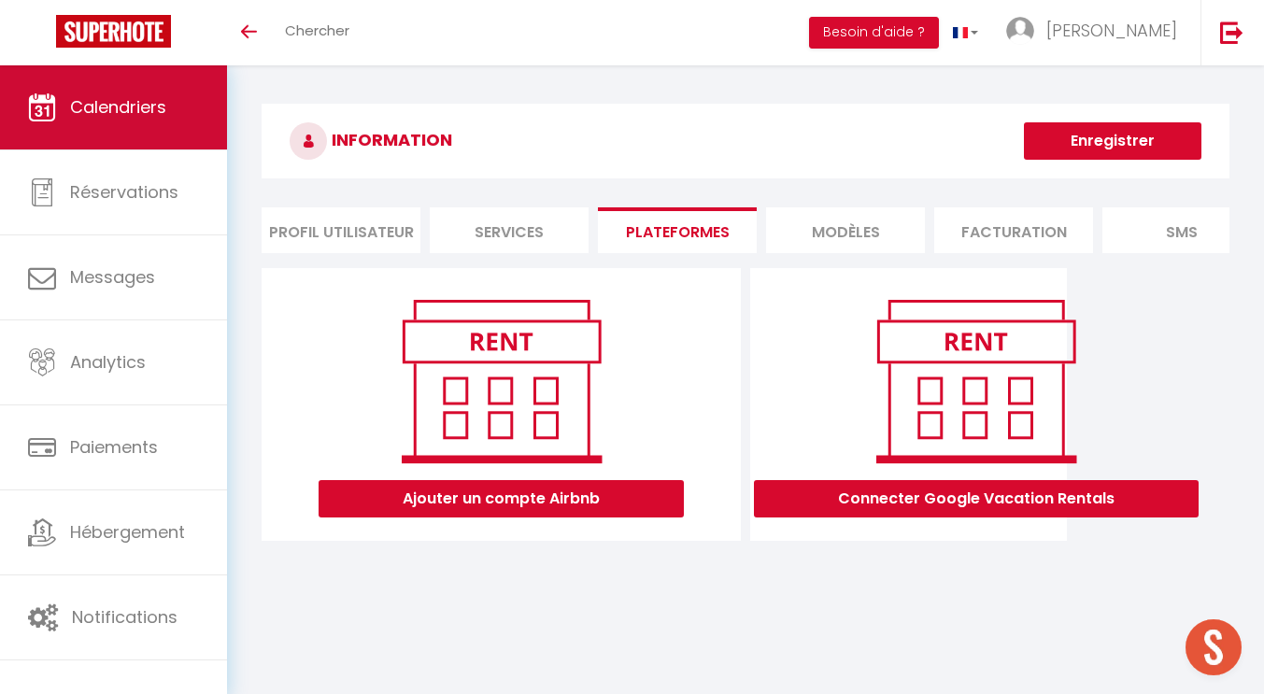
click at [128, 111] on span "Calendriers" at bounding box center [118, 106] width 96 height 23
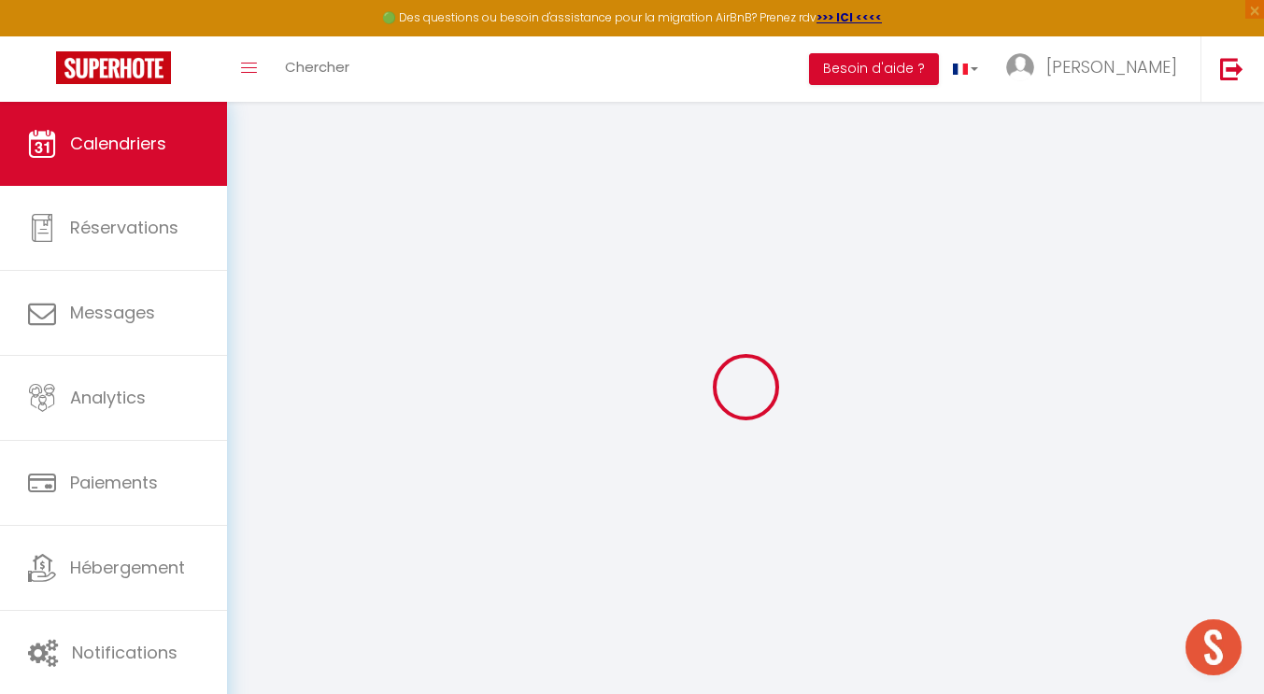
select select "2025"
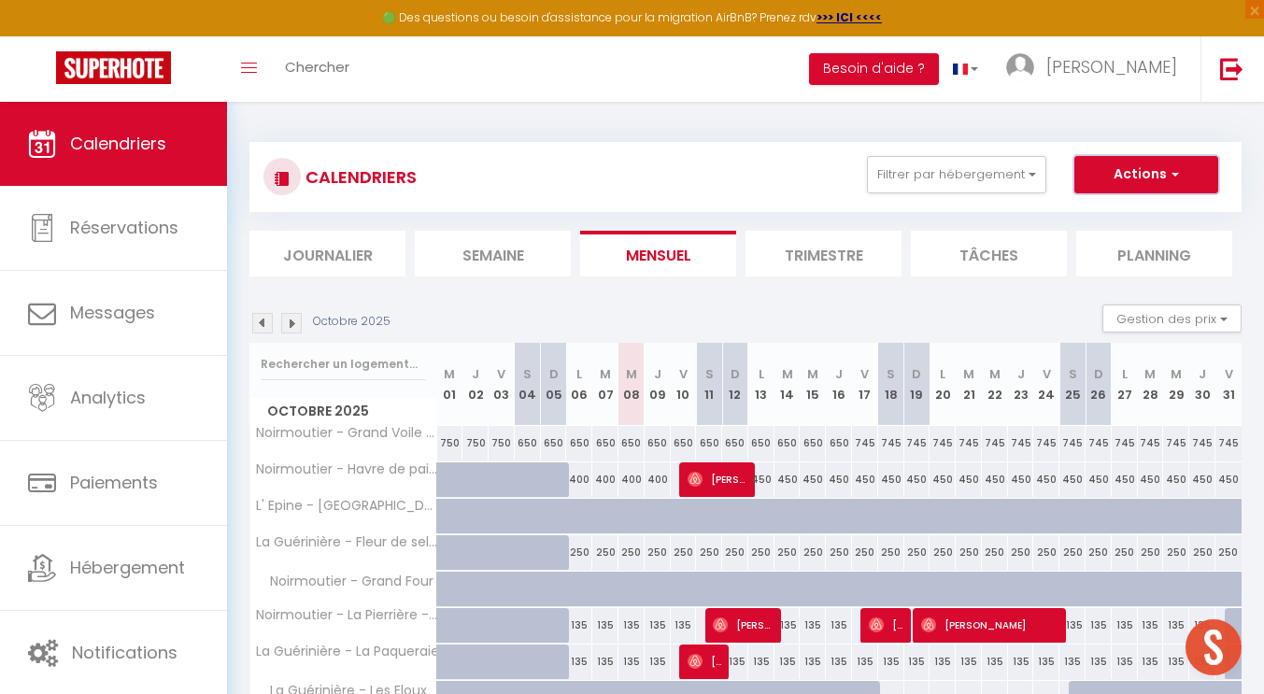
click at [1173, 171] on span "button" at bounding box center [1172, 173] width 11 height 19
click at [1128, 244] on link "Exporter les réservations" at bounding box center [1126, 246] width 163 height 28
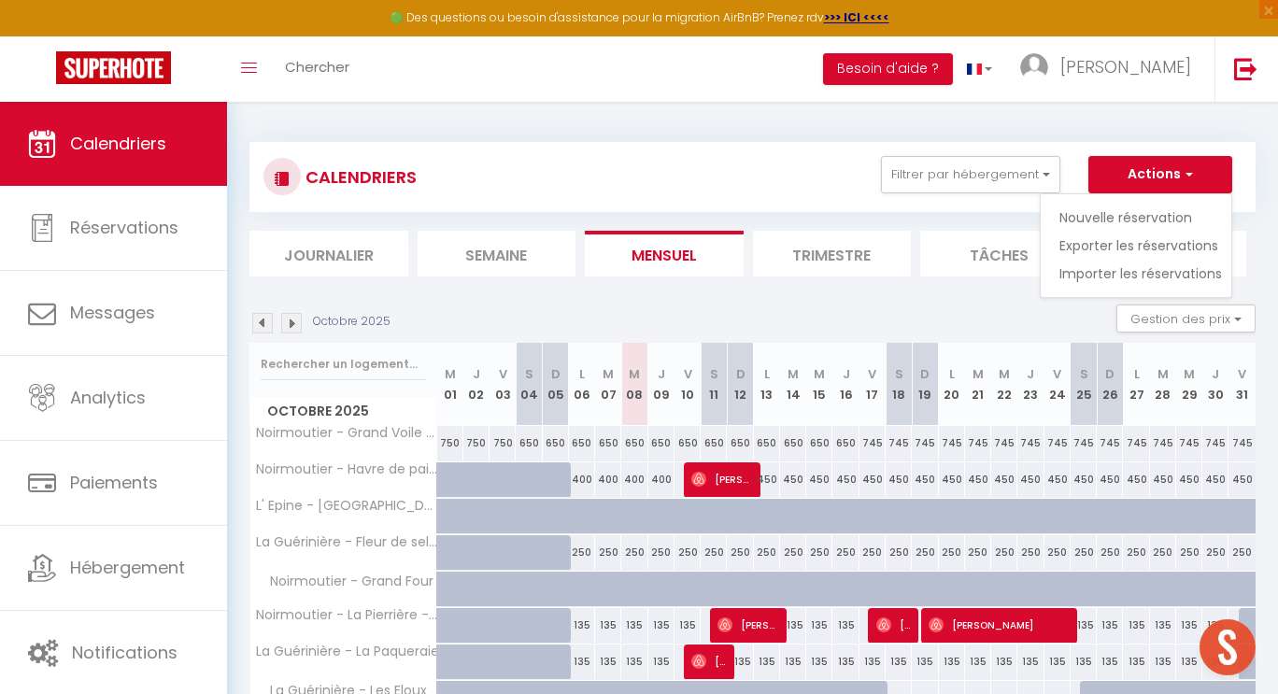
type input "[EMAIL_ADDRESS][DOMAIN_NAME]"
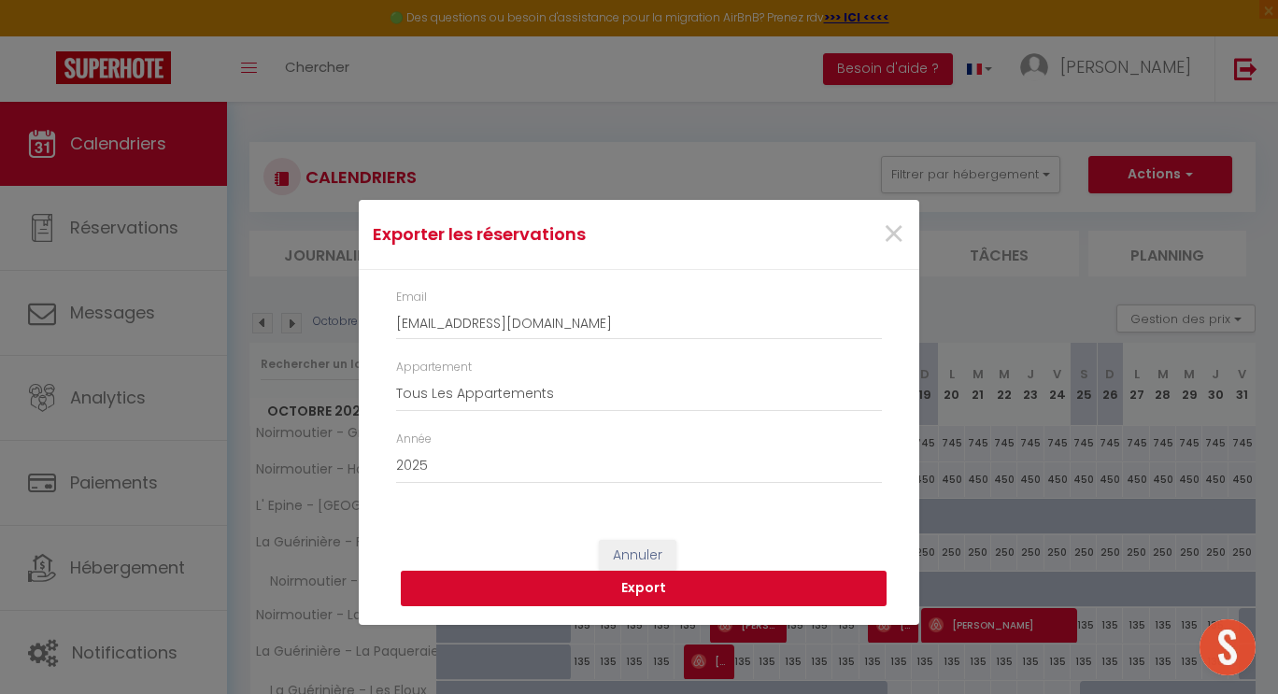
click at [635, 592] on button "Export" at bounding box center [644, 588] width 486 height 35
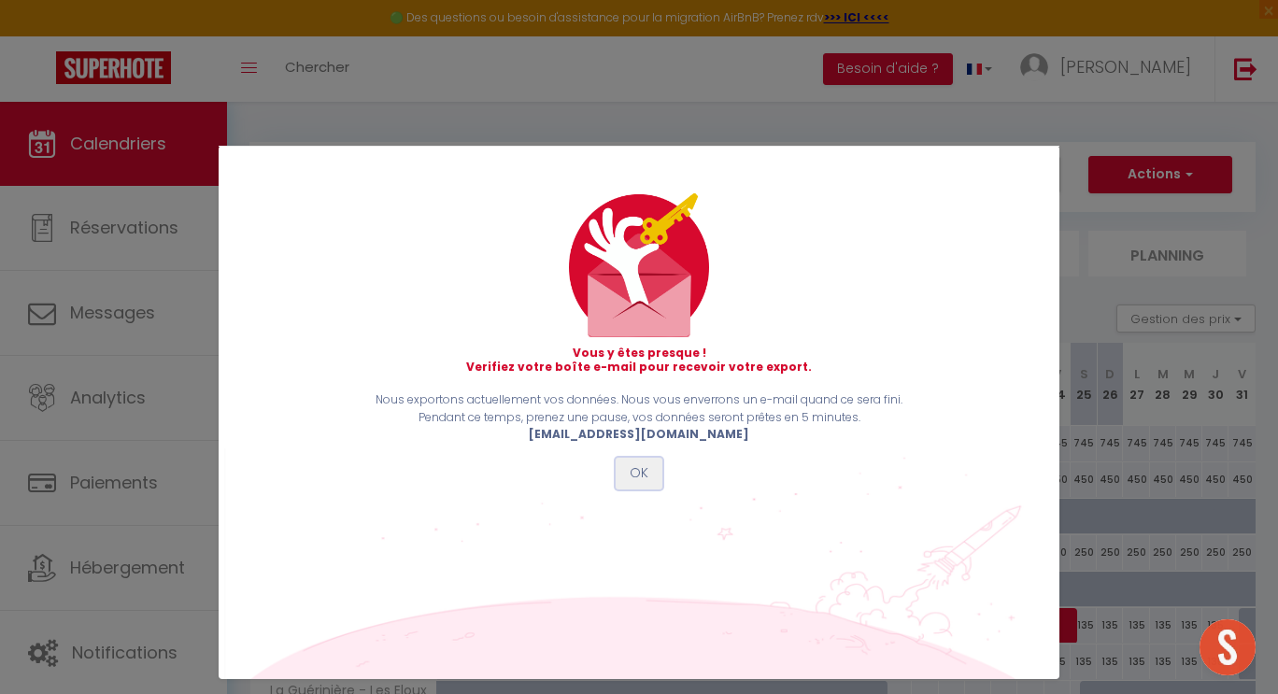
click at [635, 475] on button "OK" at bounding box center [639, 474] width 47 height 32
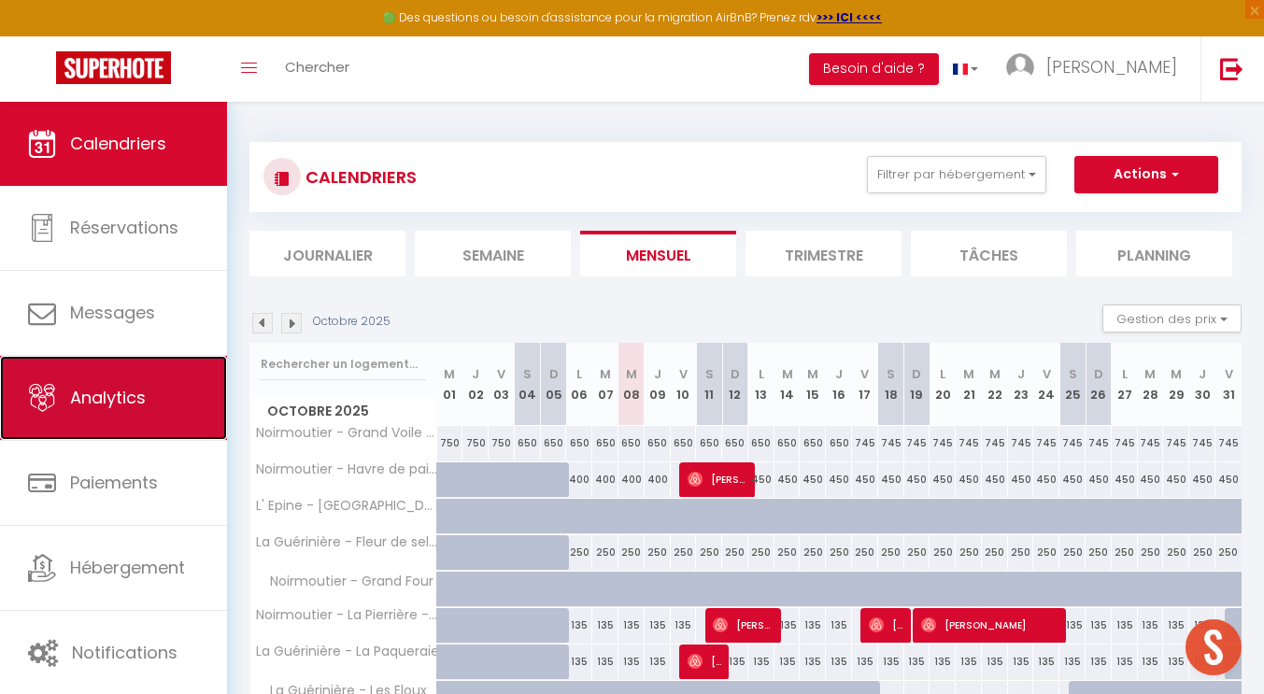
click at [122, 396] on span "Analytics" at bounding box center [108, 397] width 76 height 23
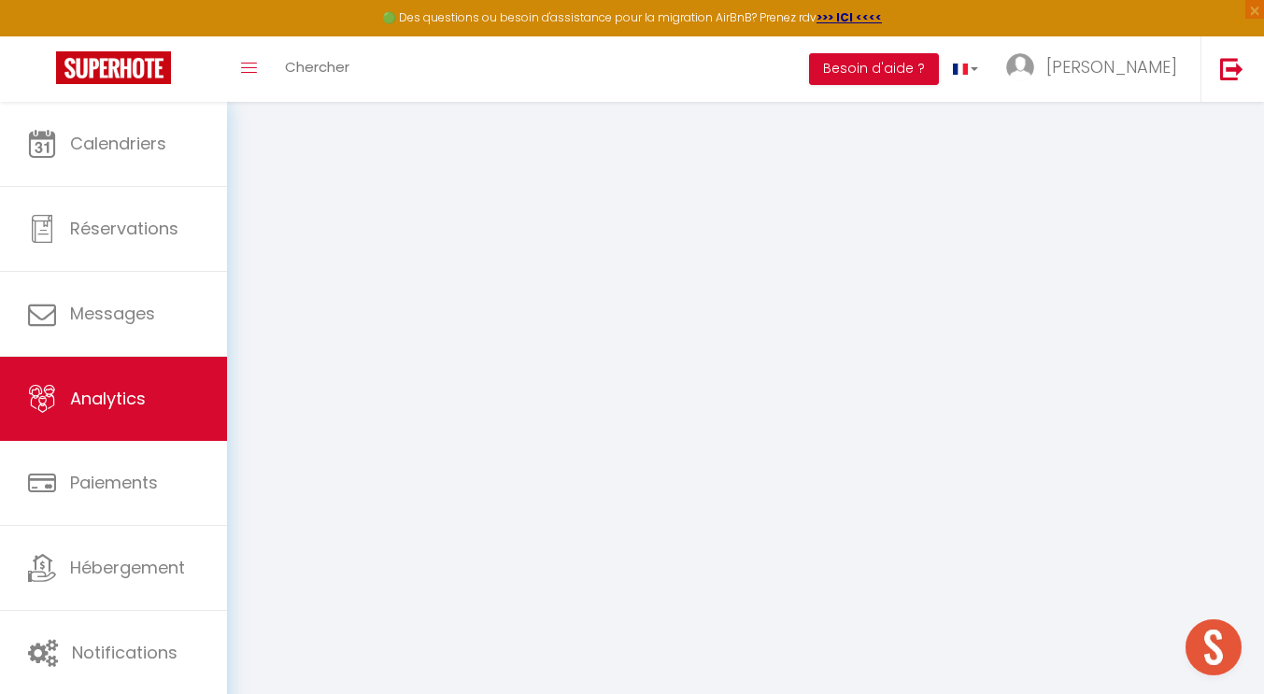
select select "2025"
select select "10"
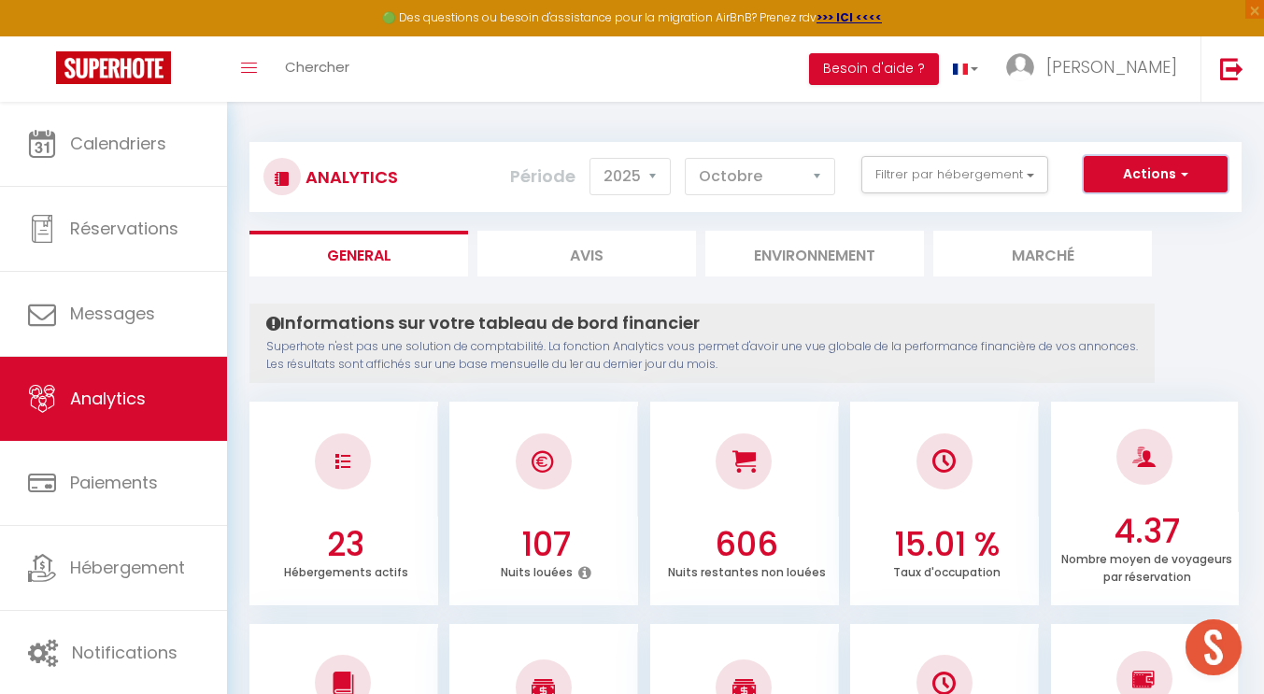
click at [1185, 173] on span "button" at bounding box center [1181, 173] width 11 height 19
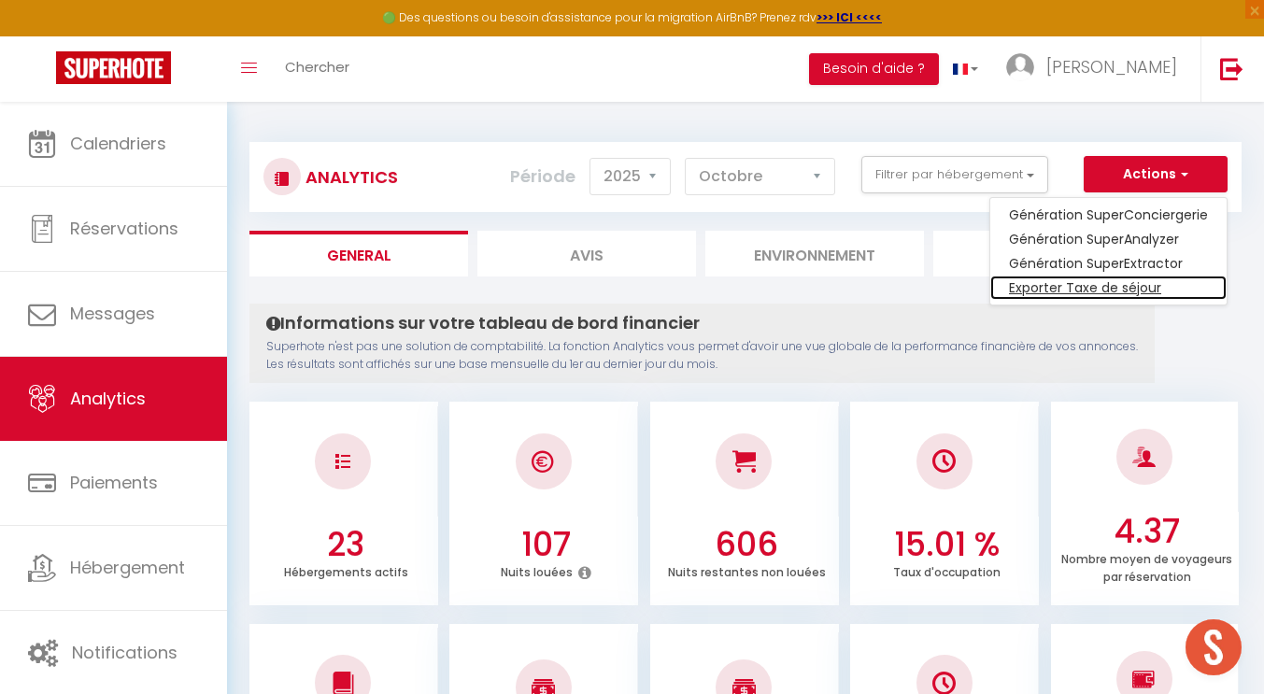
click at [1072, 291] on link "Exporter Taxe de séjour" at bounding box center [1108, 288] width 236 height 24
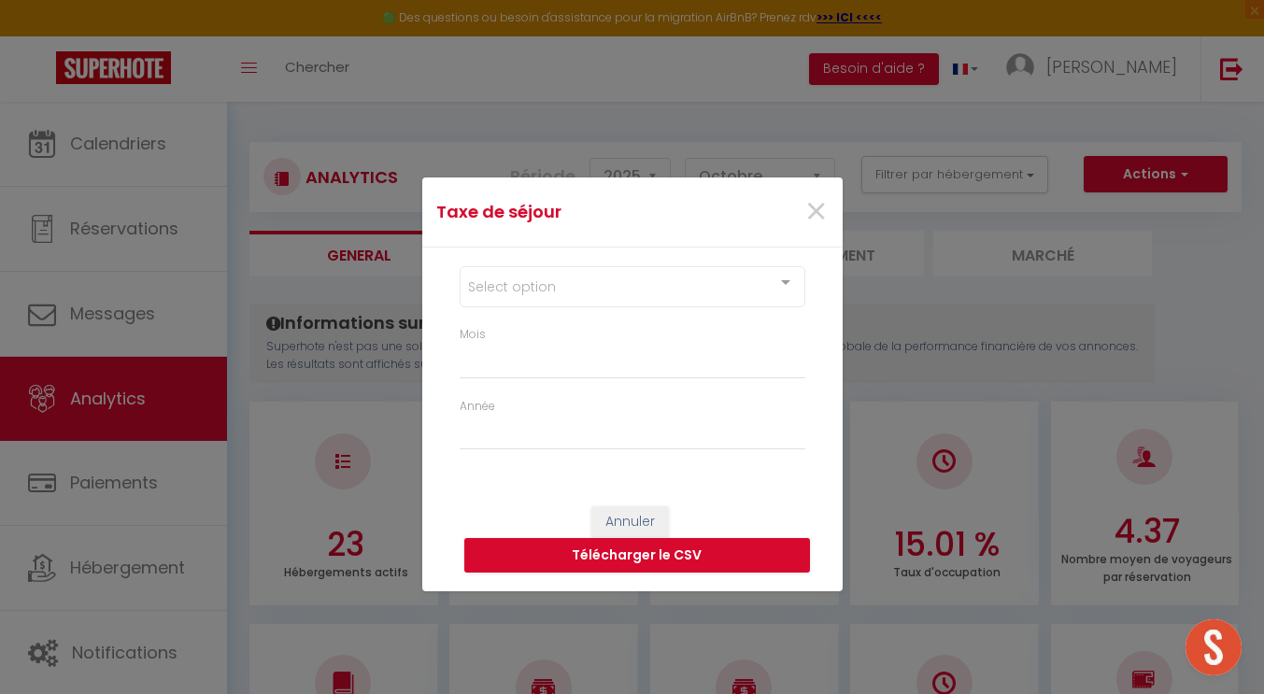
select select "10"
select select "2025"
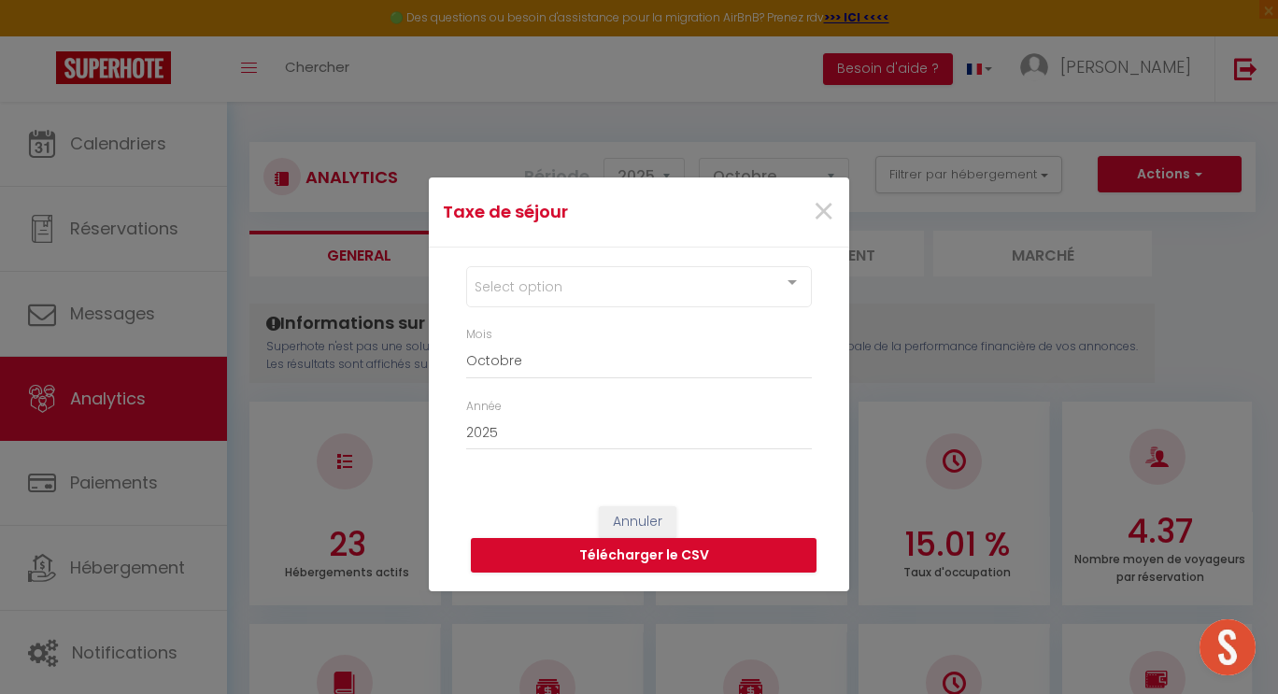
click at [785, 281] on div at bounding box center [791, 284] width 37 height 35
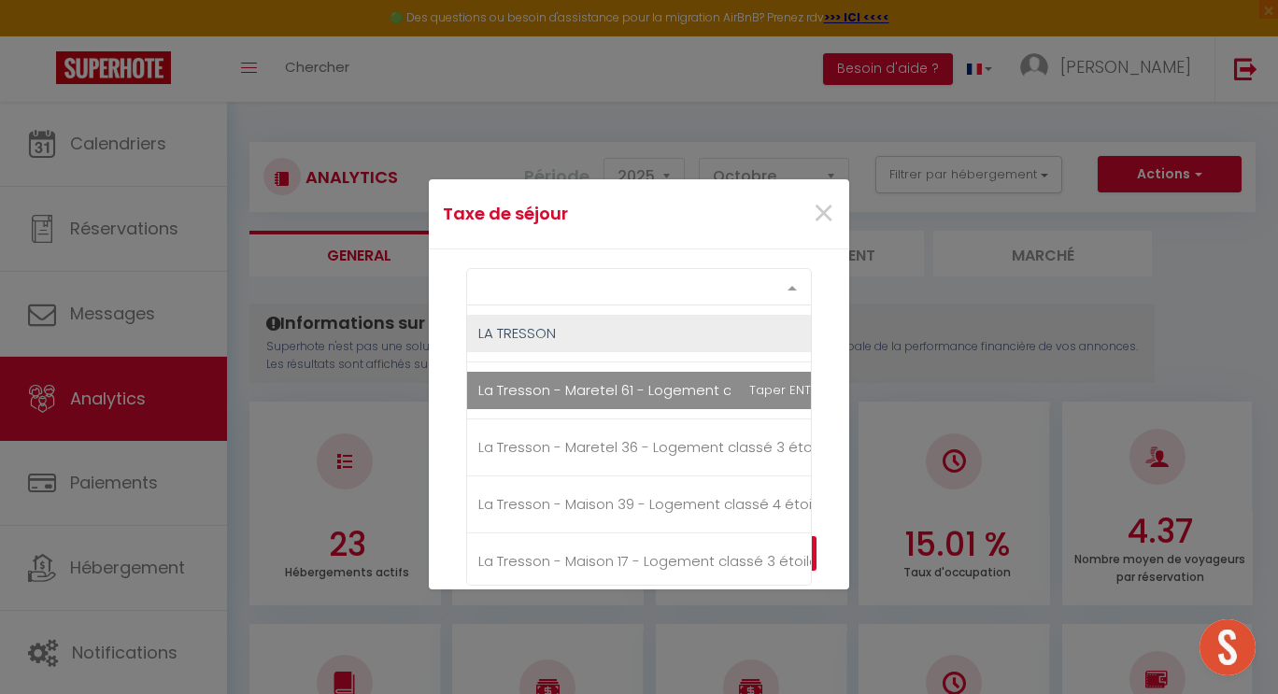
click at [624, 392] on span "La Tresson - Maretel 61 - Logement classé 4 étoiles" at bounding box center [654, 390] width 352 height 20
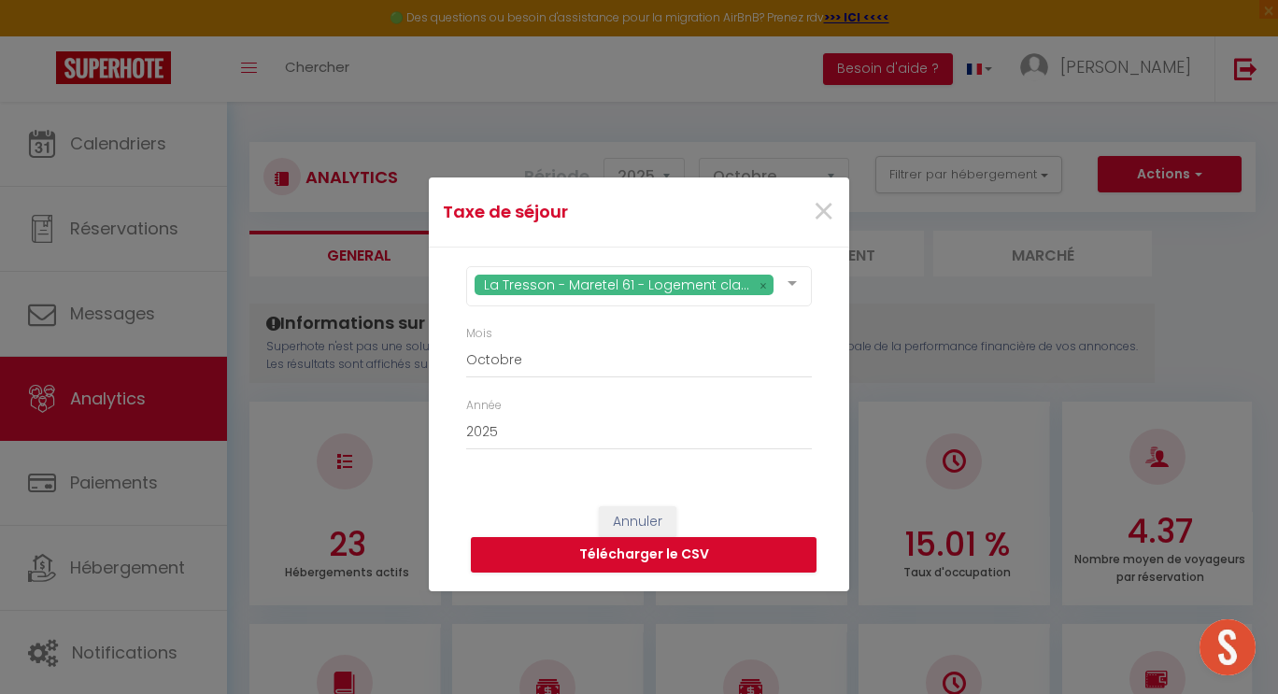
click at [759, 204] on div "×" at bounding box center [777, 211] width 139 height 41
click at [631, 556] on button "Télécharger le CSV" at bounding box center [644, 554] width 346 height 35
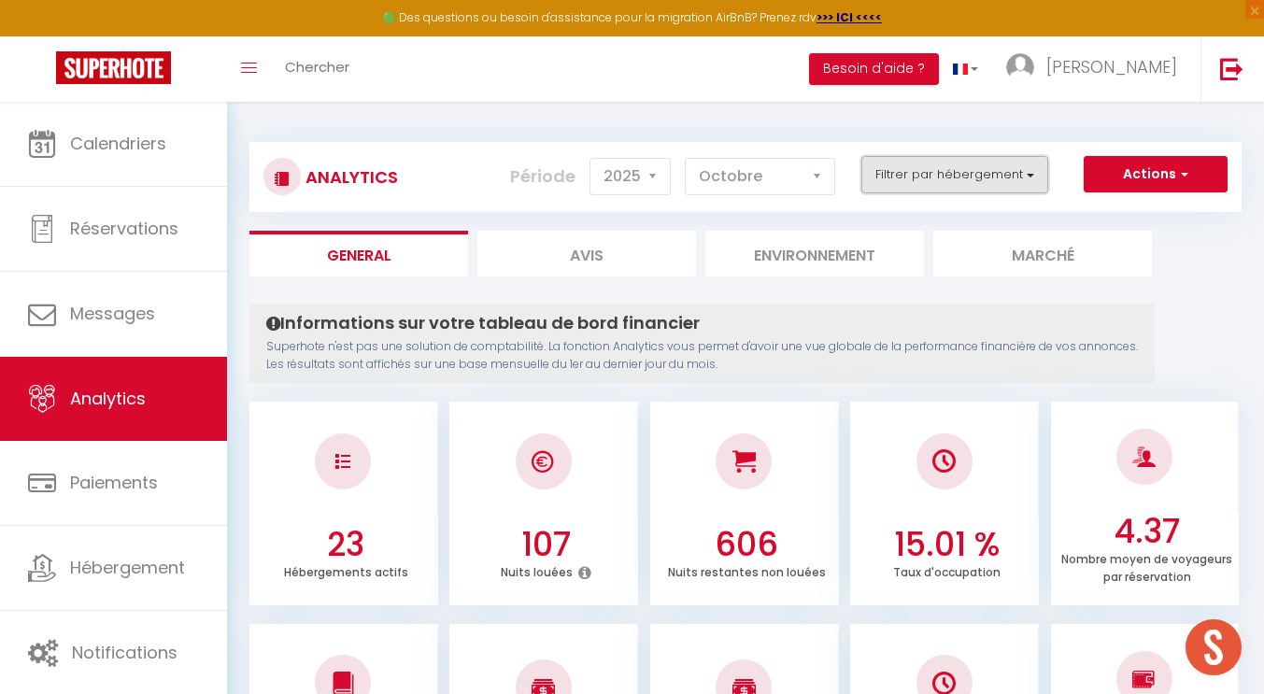
click at [1029, 177] on button "Filtrer par hébergement" at bounding box center [954, 174] width 187 height 37
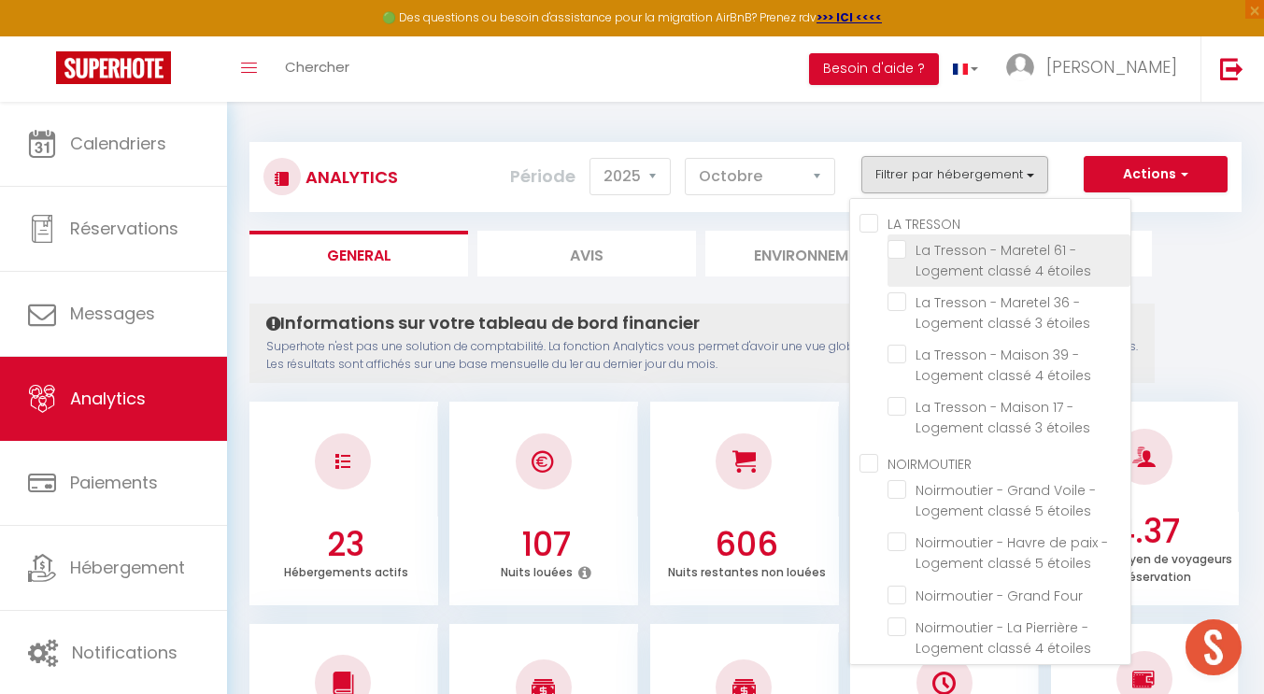
click at [895, 248] on étoiles "checkbox" at bounding box center [1008, 249] width 243 height 19
checkbox étoiles "true"
checkbox étoiles "false"
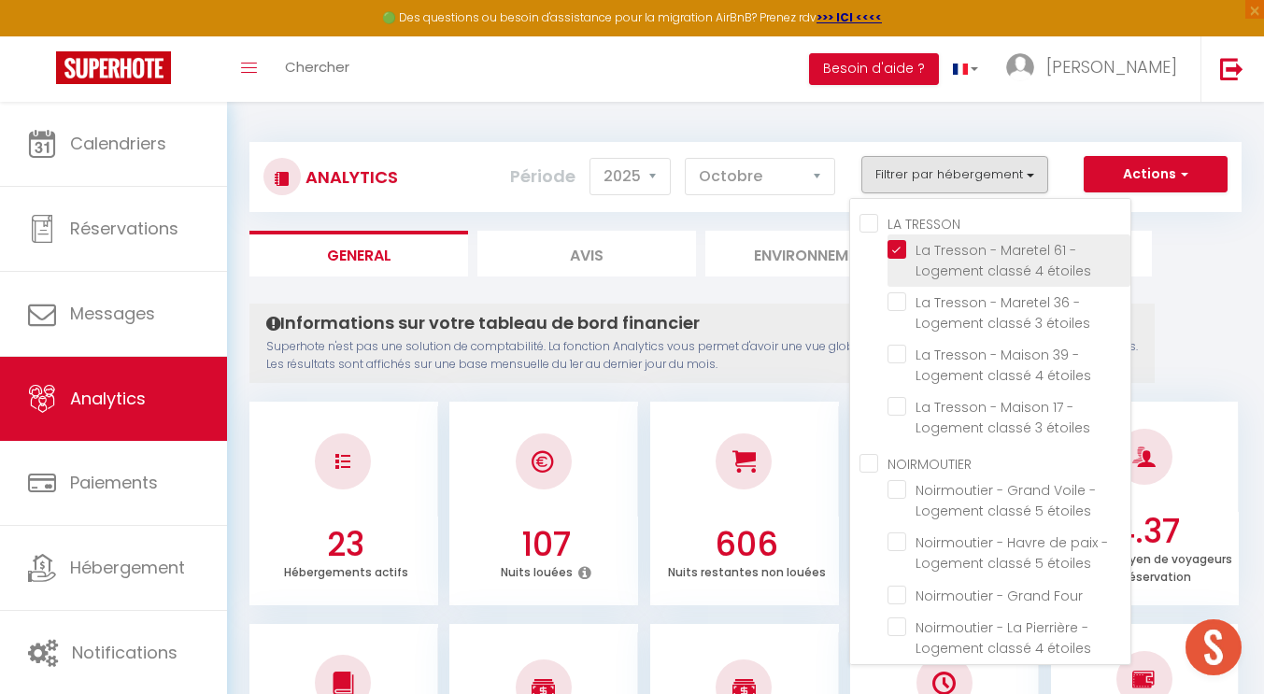
checkbox étoiles "false"
checkbox Four "false"
checkbox étoiles "false"
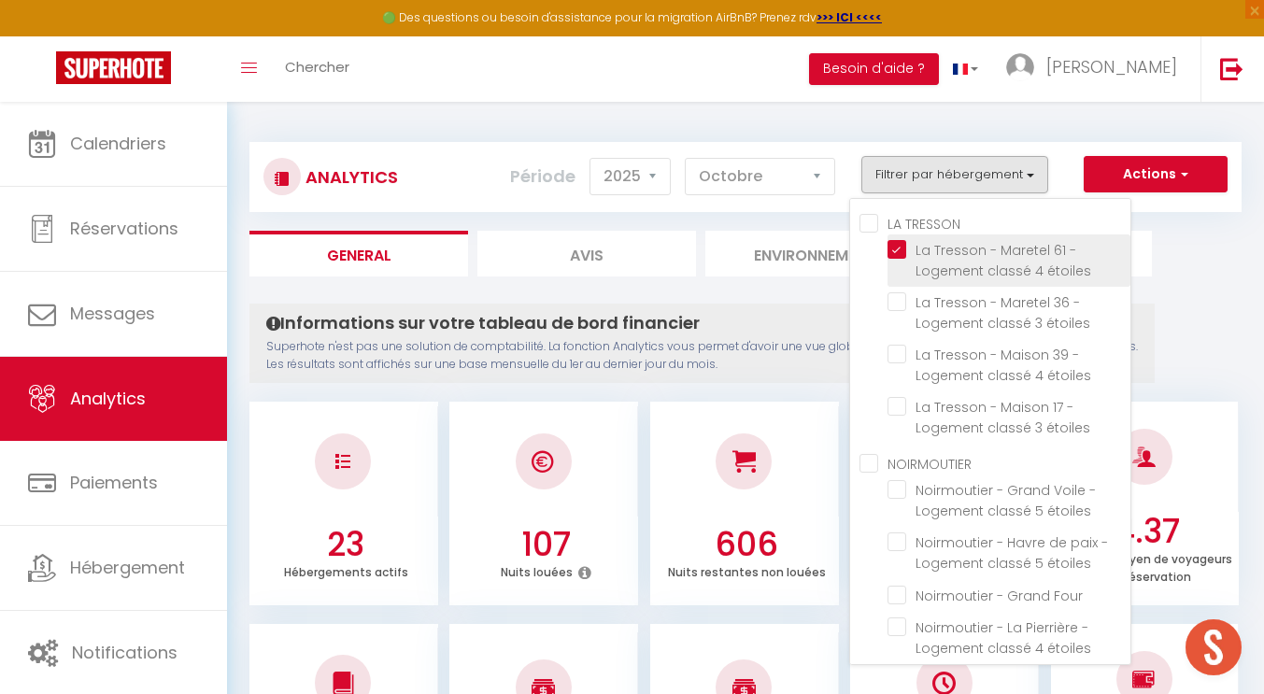
checkbox étoiles "false"
checkbox Paqueraie "false"
checkbox Eloux "false"
checkbox étoiles "false"
checkbox Gouverneur "false"
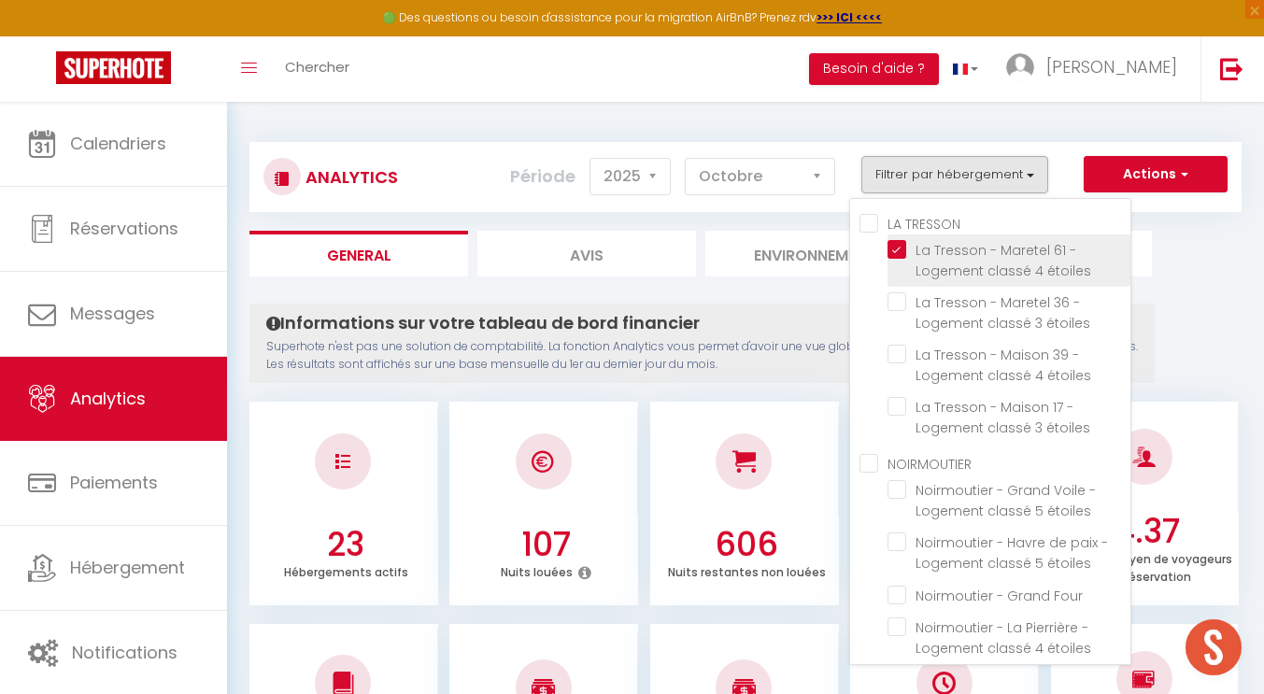
checkbox étoiles "false"
checkbox Figuiers "false"
checkbox 37 "false"
checkbox étoiles "false"
checkbox Luzeronde "false"
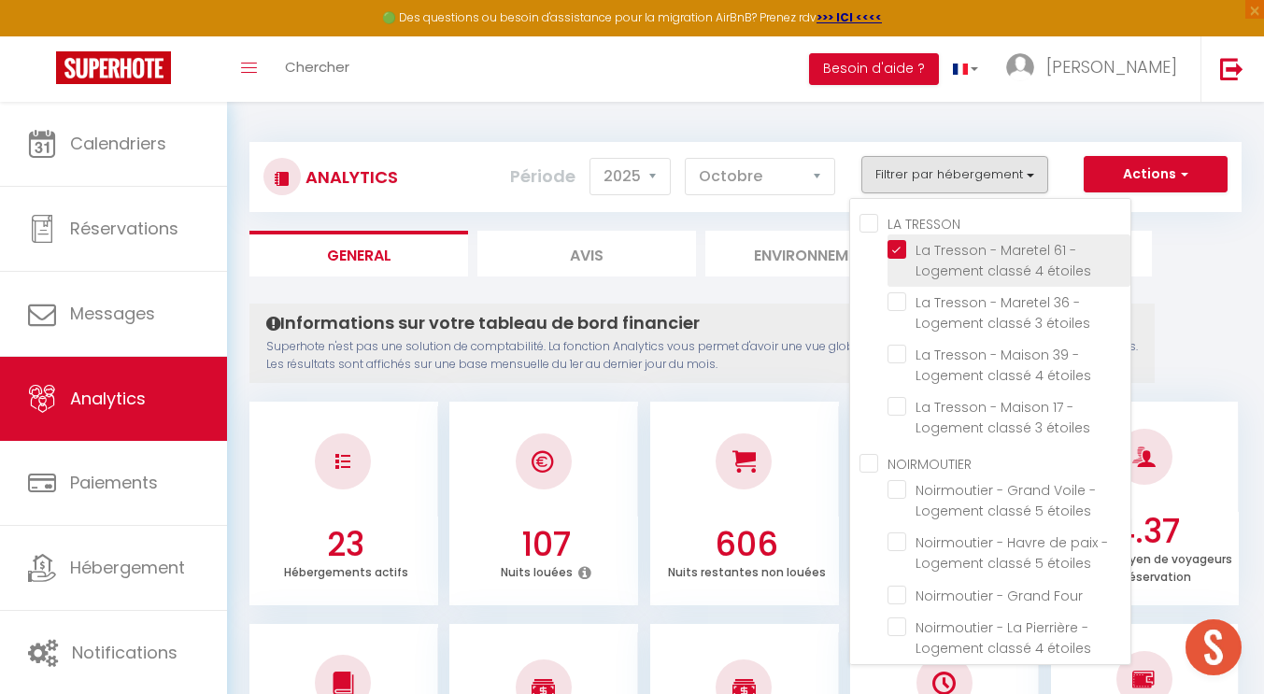
checkbox plage "false"
checkbox 57 "false"
checkbox L\'Herbaudière "false"
checkbox ville "false"
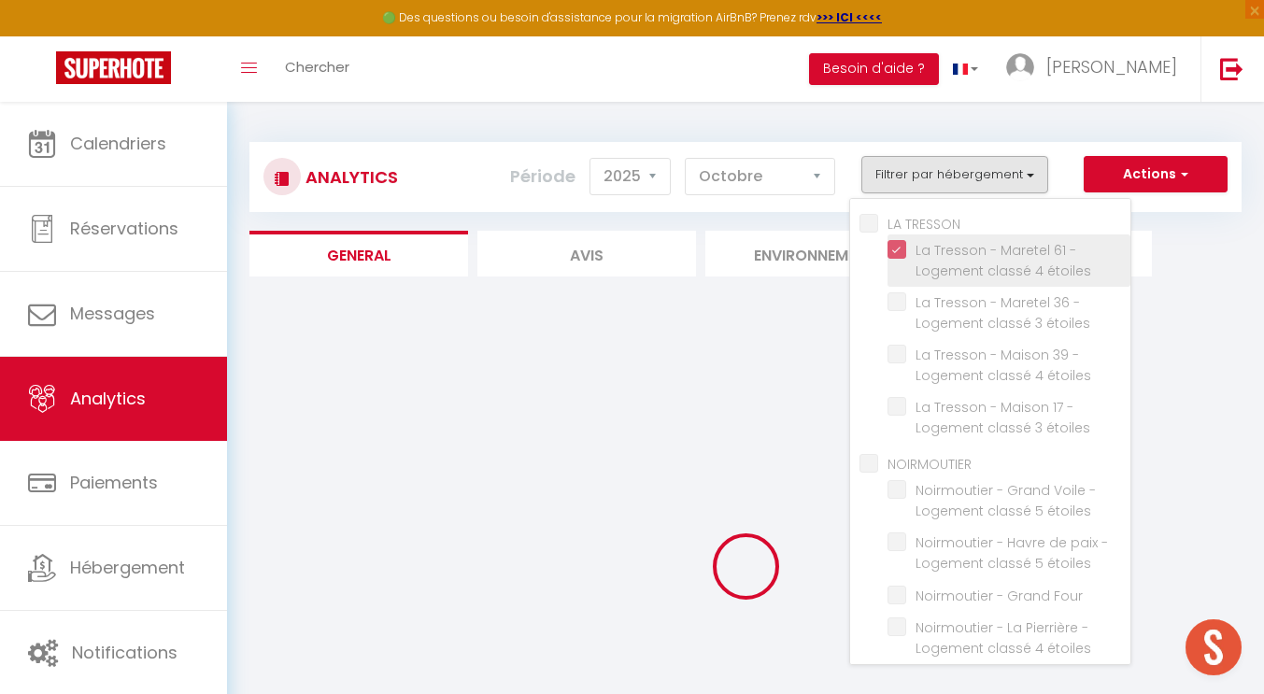
checkbox étoiles "false"
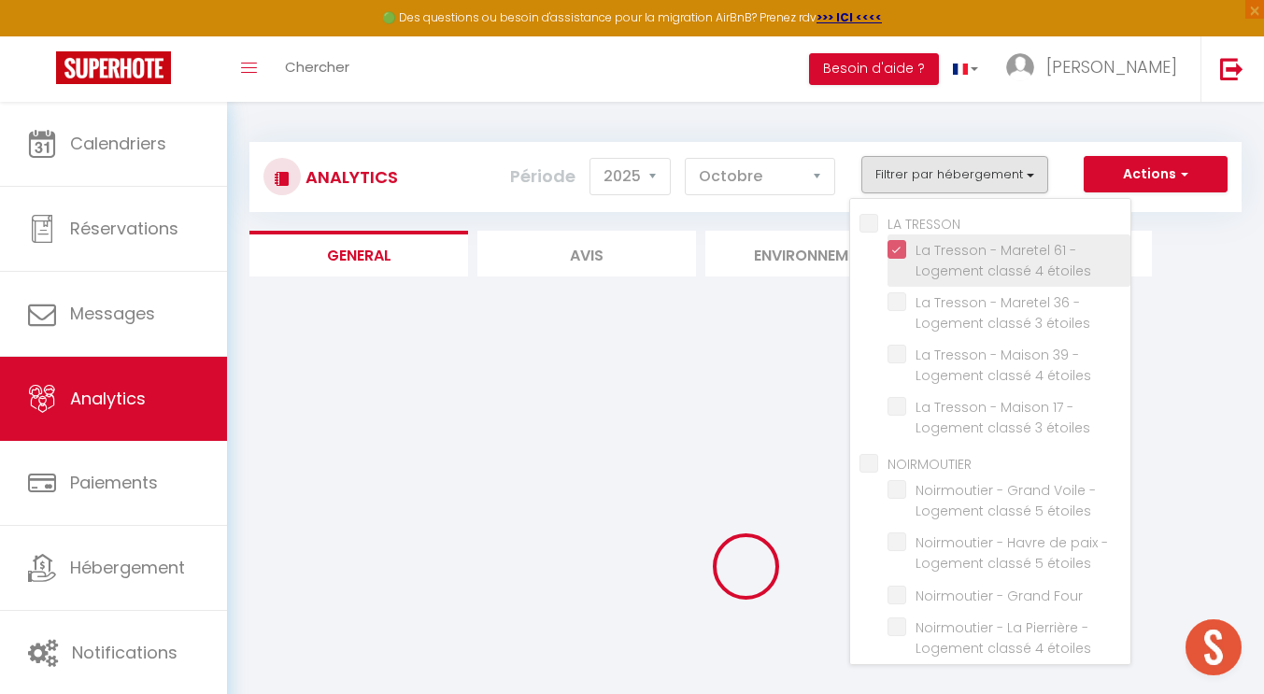
checkbox Four "false"
checkbox étoiles "false"
checkbox Paqueraie "false"
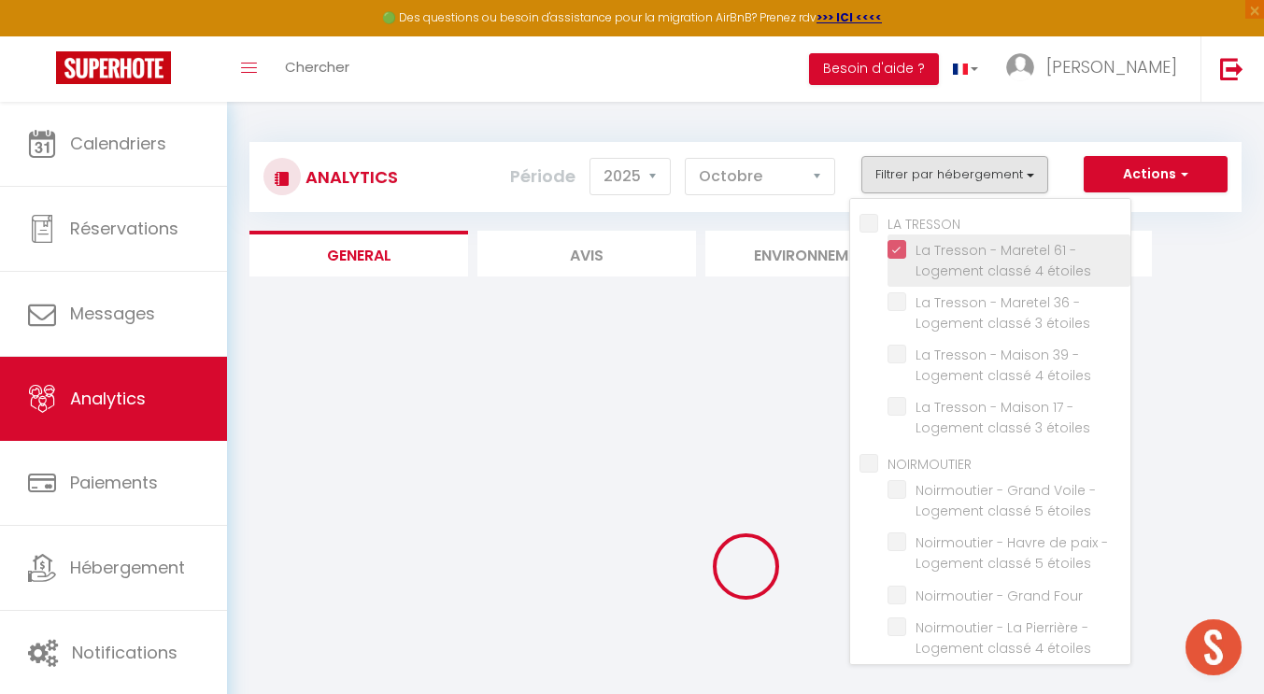
checkbox Eloux "false"
checkbox étoiles "false"
checkbox Gouverneur "false"
checkbox étoiles "false"
checkbox Figuiers "false"
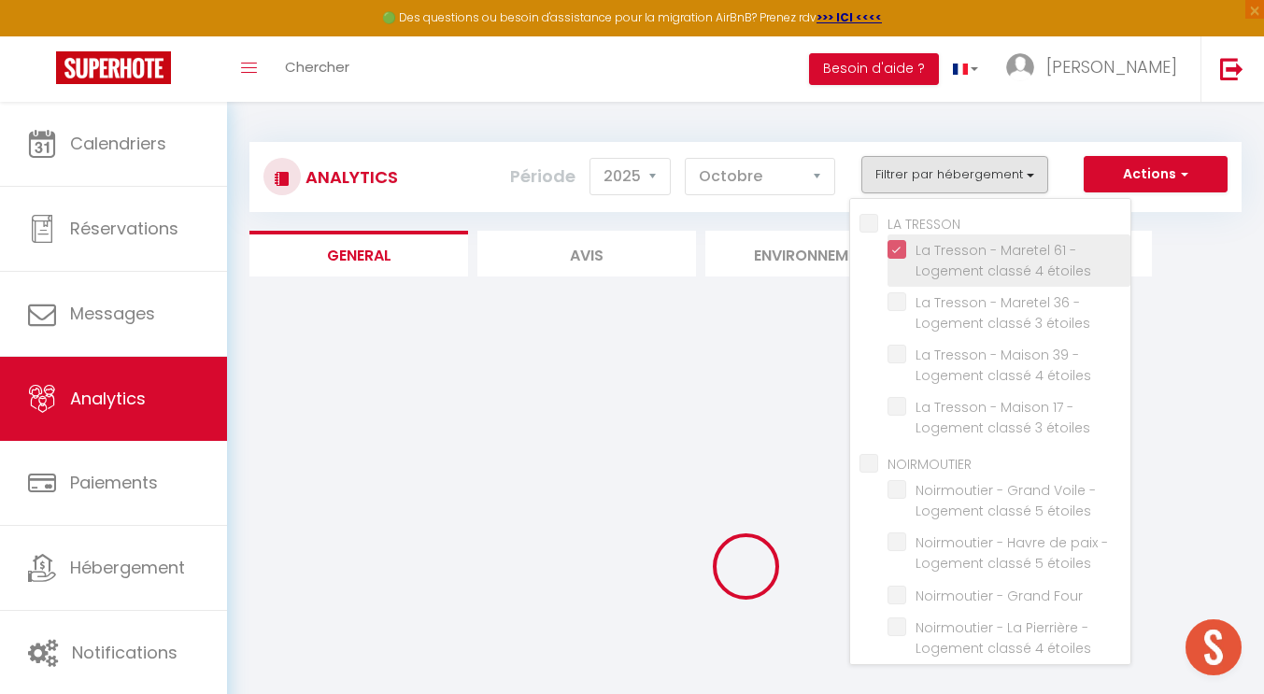
checkbox 37 "false"
checkbox étoiles "false"
checkbox Luzeronde "false"
checkbox plage "false"
checkbox 57 "false"
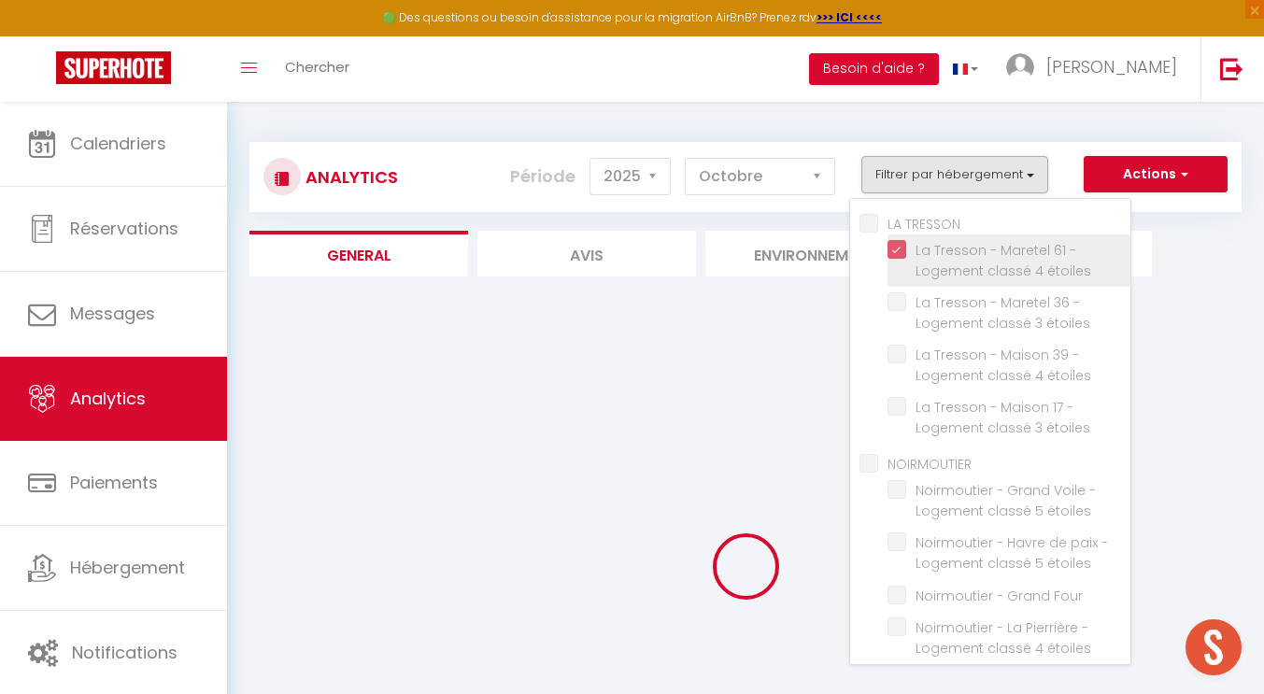
checkbox L\'Herbaudière "false"
checkbox ville "false"
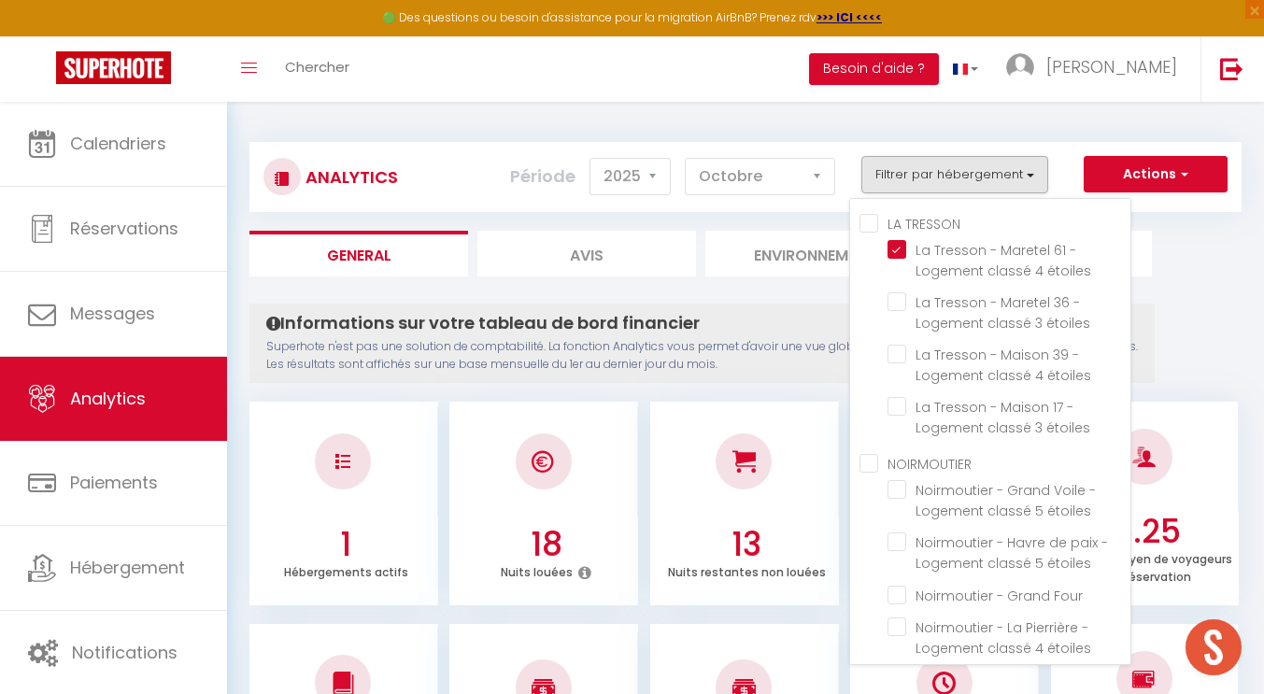
click at [1210, 255] on ul "General Avis Environnement Marché" at bounding box center [745, 254] width 992 height 46
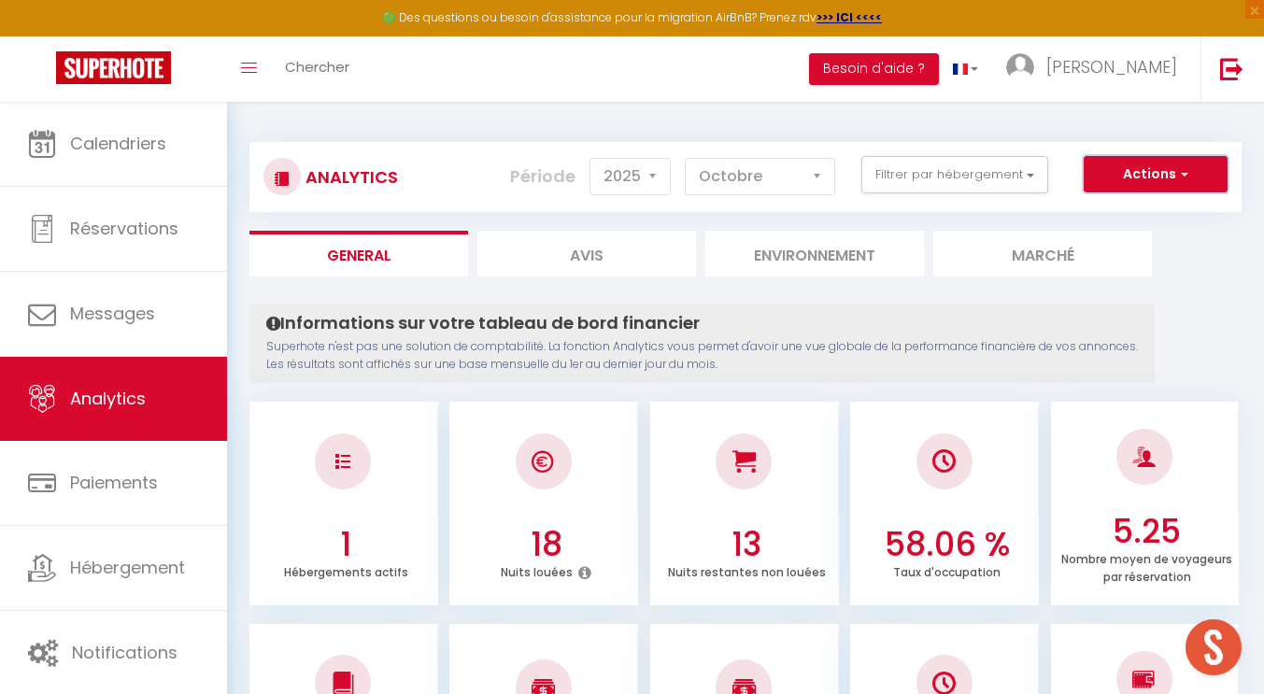
click at [1165, 172] on button "Actions" at bounding box center [1156, 174] width 144 height 37
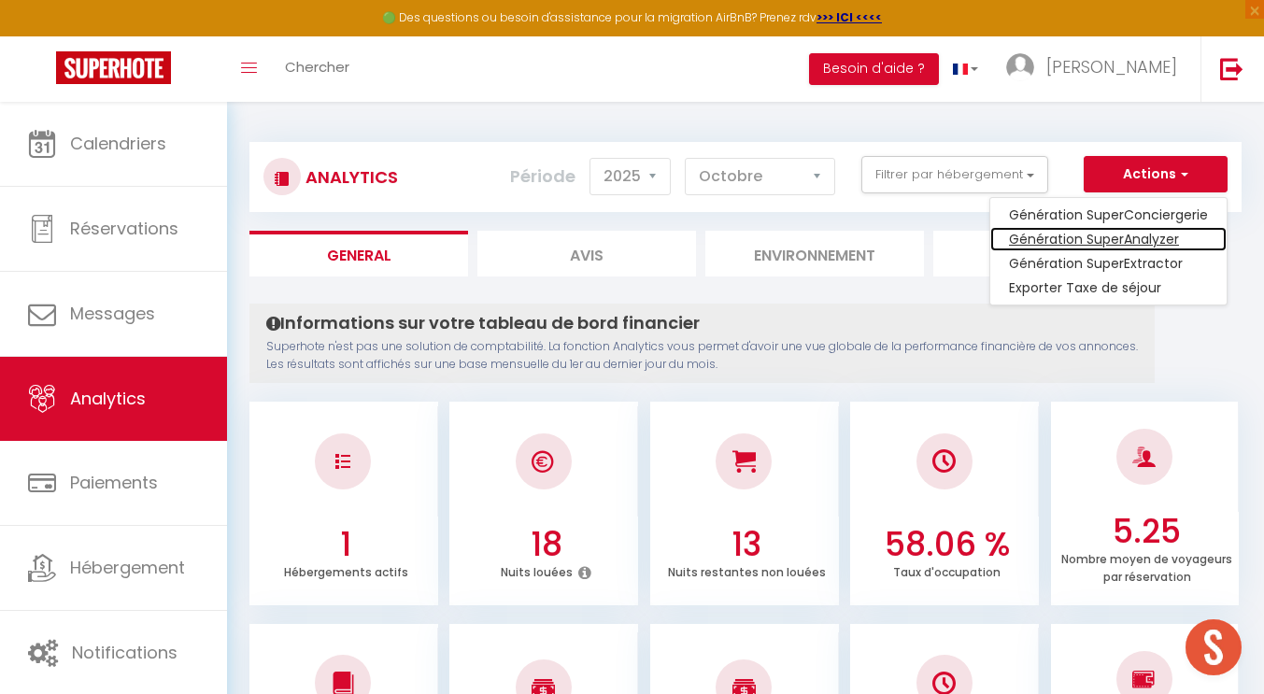
click at [1103, 241] on link "Génération SuperAnalyzer" at bounding box center [1108, 239] width 236 height 24
type input "[EMAIL_ADDRESS][DOMAIN_NAME]"
select select
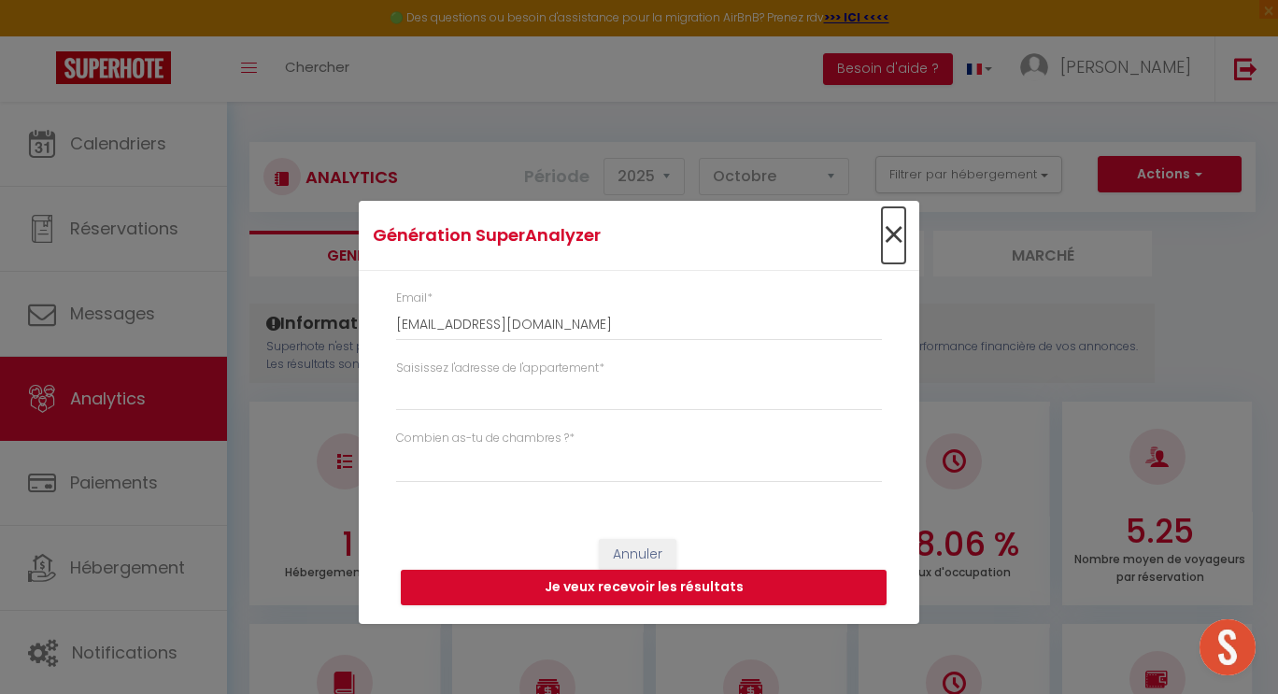
click at [892, 236] on span "×" at bounding box center [893, 235] width 23 height 56
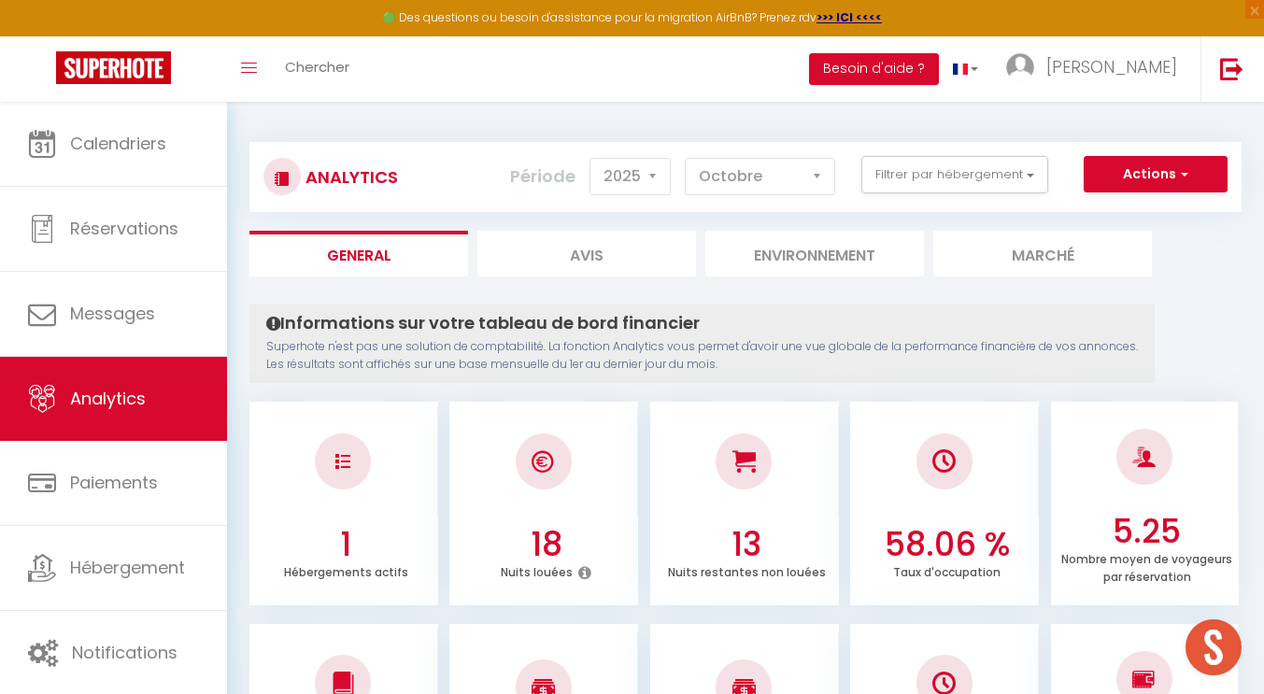
click at [581, 251] on li "Avis" at bounding box center [586, 254] width 219 height 46
select select "2025"
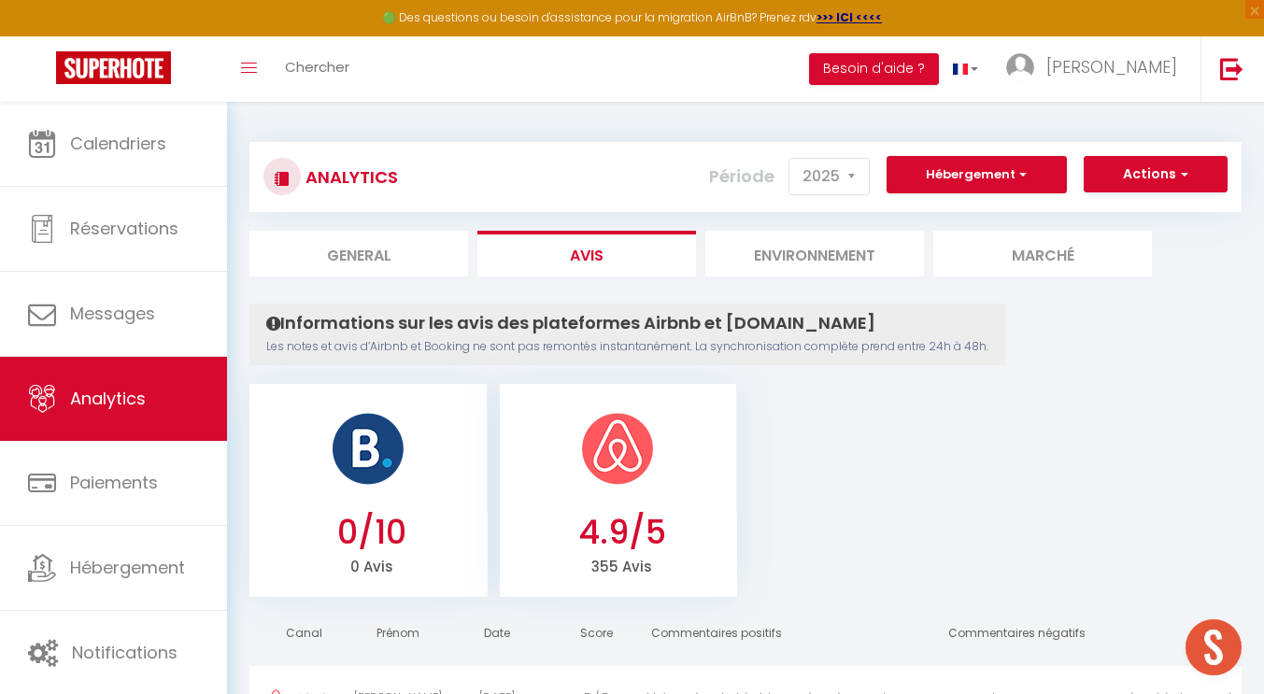
click at [815, 259] on li "Environnement" at bounding box center [814, 254] width 219 height 46
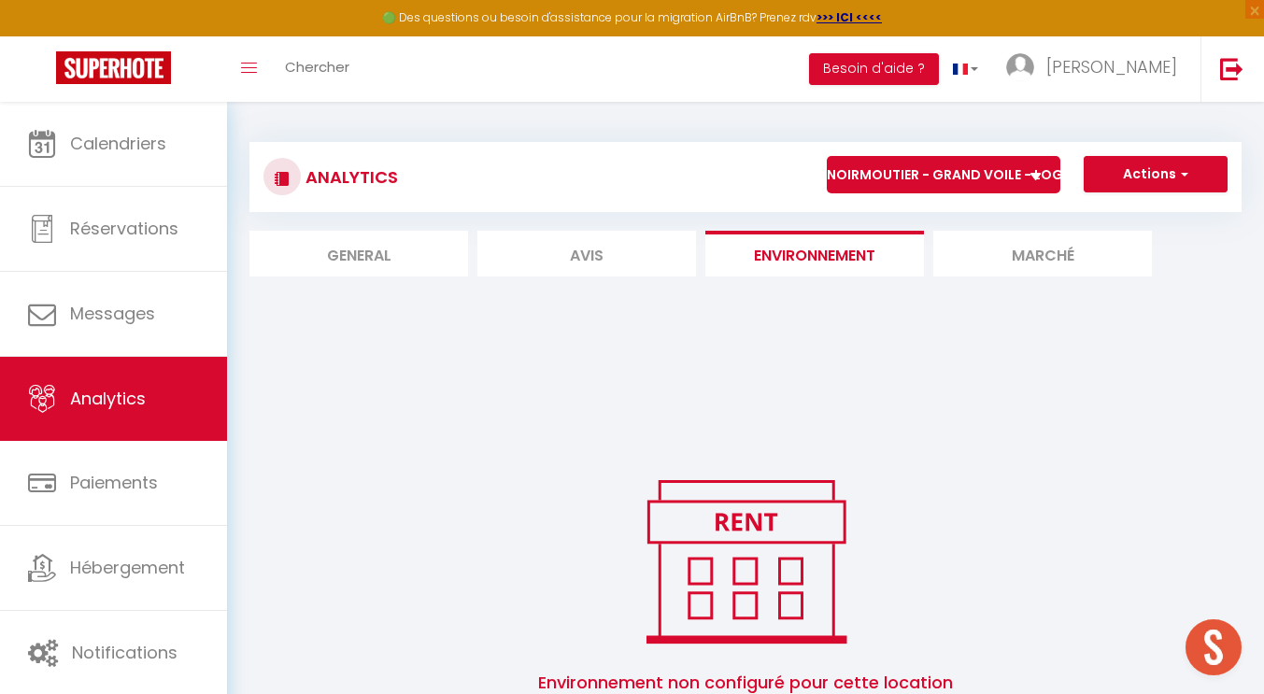
click at [560, 245] on li "Avis" at bounding box center [586, 254] width 219 height 46
select select "2025"
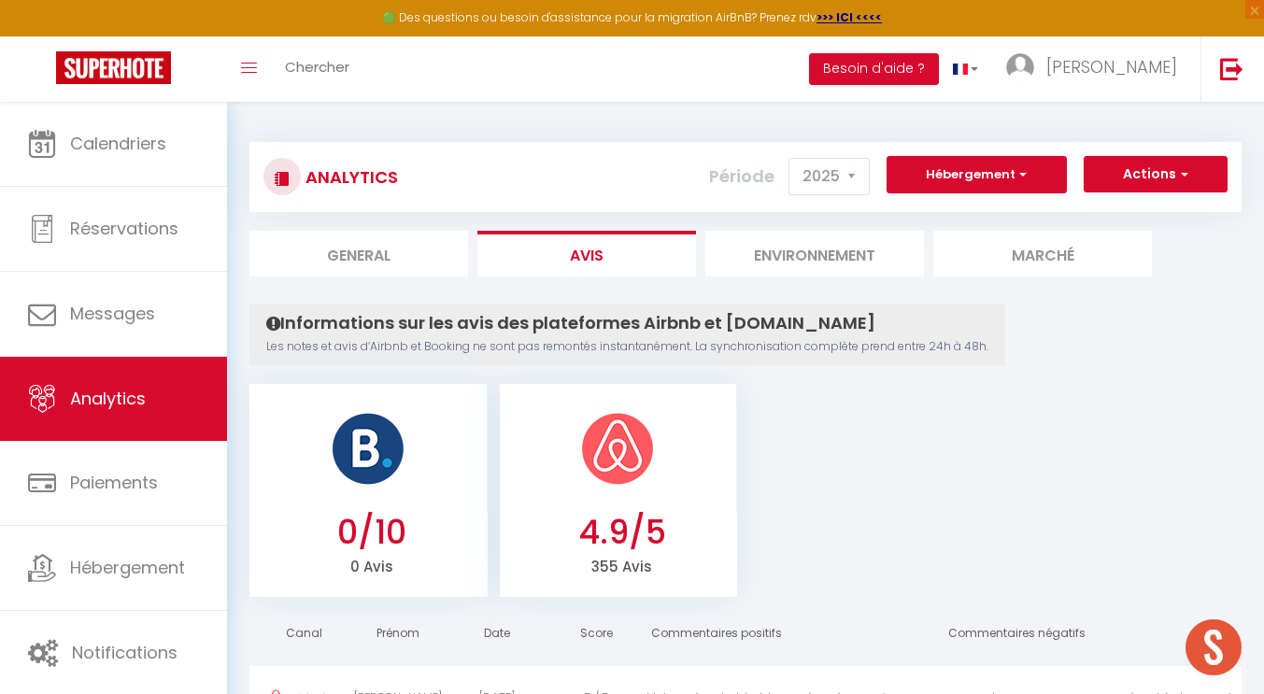
click at [819, 253] on li "Environnement" at bounding box center [814, 254] width 219 height 46
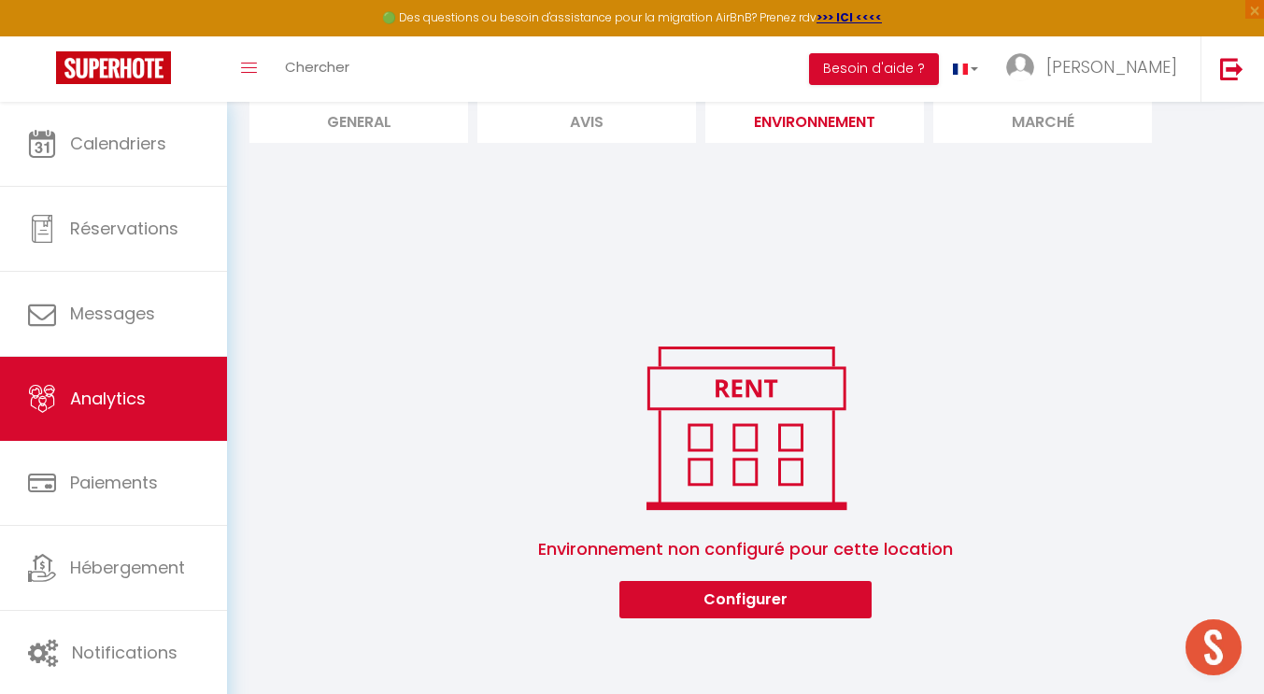
scroll to position [146, 0]
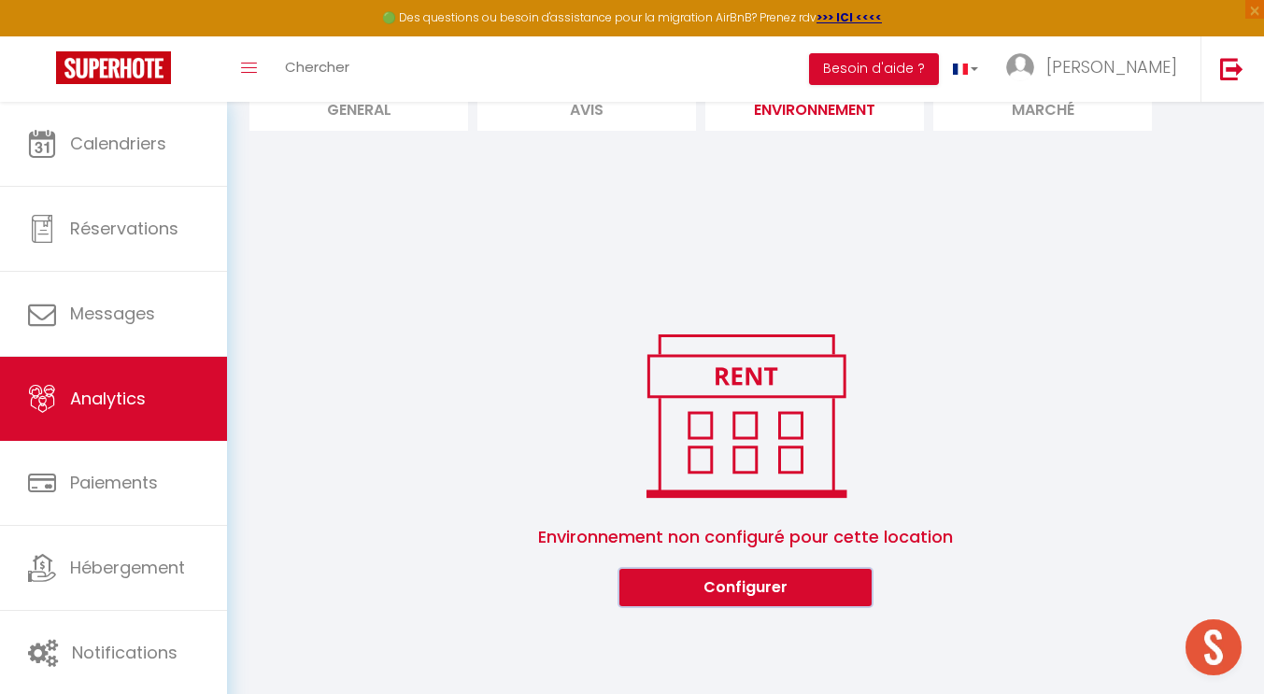
click at [724, 594] on button "Configurer" at bounding box center [745, 587] width 252 height 37
